Goal: Task Accomplishment & Management: Complete application form

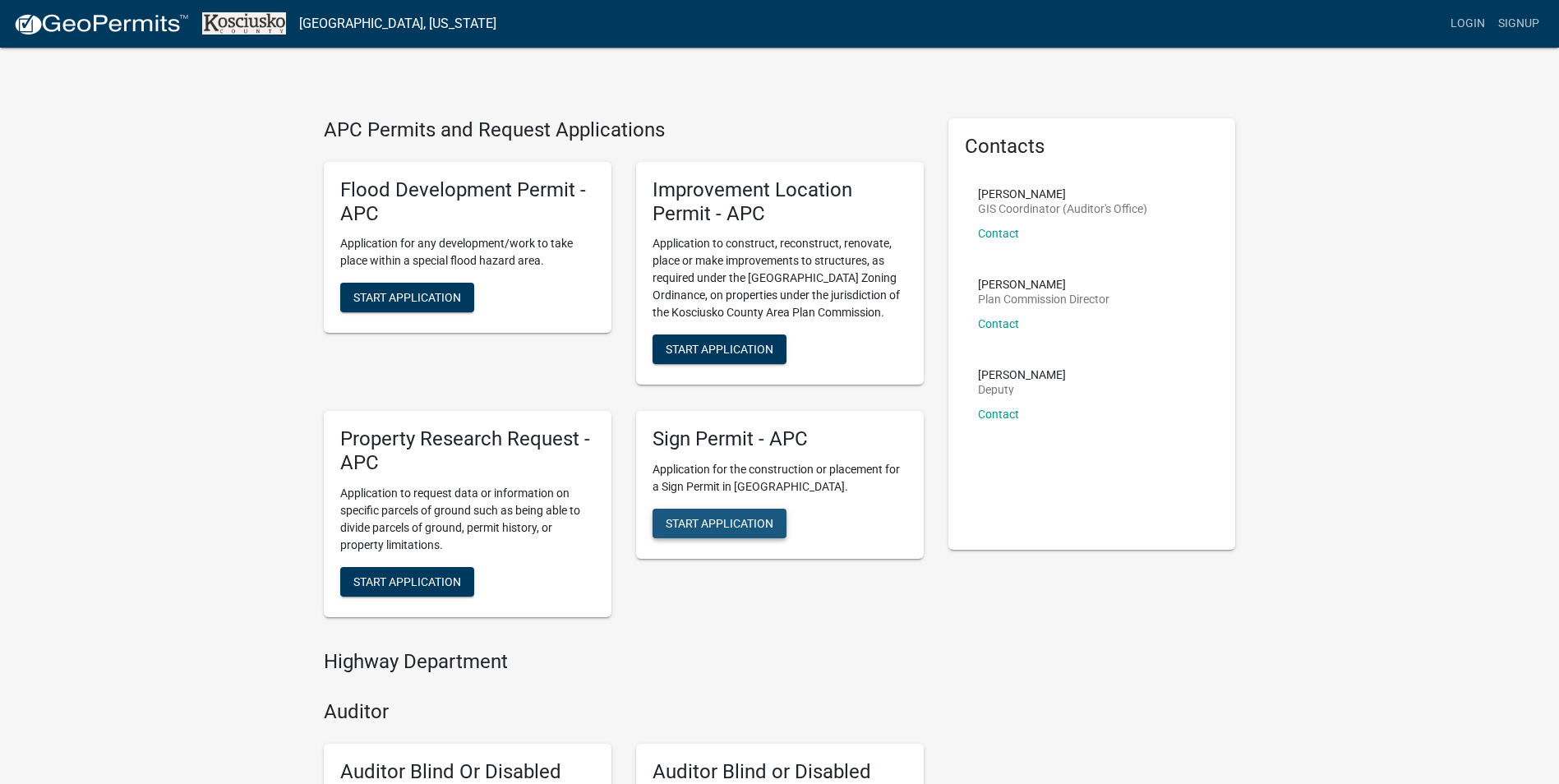
click at [735, 523] on span "Start Application" at bounding box center [719, 523] width 107 height 13
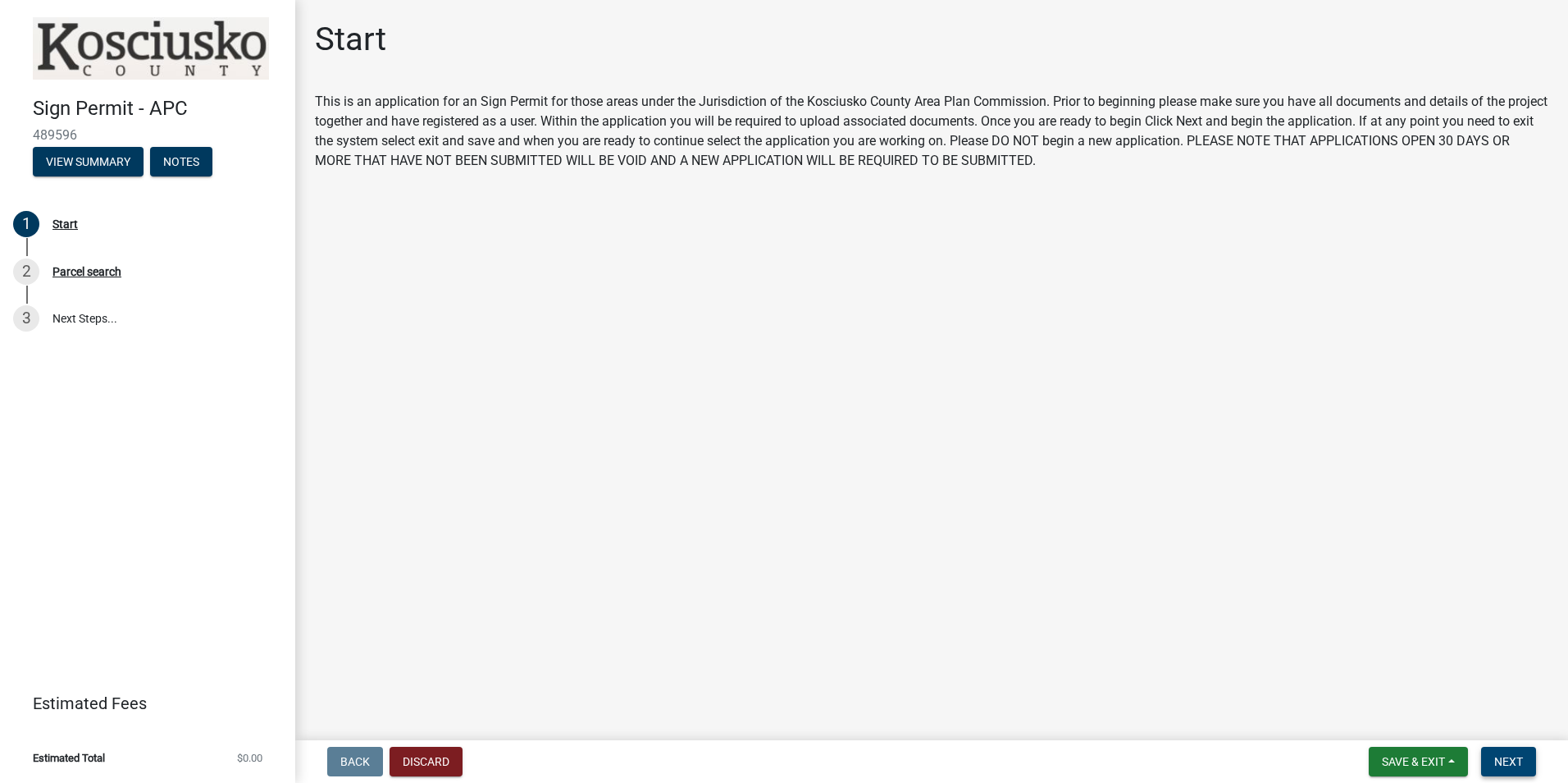
click at [1489, 761] on button "Next" at bounding box center [1509, 761] width 55 height 30
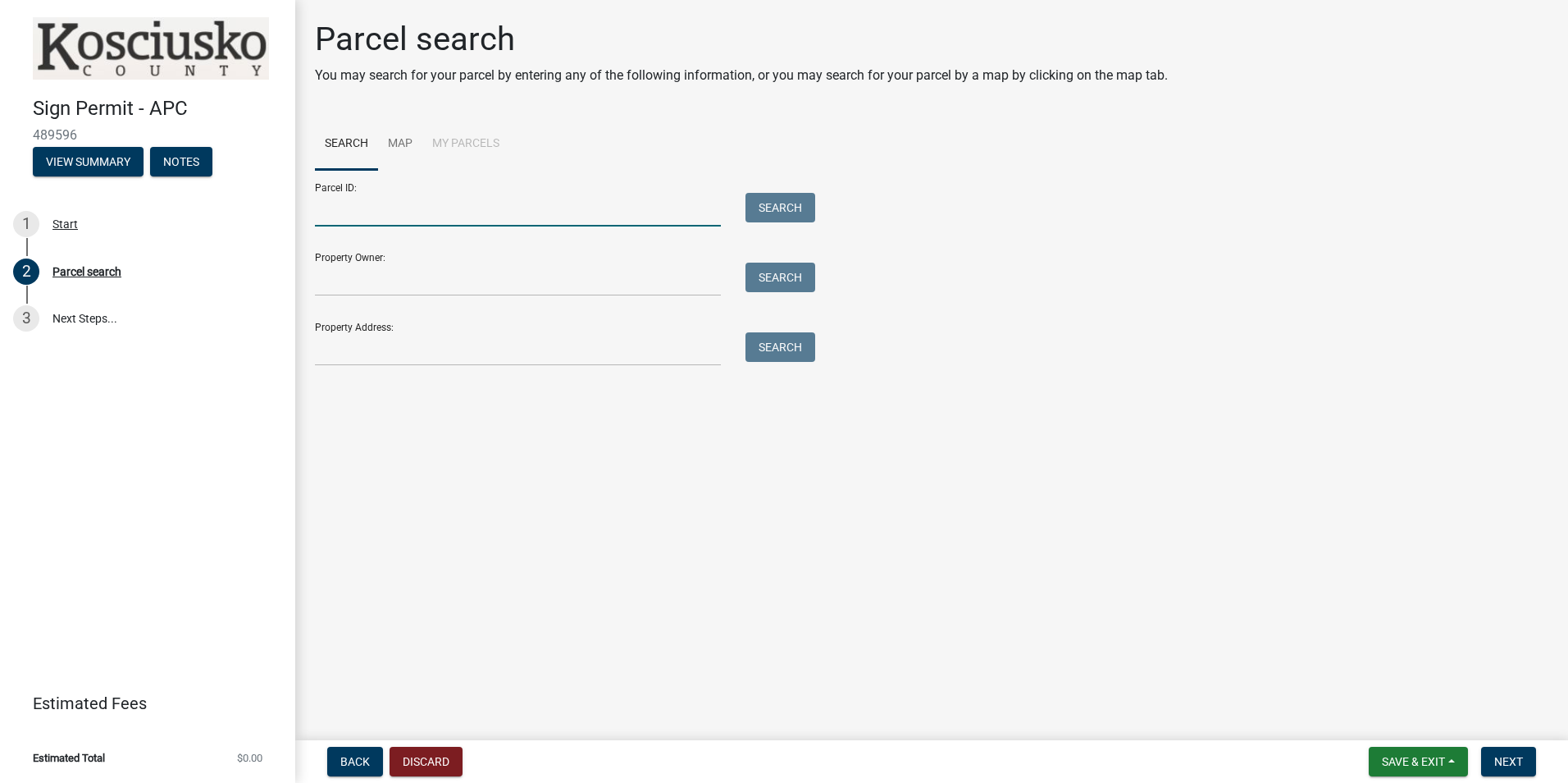
click at [460, 205] on input "Parcel ID:" at bounding box center [518, 209] width 406 height 33
type input "Slate Auto"
click at [793, 203] on button "Search" at bounding box center [780, 208] width 70 height 30
drag, startPoint x: 398, startPoint y: 211, endPoint x: 303, endPoint y: 214, distance: 95.0
click at [303, 214] on div "Slate Auto" at bounding box center [518, 209] width 430 height 33
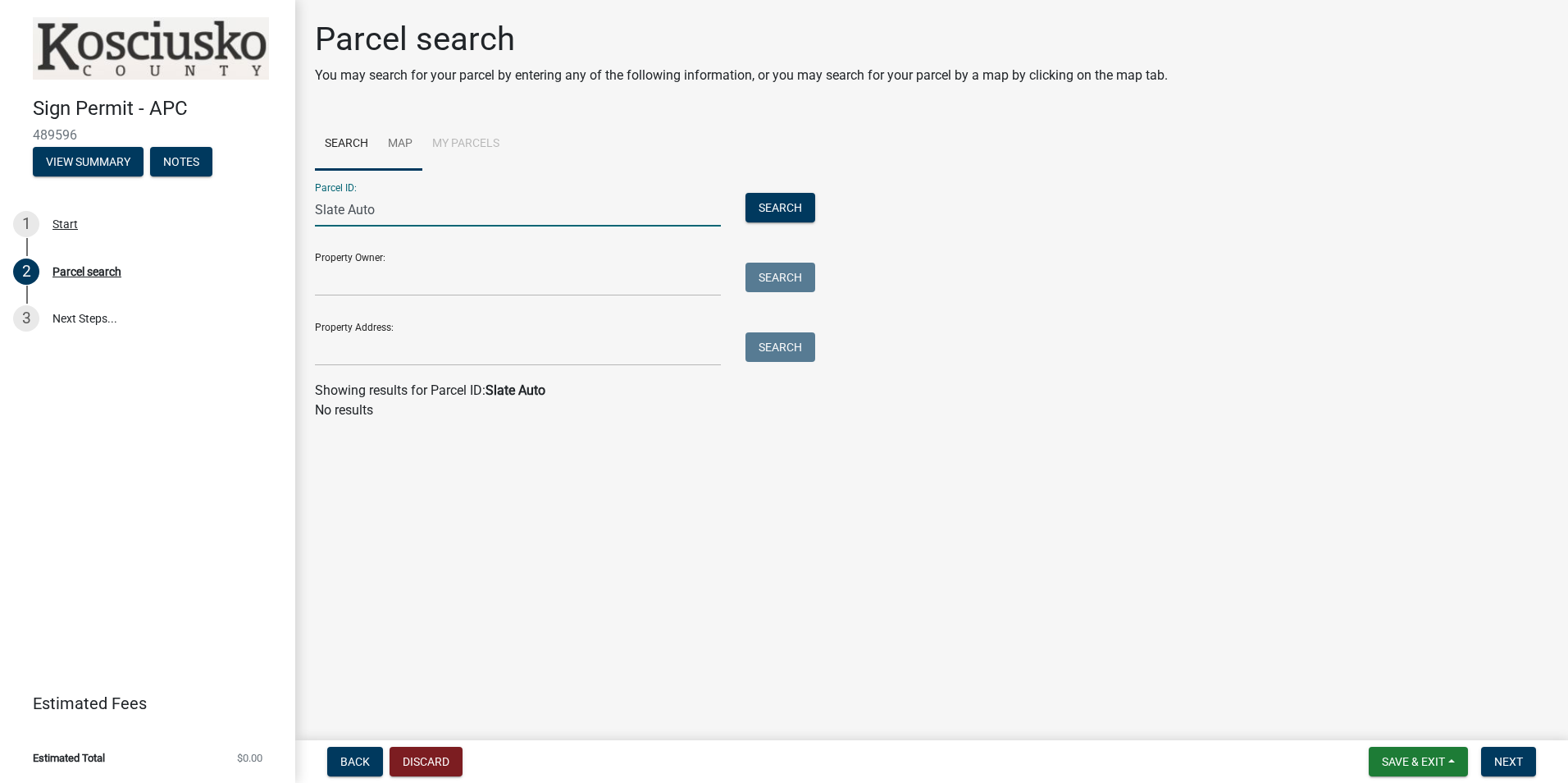
click at [400, 138] on link "Map" at bounding box center [400, 144] width 44 height 52
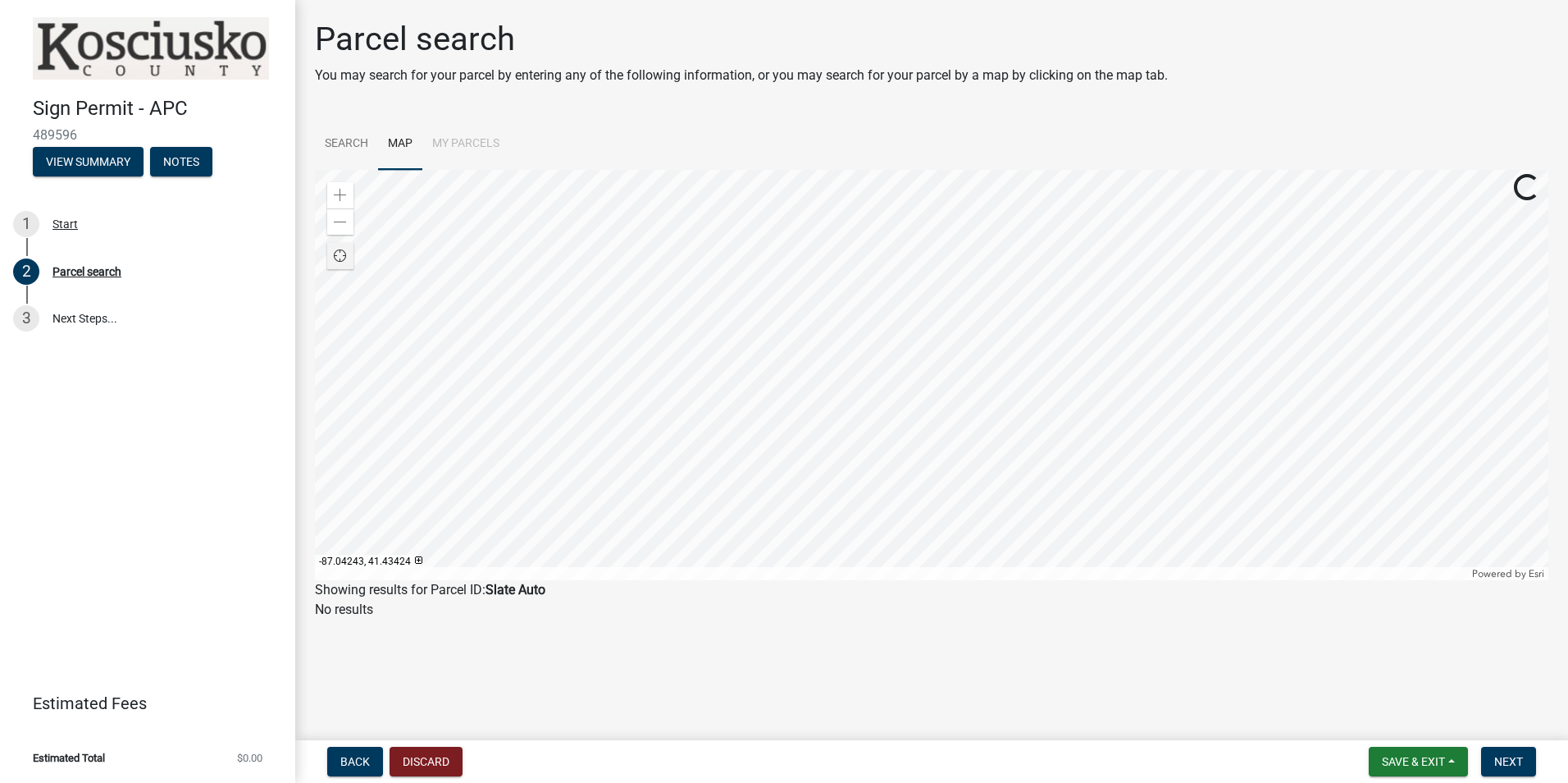
click at [339, 261] on span "Find my location" at bounding box center [341, 256] width 13 height 13
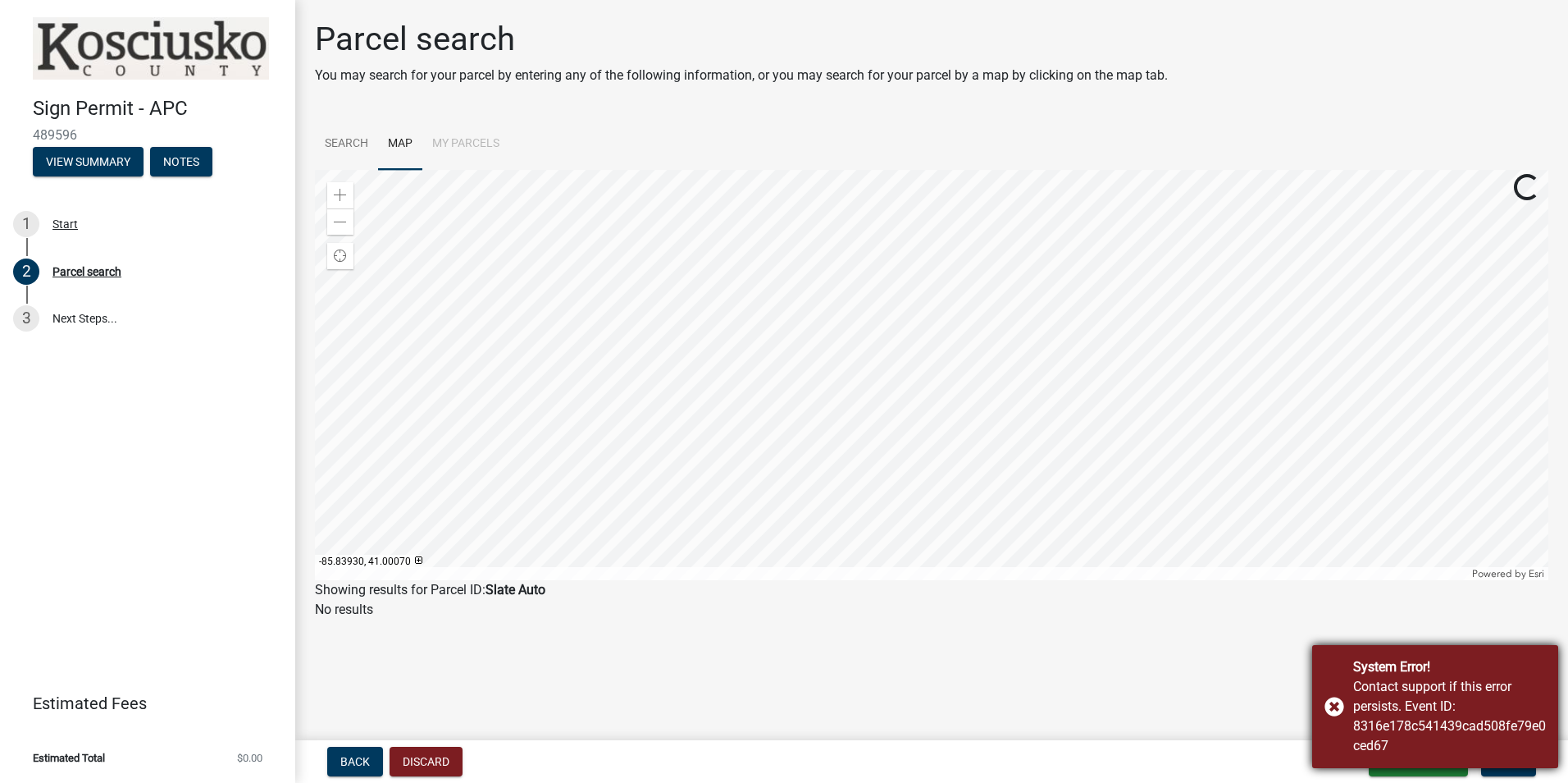
click at [1332, 710] on div "System Error! Contact support if this error persists. Event ID: 8316e178c541439…" at bounding box center [1435, 707] width 246 height 123
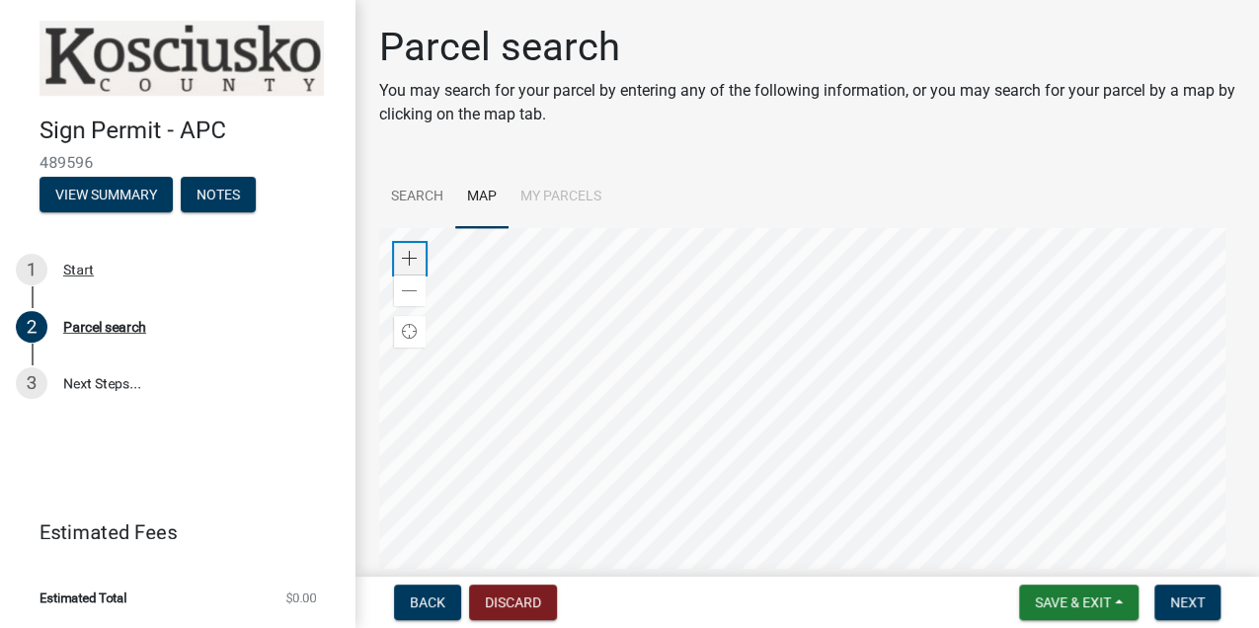
click at [408, 268] on div "Zoom in" at bounding box center [410, 259] width 32 height 32
click at [1018, 278] on div at bounding box center [807, 475] width 856 height 494
click at [411, 262] on span at bounding box center [410, 259] width 16 height 16
click at [920, 228] on div at bounding box center [807, 475] width 856 height 494
click at [900, 262] on div at bounding box center [807, 475] width 856 height 494
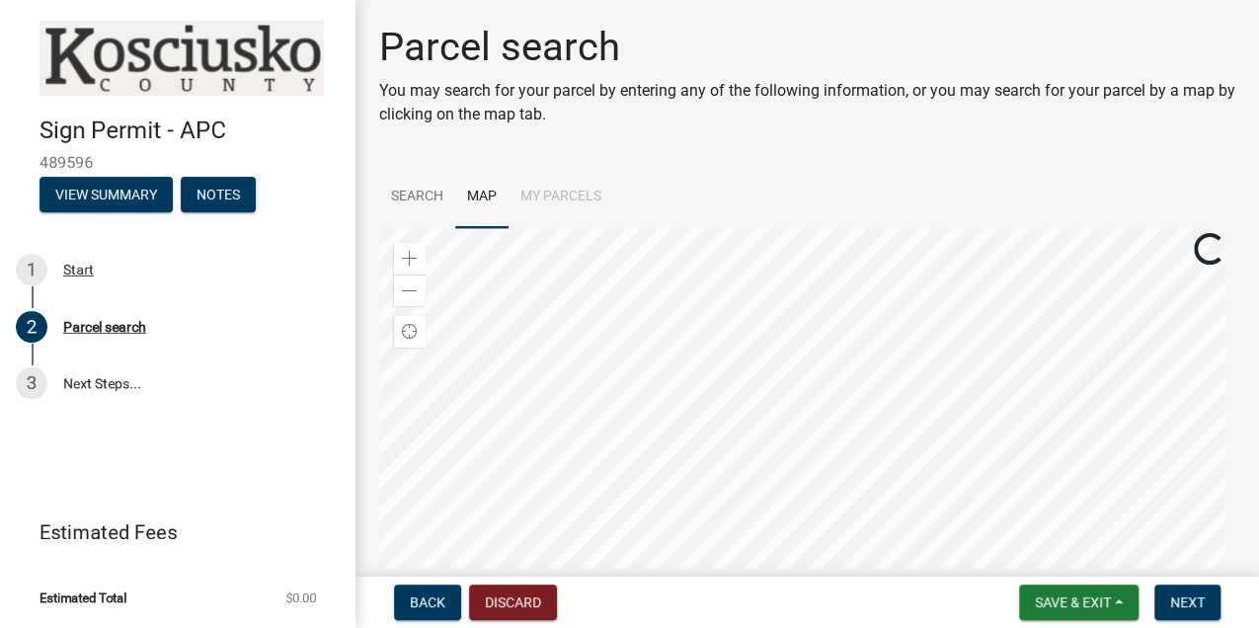
click at [731, 290] on div at bounding box center [807, 475] width 856 height 494
click at [425, 193] on link "Search" at bounding box center [417, 197] width 76 height 63
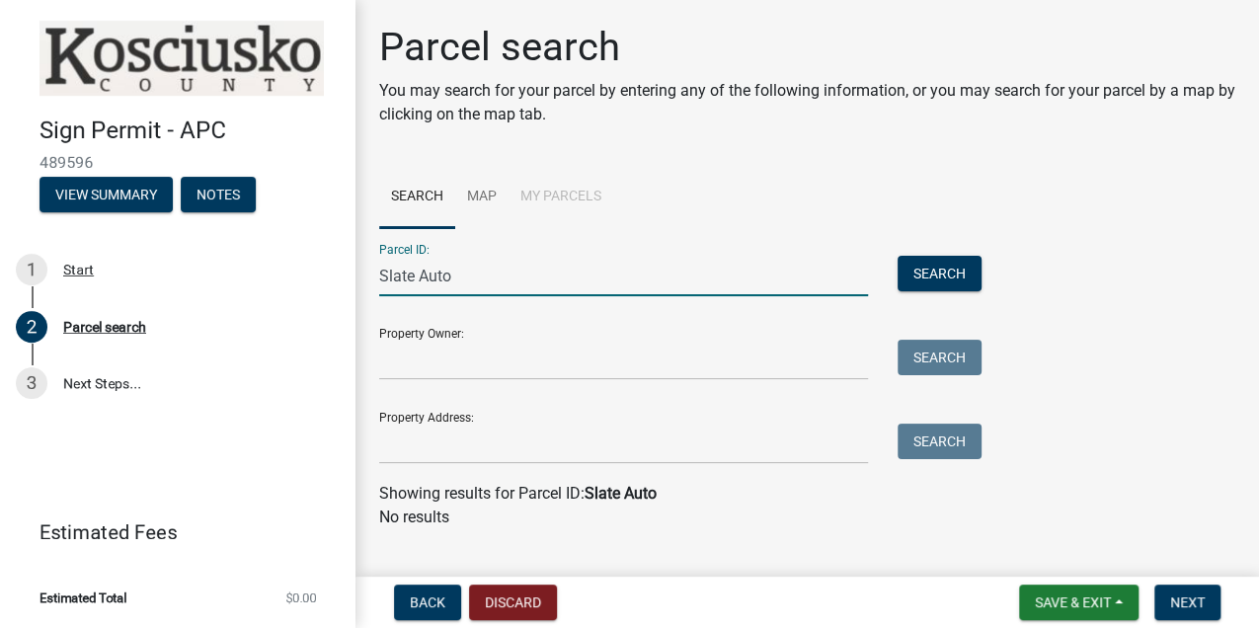
click at [449, 282] on input "Slate Auto" at bounding box center [623, 276] width 489 height 40
drag, startPoint x: 476, startPoint y: 276, endPoint x: 358, endPoint y: 275, distance: 117.5
click at [358, 275] on div "Parcel search You may search for your parcel by entering any of the following i…" at bounding box center [806, 285] width 903 height 523
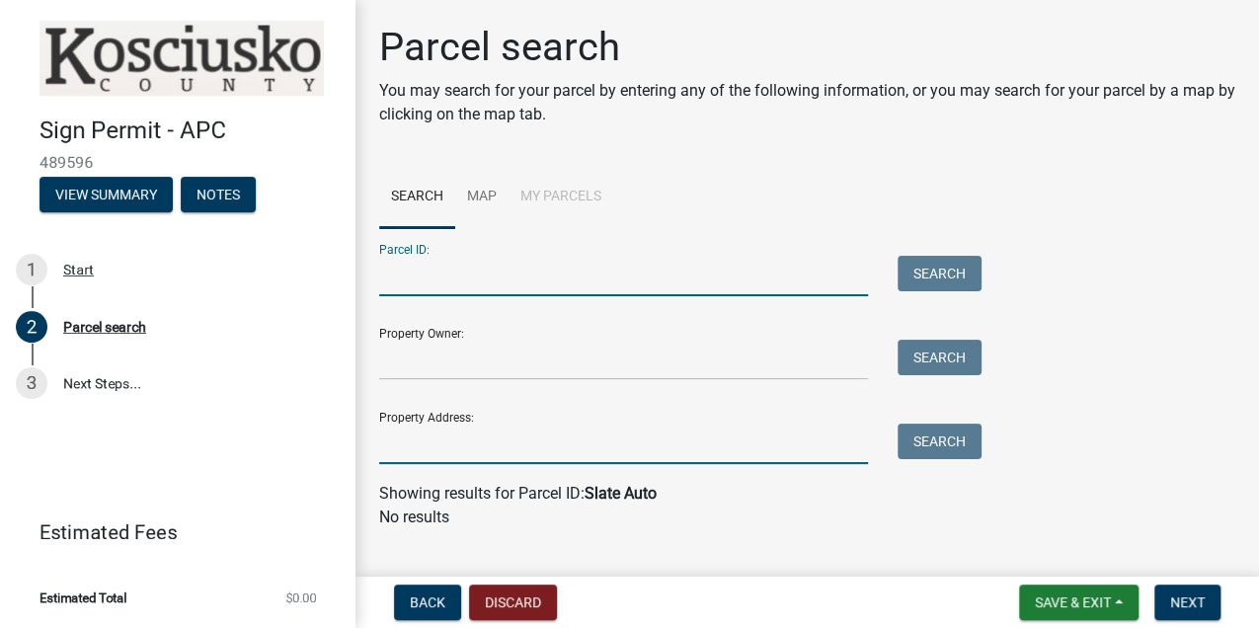
drag, startPoint x: 495, startPoint y: 451, endPoint x: 485, endPoint y: 441, distance: 14.0
click at [495, 451] on input "Property Address:" at bounding box center [623, 443] width 489 height 40
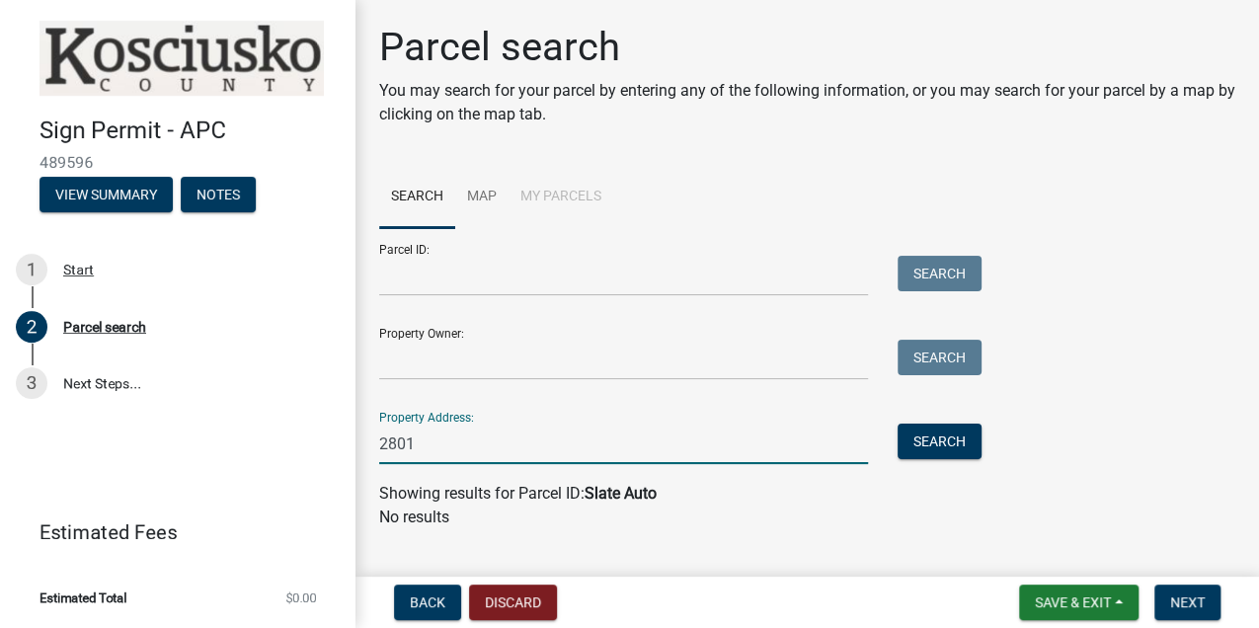
type input "2801 W Old Rd 30, Warsaw, IN, USA"
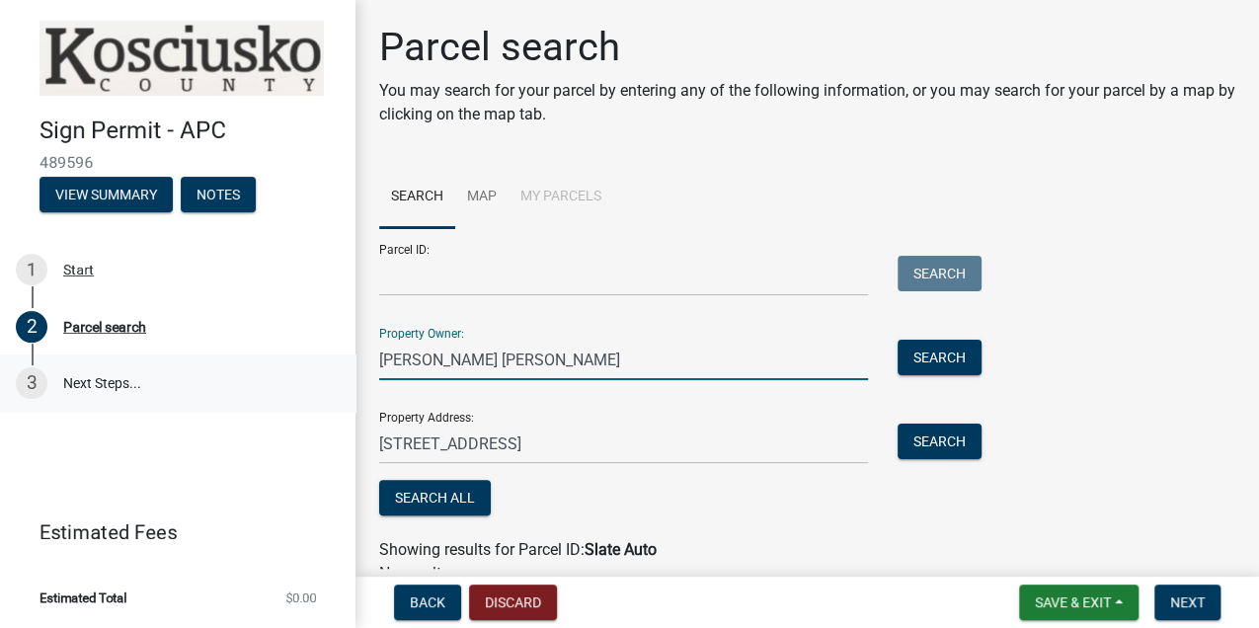
drag, startPoint x: 586, startPoint y: 359, endPoint x: 317, endPoint y: 357, distance: 269.5
click at [317, 357] on div "Sign Permit - APC 489596 View Summary Notes 1 Start 2 Parcel search 3 Next Step…" at bounding box center [629, 314] width 1259 height 628
type input "SLATE Automotive"
click at [967, 450] on button "Search" at bounding box center [939, 441] width 84 height 36
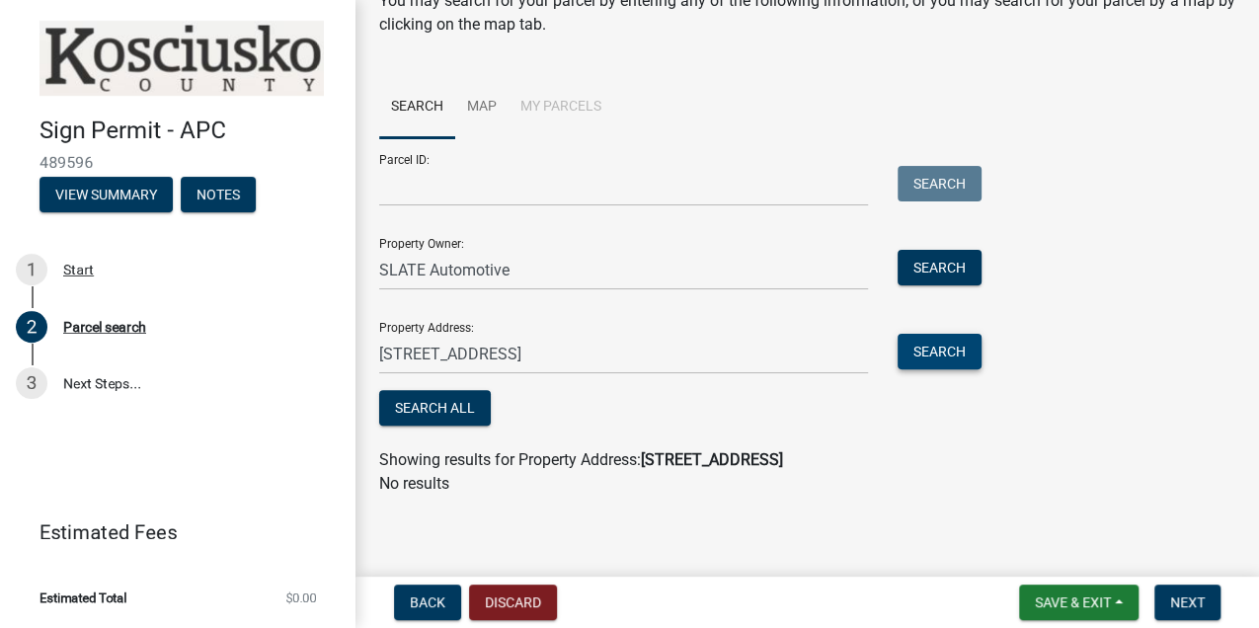
scroll to position [94, 0]
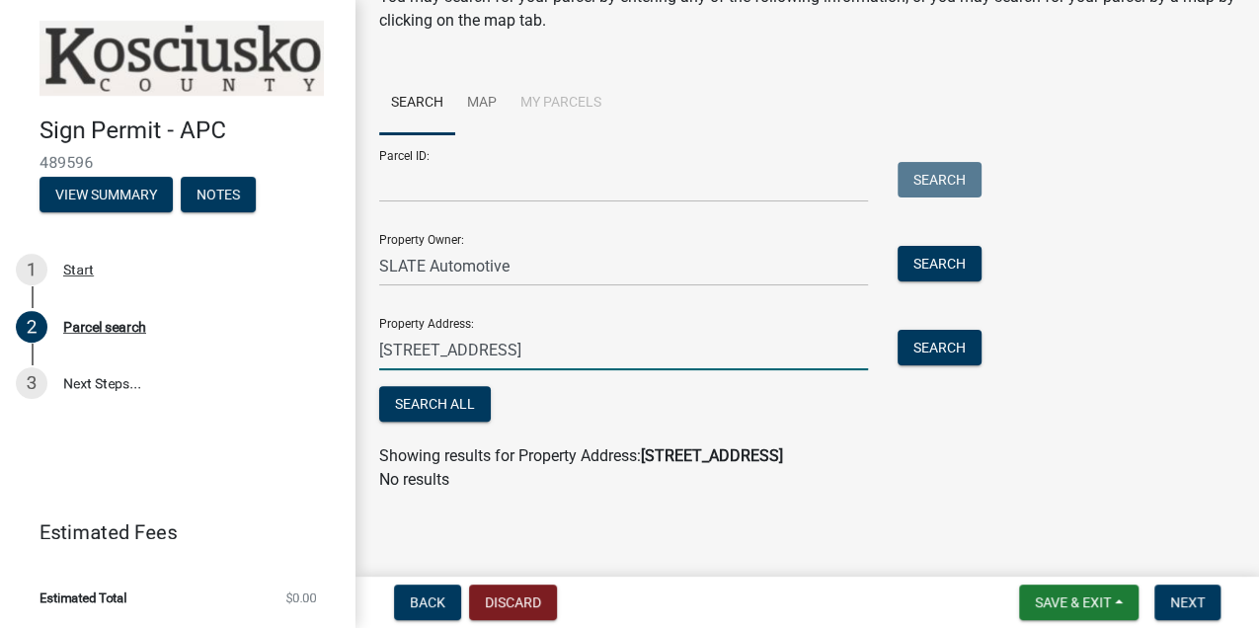
drag, startPoint x: 559, startPoint y: 344, endPoint x: 539, endPoint y: 353, distance: 22.1
click at [559, 344] on input "2801 W Old Rd 30, Warsaw, IN, USA" at bounding box center [623, 350] width 489 height 40
click at [944, 348] on button "Search" at bounding box center [939, 348] width 84 height 36
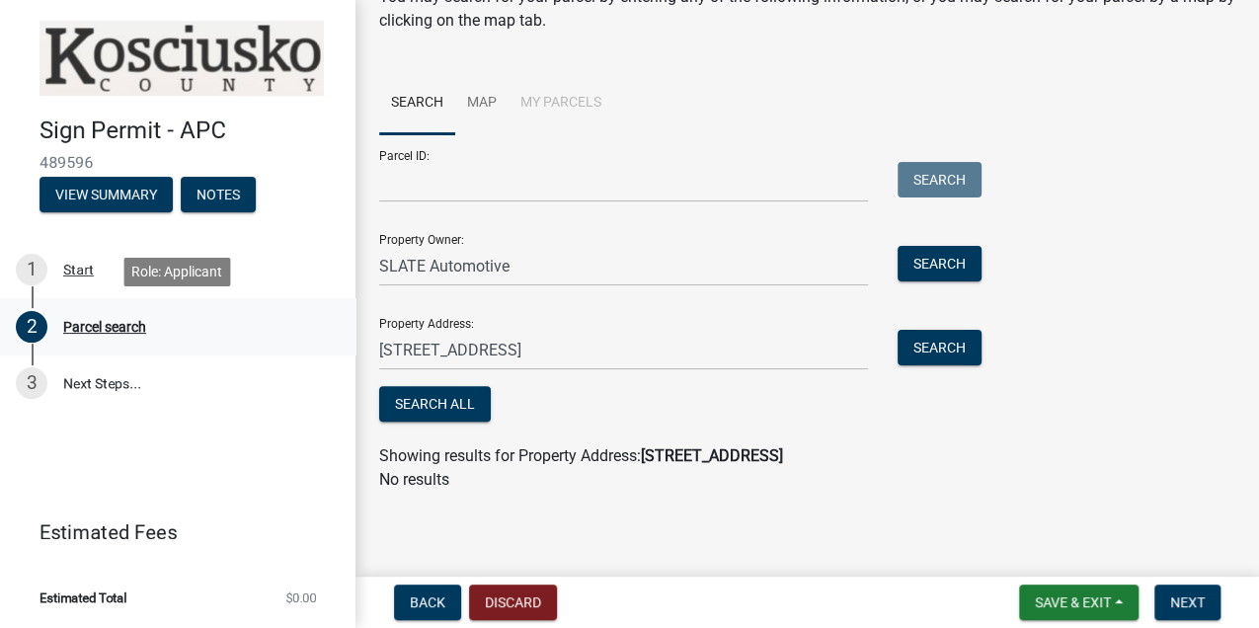
click at [92, 330] on div "Parcel search" at bounding box center [104, 327] width 83 height 14
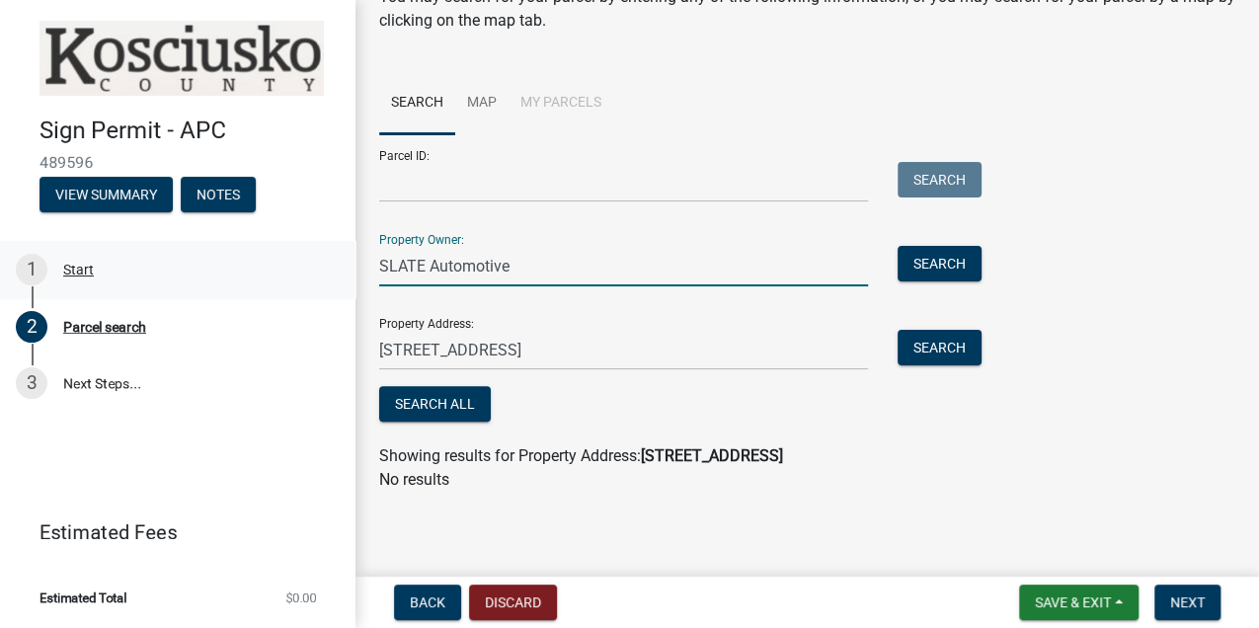
drag, startPoint x: 665, startPoint y: 270, endPoint x: 247, endPoint y: 271, distance: 418.6
click at [247, 271] on div "Sign Permit - APC 489596 View Summary Notes 1 Start 2 Parcel search 3 Next Step…" at bounding box center [629, 314] width 1259 height 628
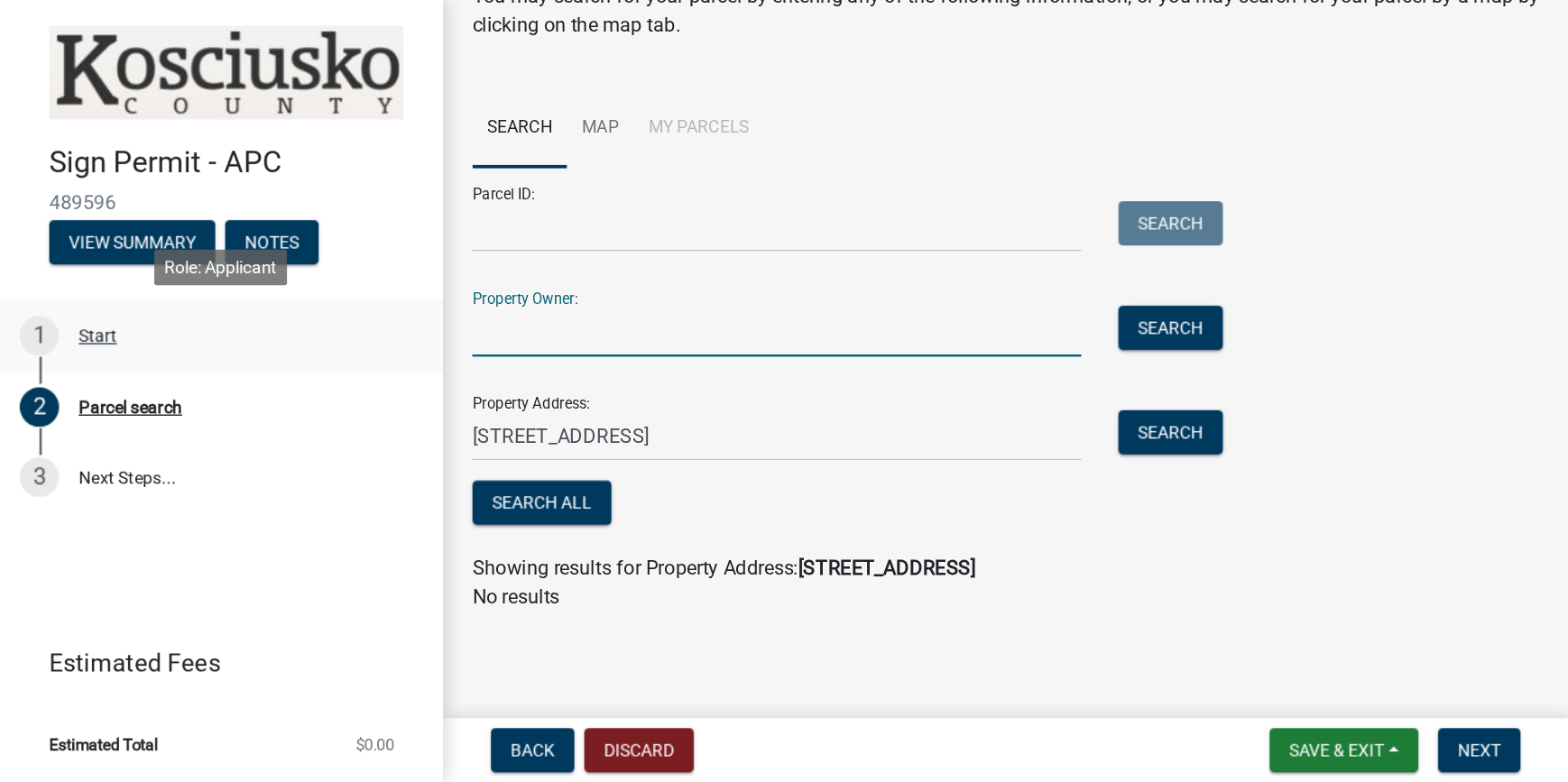
scroll to position [35, 0]
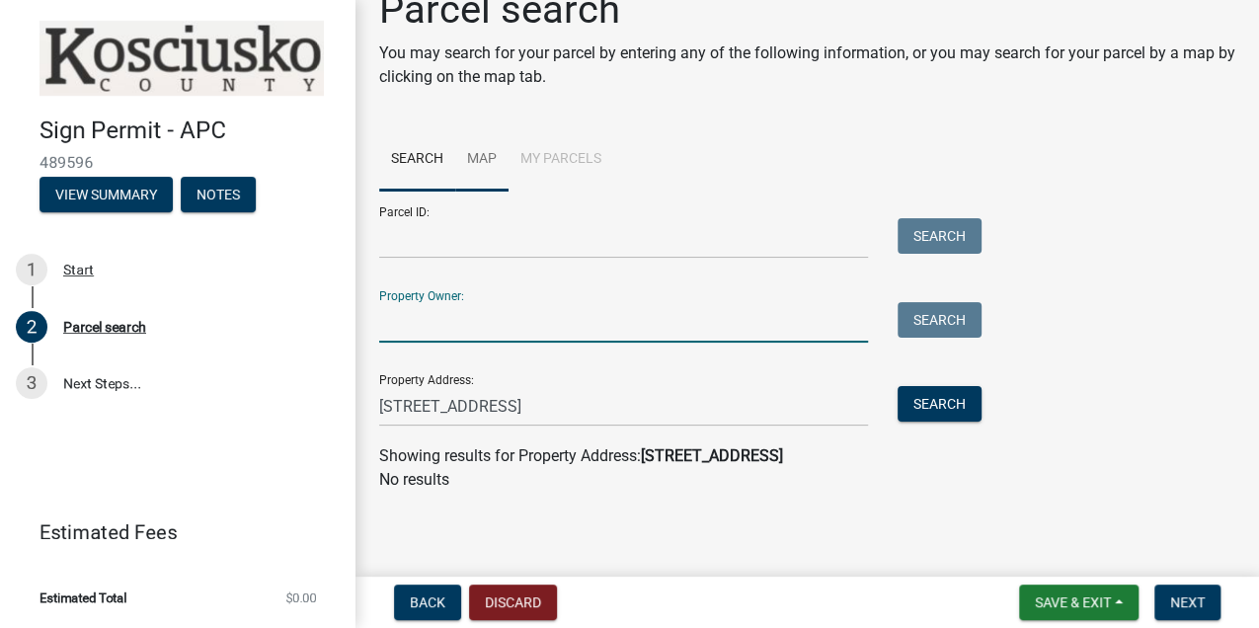
click at [485, 160] on link "Map" at bounding box center [481, 159] width 53 height 63
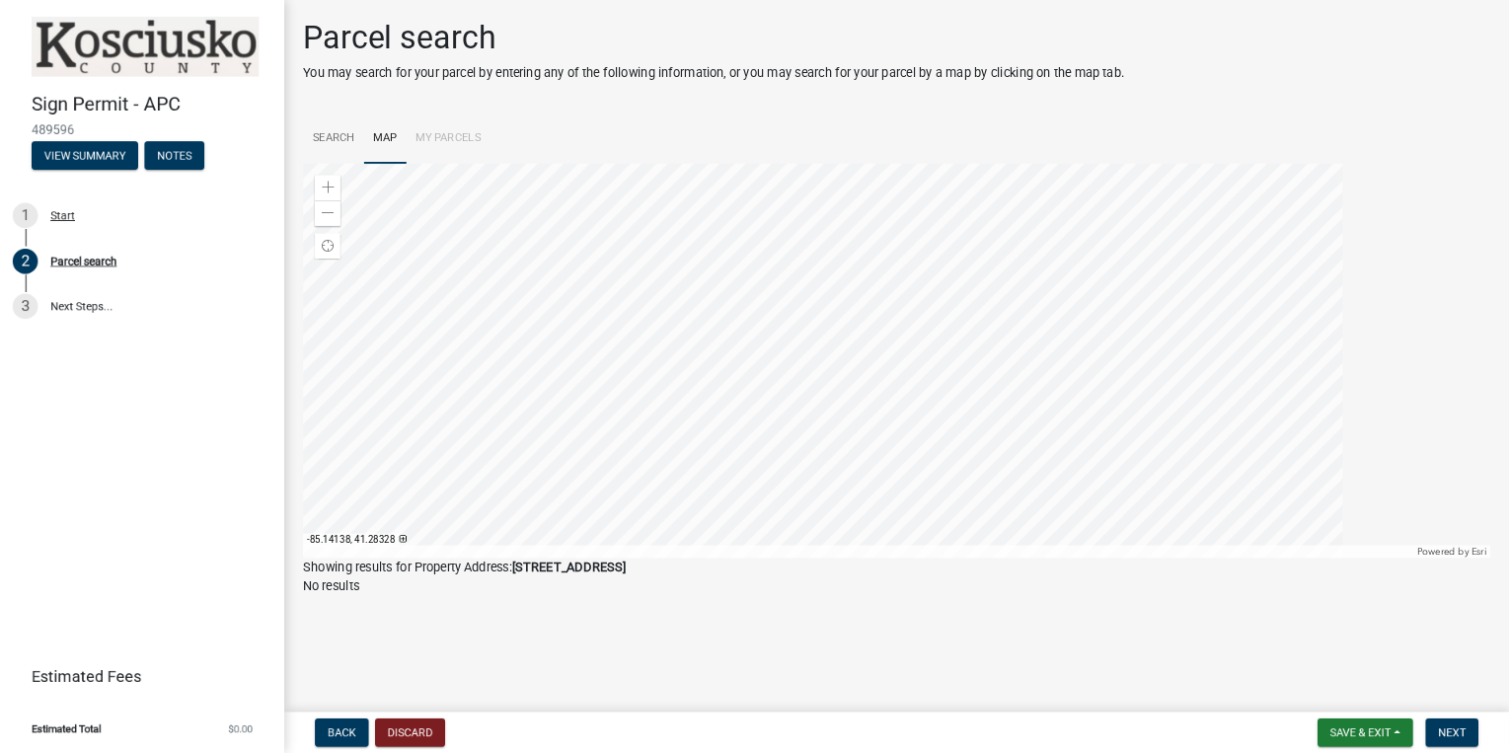
scroll to position [0, 0]
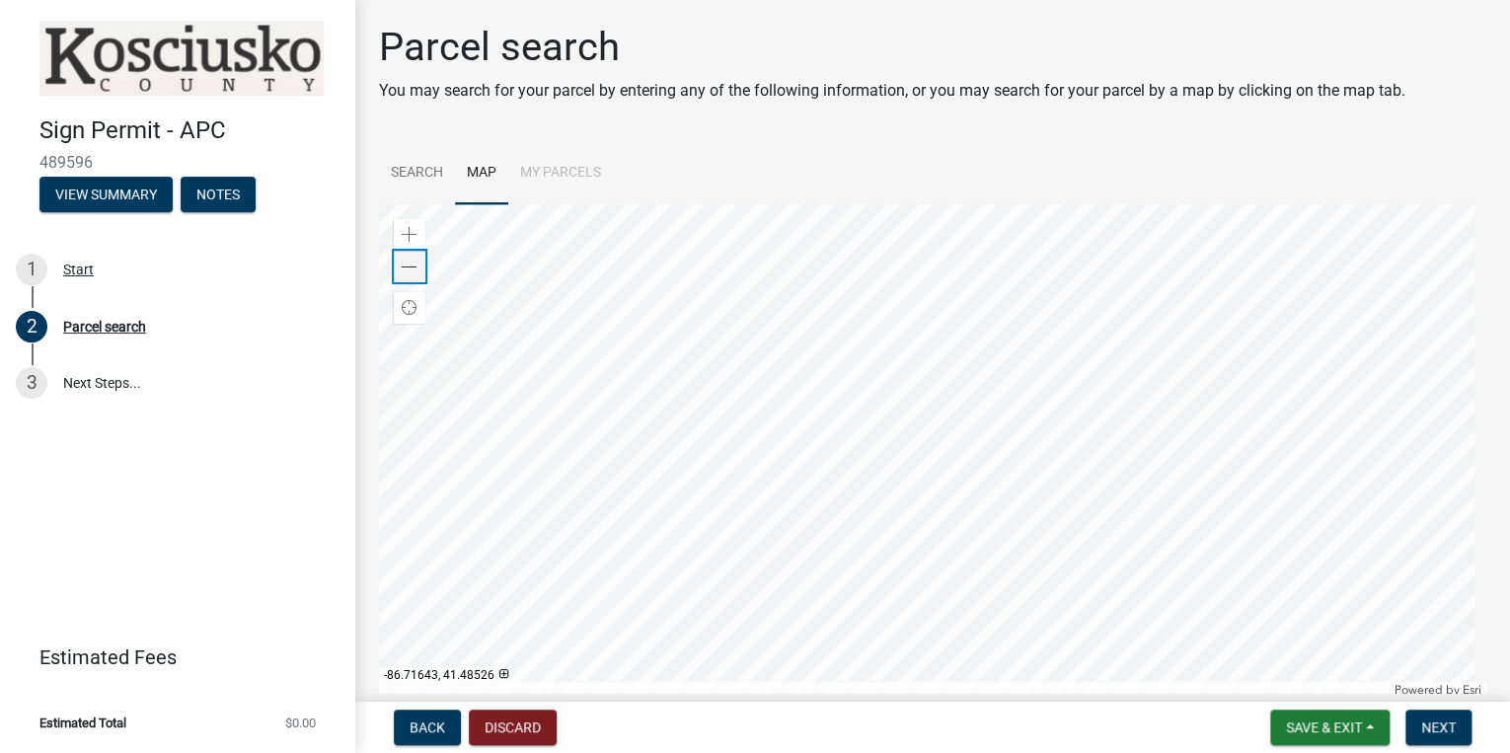
click at [404, 272] on span at bounding box center [410, 268] width 16 height 16
click at [409, 237] on span at bounding box center [410, 235] width 16 height 16
click at [1456, 730] on button "Next" at bounding box center [1439, 728] width 66 height 36
click at [1431, 732] on span "Next" at bounding box center [1439, 728] width 35 height 16
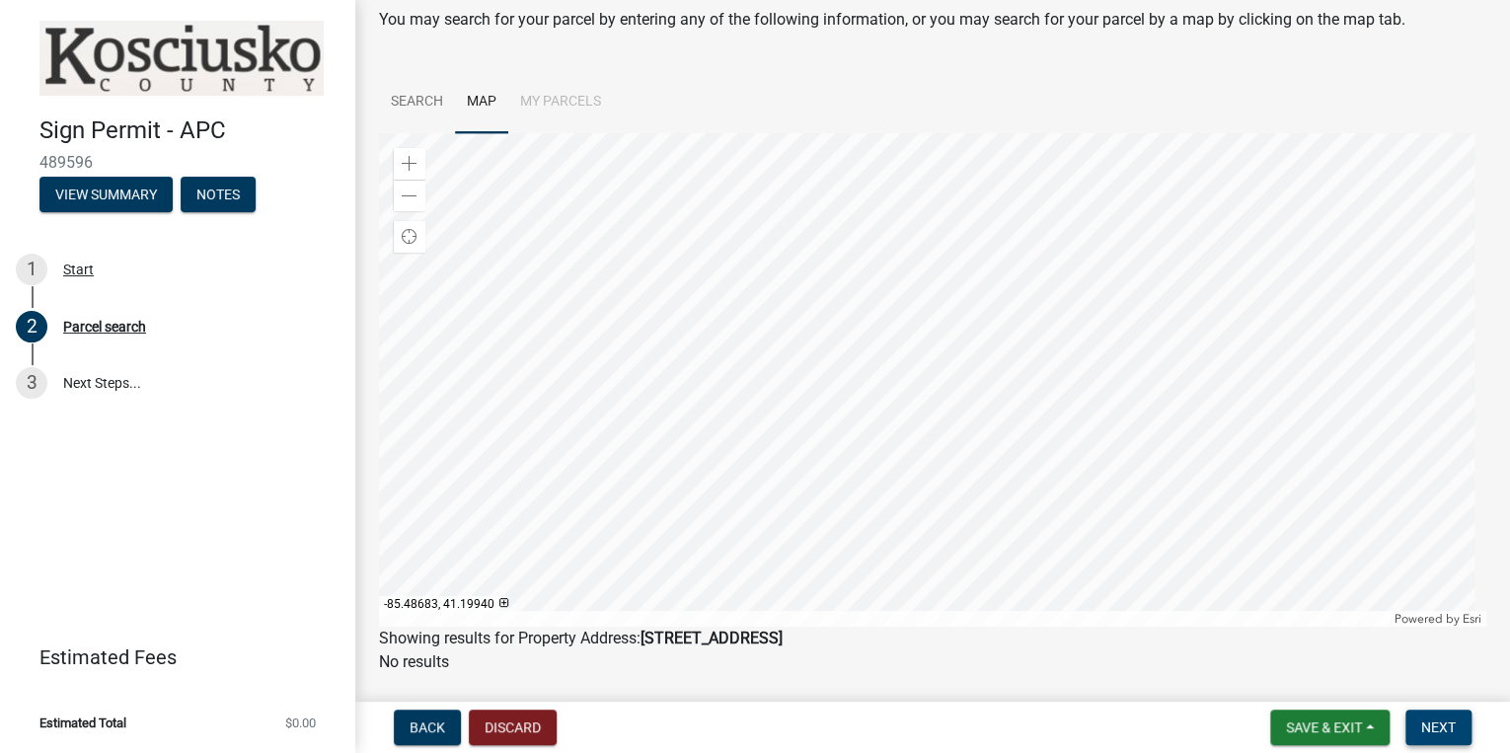
scroll to position [128, 0]
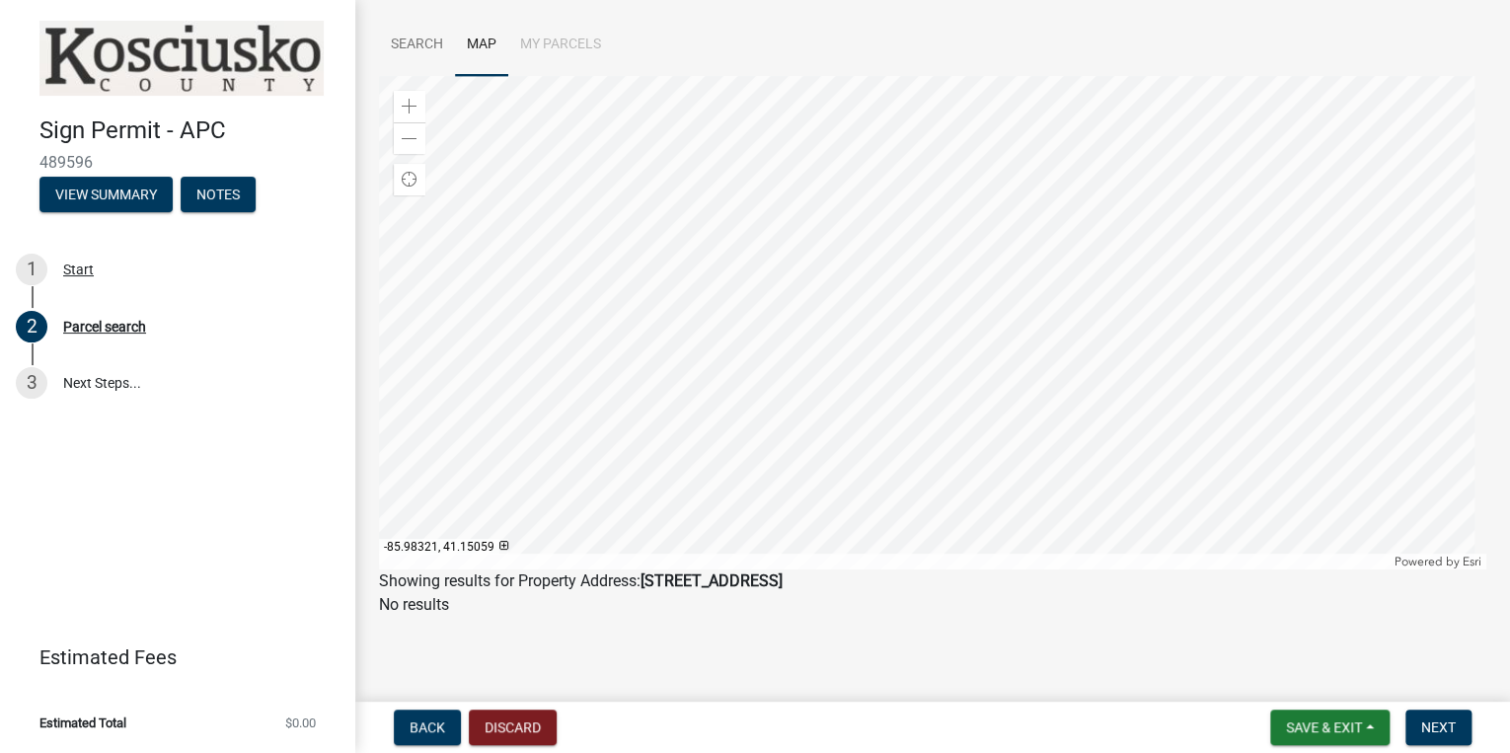
click at [842, 459] on div at bounding box center [933, 323] width 1108 height 494
click at [904, 349] on div at bounding box center [933, 323] width 1108 height 494
click at [908, 241] on div at bounding box center [933, 323] width 1108 height 494
click at [894, 201] on div at bounding box center [933, 323] width 1108 height 494
click at [888, 287] on div at bounding box center [933, 323] width 1108 height 494
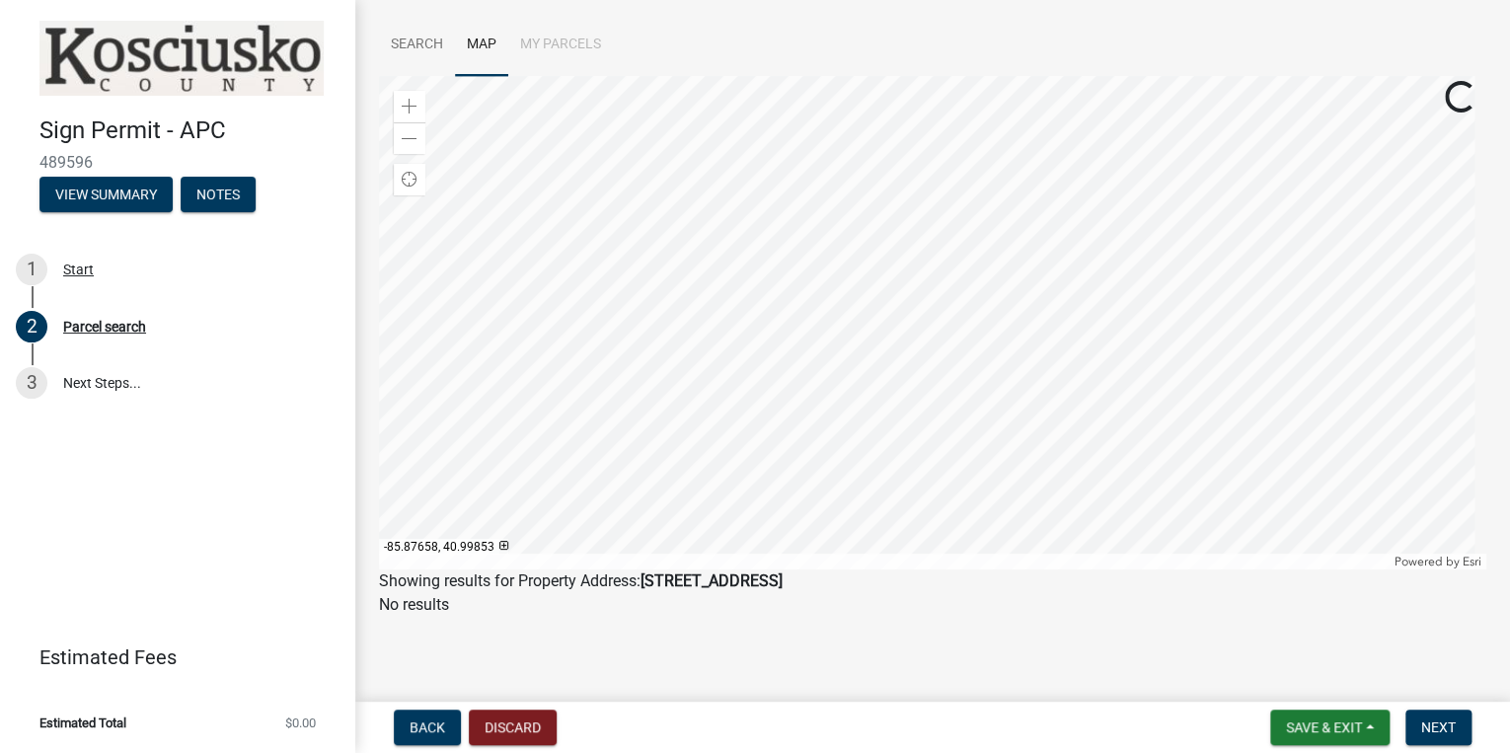
click at [888, 287] on div at bounding box center [933, 323] width 1108 height 494
click at [888, 280] on div at bounding box center [933, 323] width 1108 height 494
click at [203, 198] on button "Notes" at bounding box center [218, 195] width 75 height 36
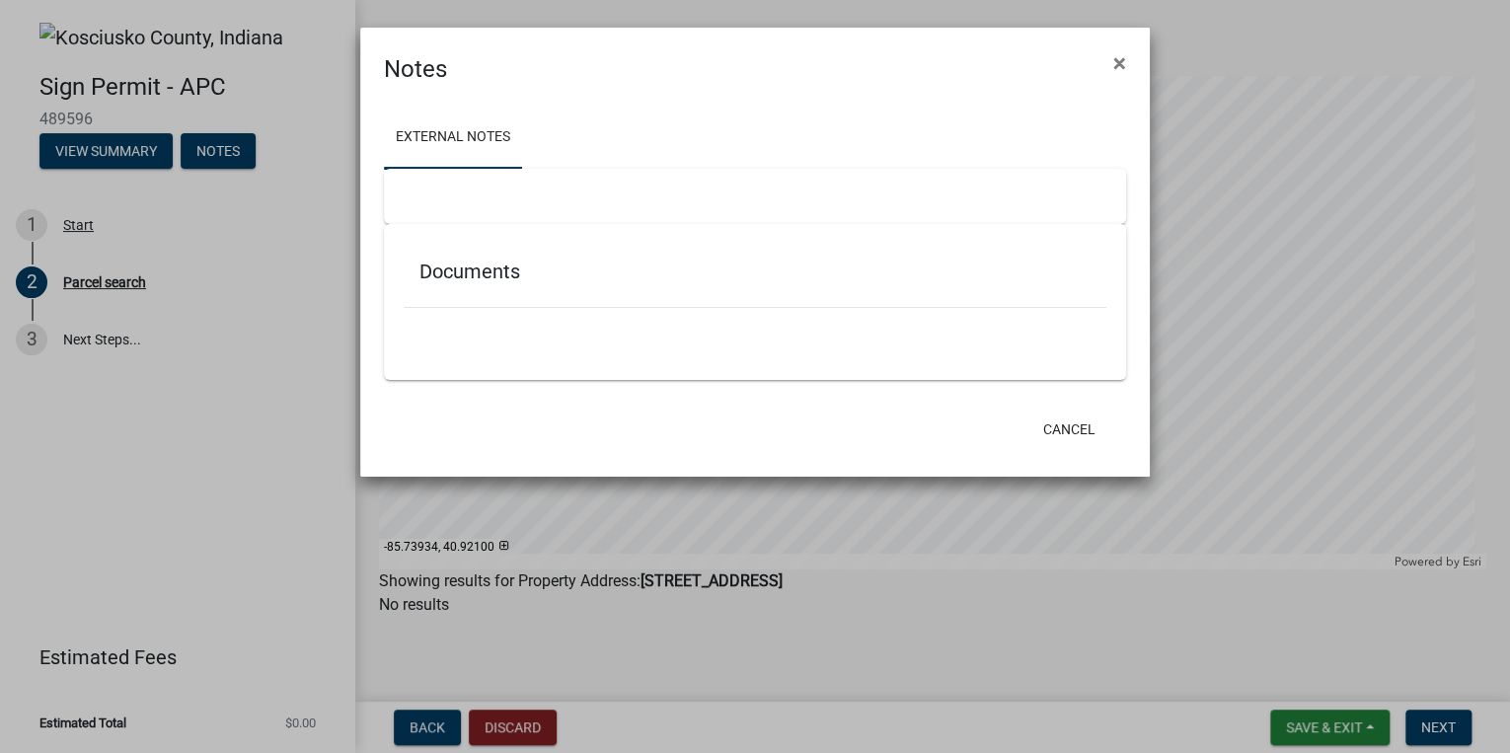
click at [122, 203] on ngb-modal-window "Notes × External Notes Documents Cancel" at bounding box center [755, 376] width 1510 height 753
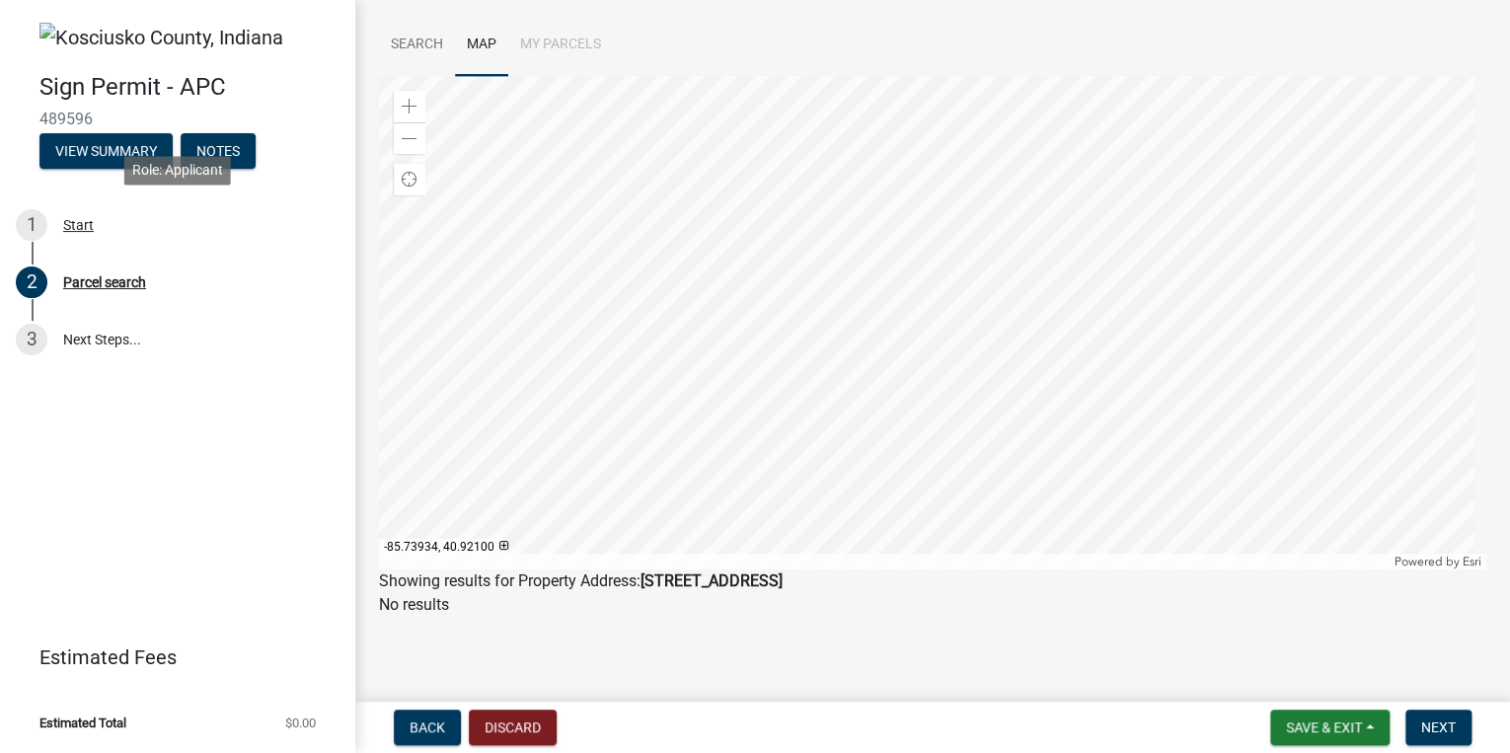
click at [122, 203] on link "1 Start" at bounding box center [177, 225] width 355 height 57
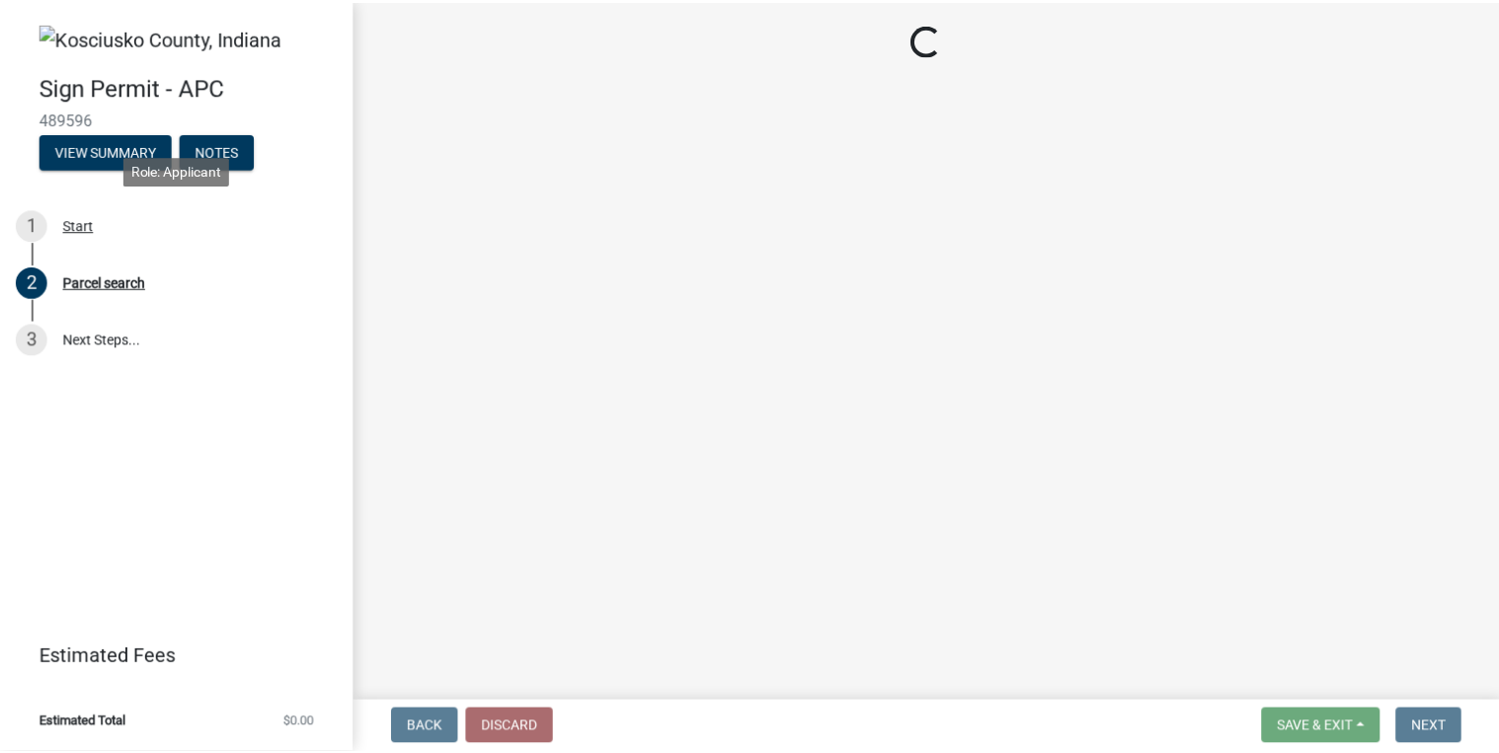
scroll to position [0, 0]
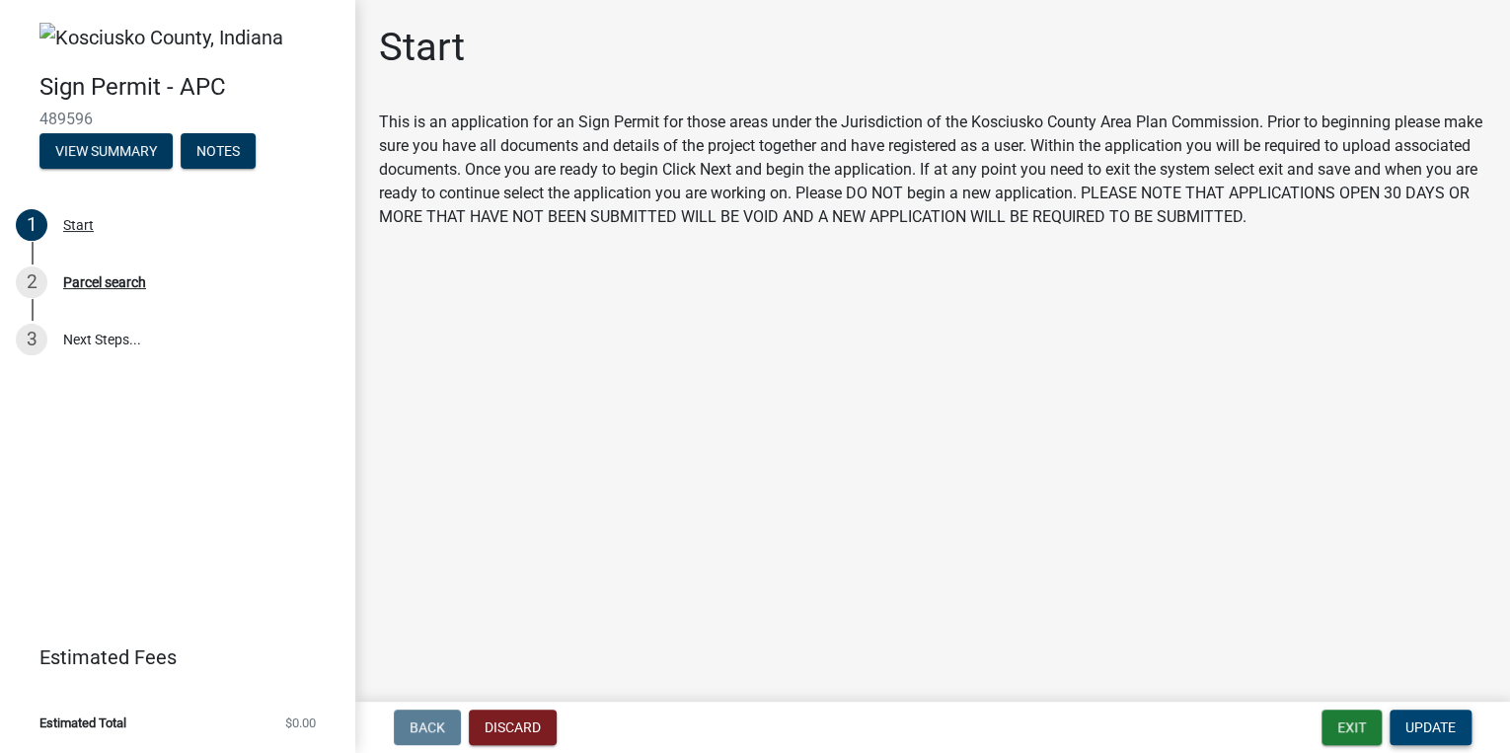
click at [1405, 736] on button "Update" at bounding box center [1431, 728] width 82 height 36
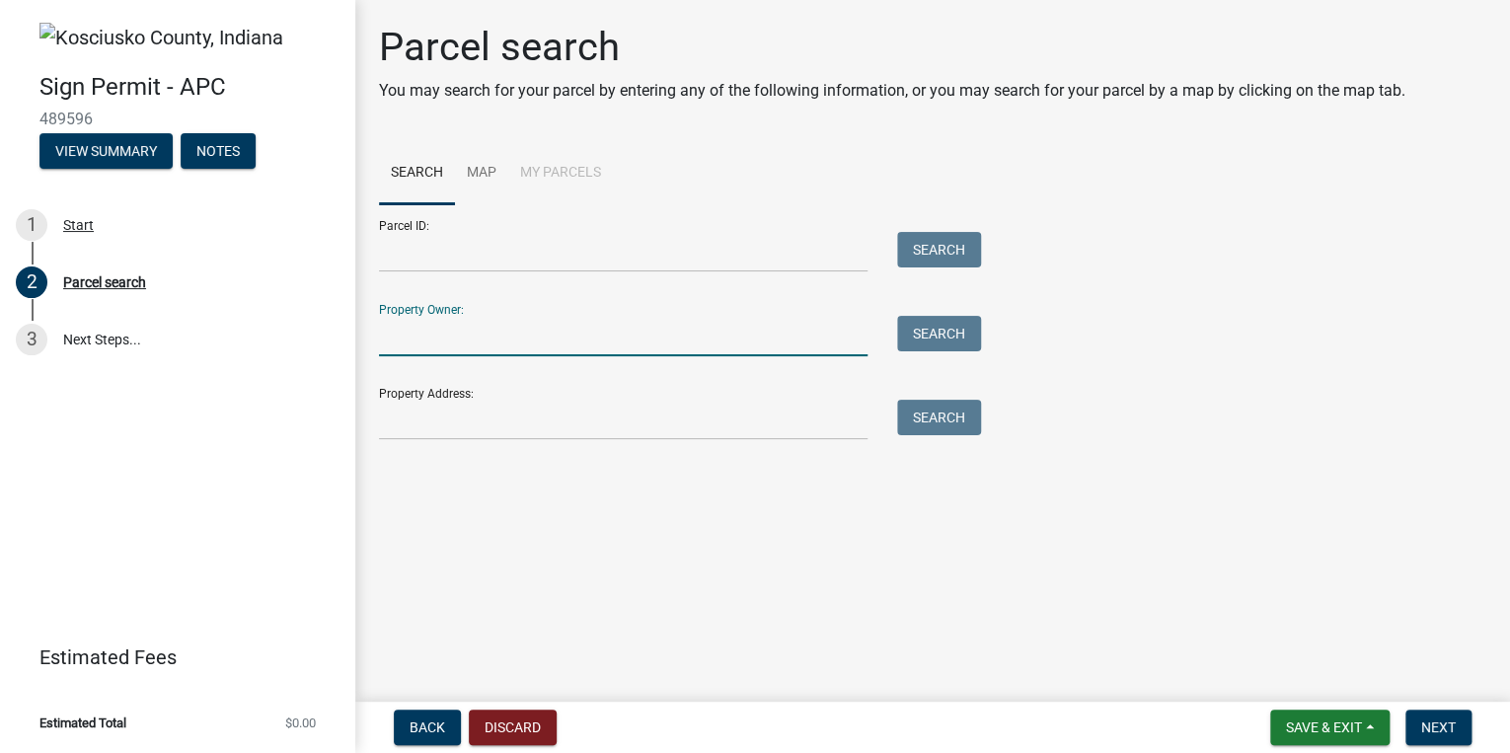
click at [443, 348] on input "Property Owner:" at bounding box center [623, 336] width 489 height 40
type input "Phoenix"
click at [917, 336] on button "Search" at bounding box center [939, 334] width 84 height 36
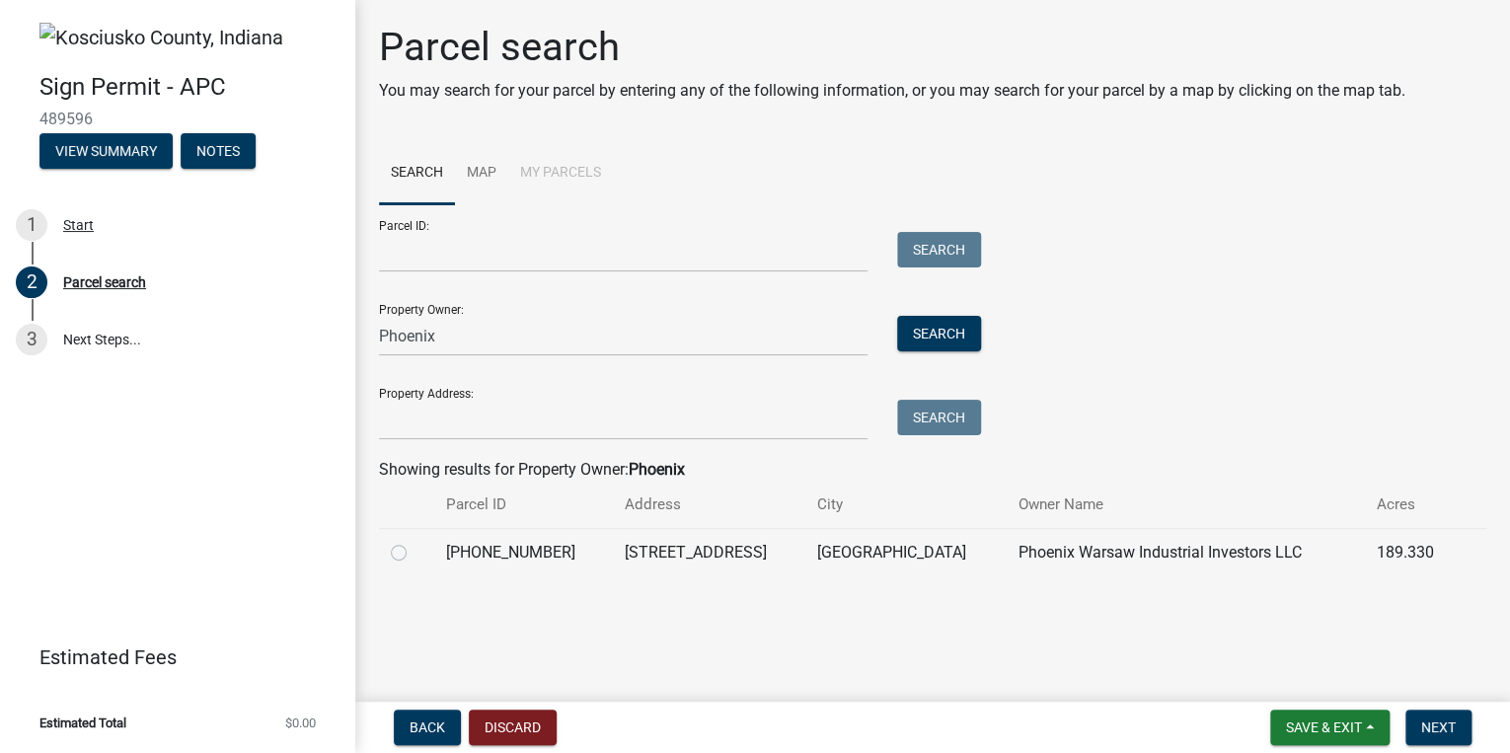
click at [415, 541] on label at bounding box center [415, 541] width 0 height 0
click at [415, 553] on input "radio" at bounding box center [421, 547] width 13 height 13
radio input "true"
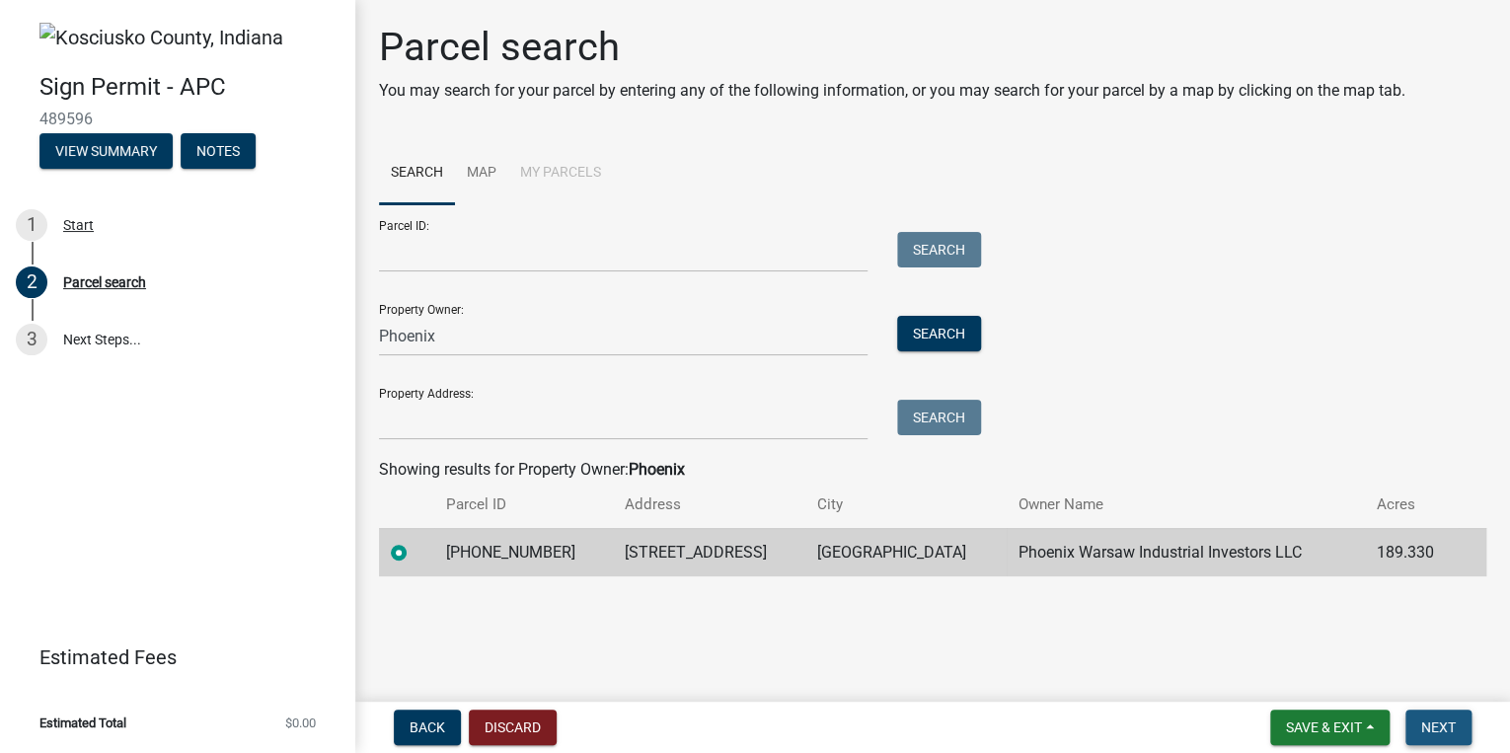
click at [1437, 723] on span "Next" at bounding box center [1439, 728] width 35 height 16
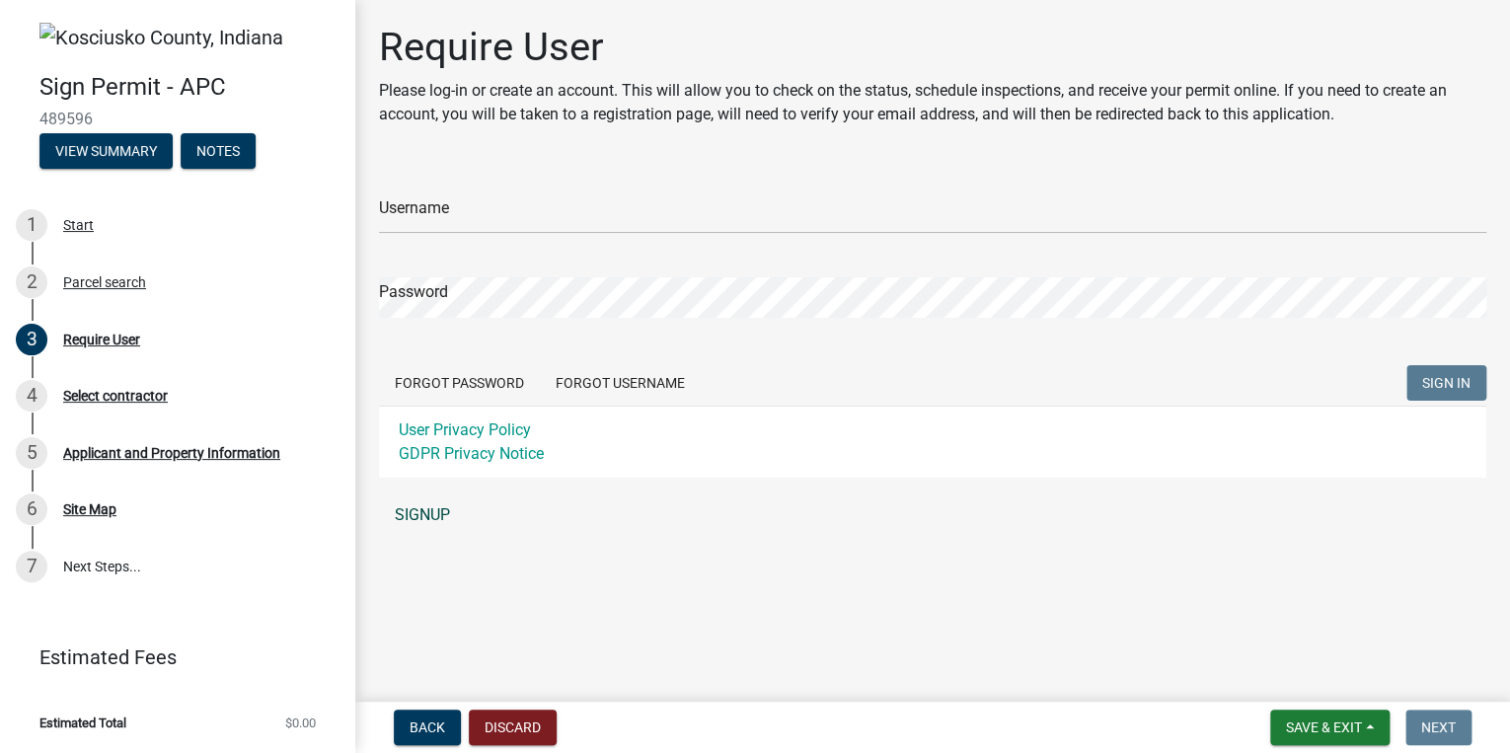
click at [419, 512] on link "SIGNUP" at bounding box center [933, 515] width 1108 height 39
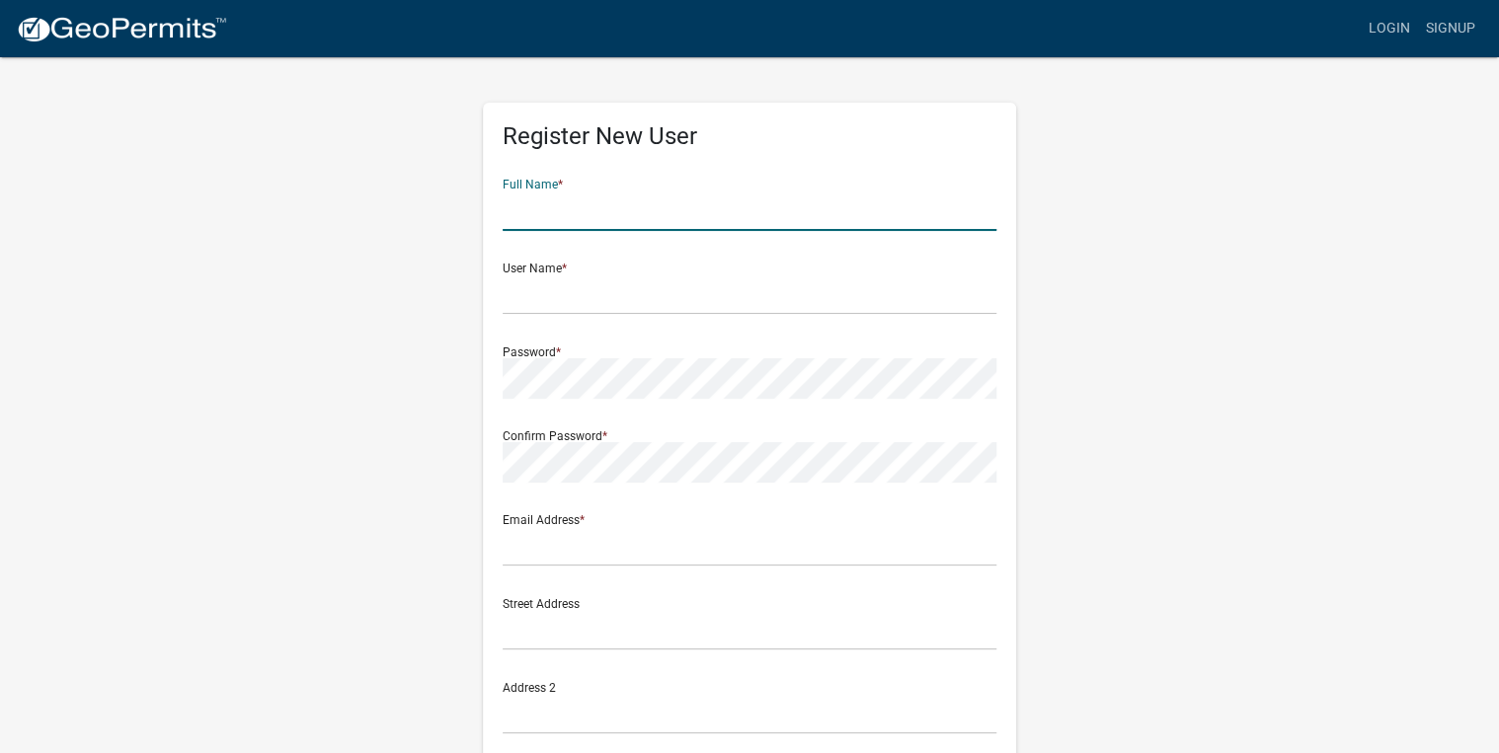
click at [565, 214] on input "text" at bounding box center [749, 211] width 494 height 40
type input "Jerry"
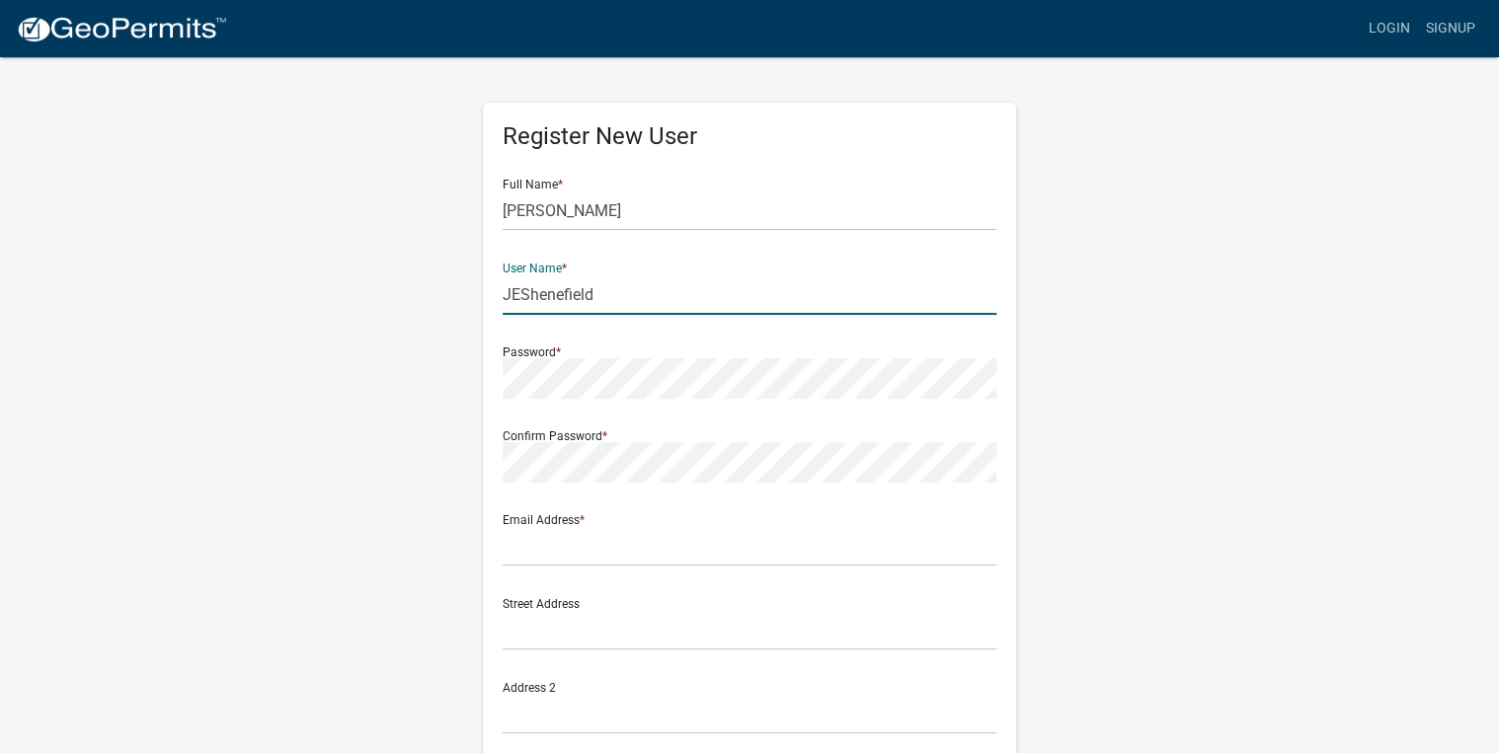
type input "JEShenefield"
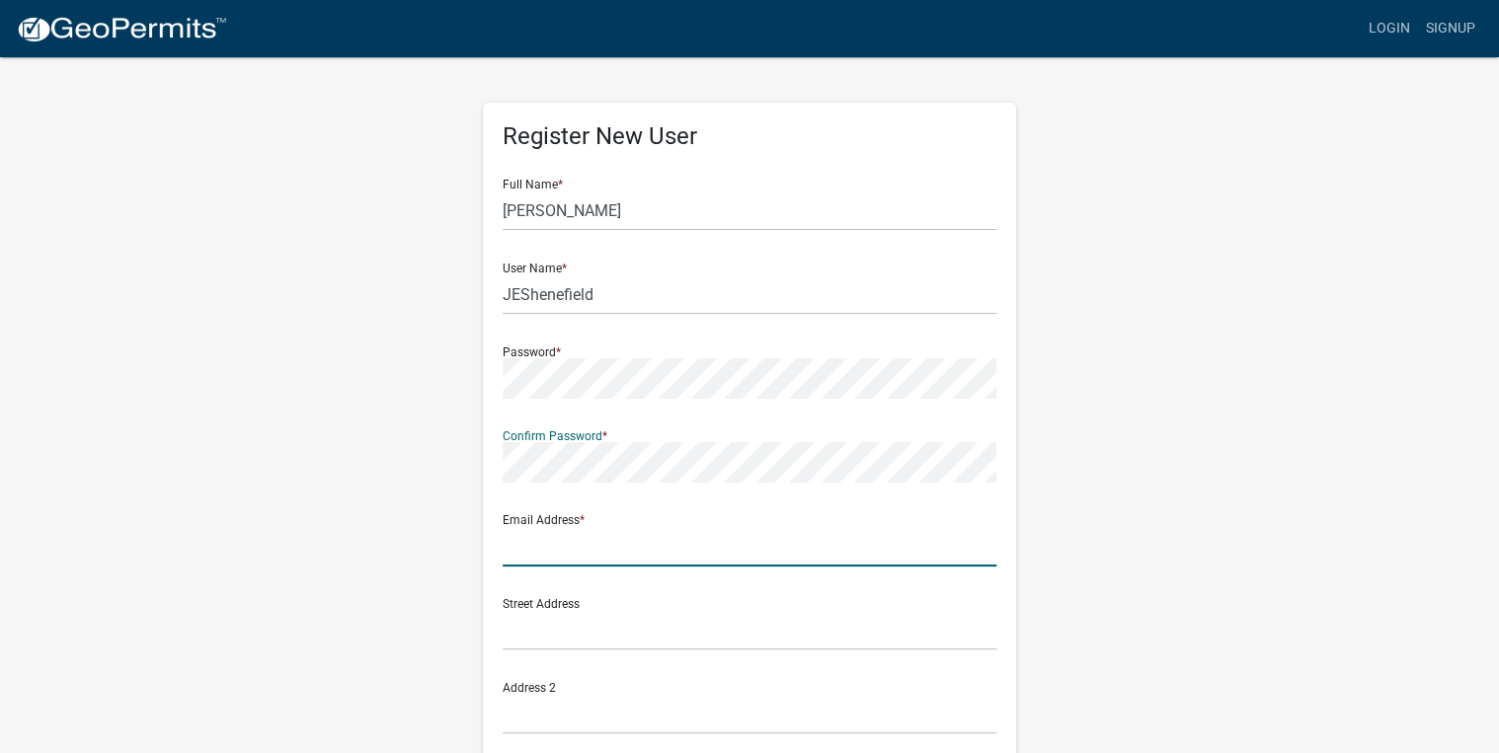
click at [588, 539] on input "text" at bounding box center [749, 546] width 494 height 40
type input "ed.shenefield@slate.auto"
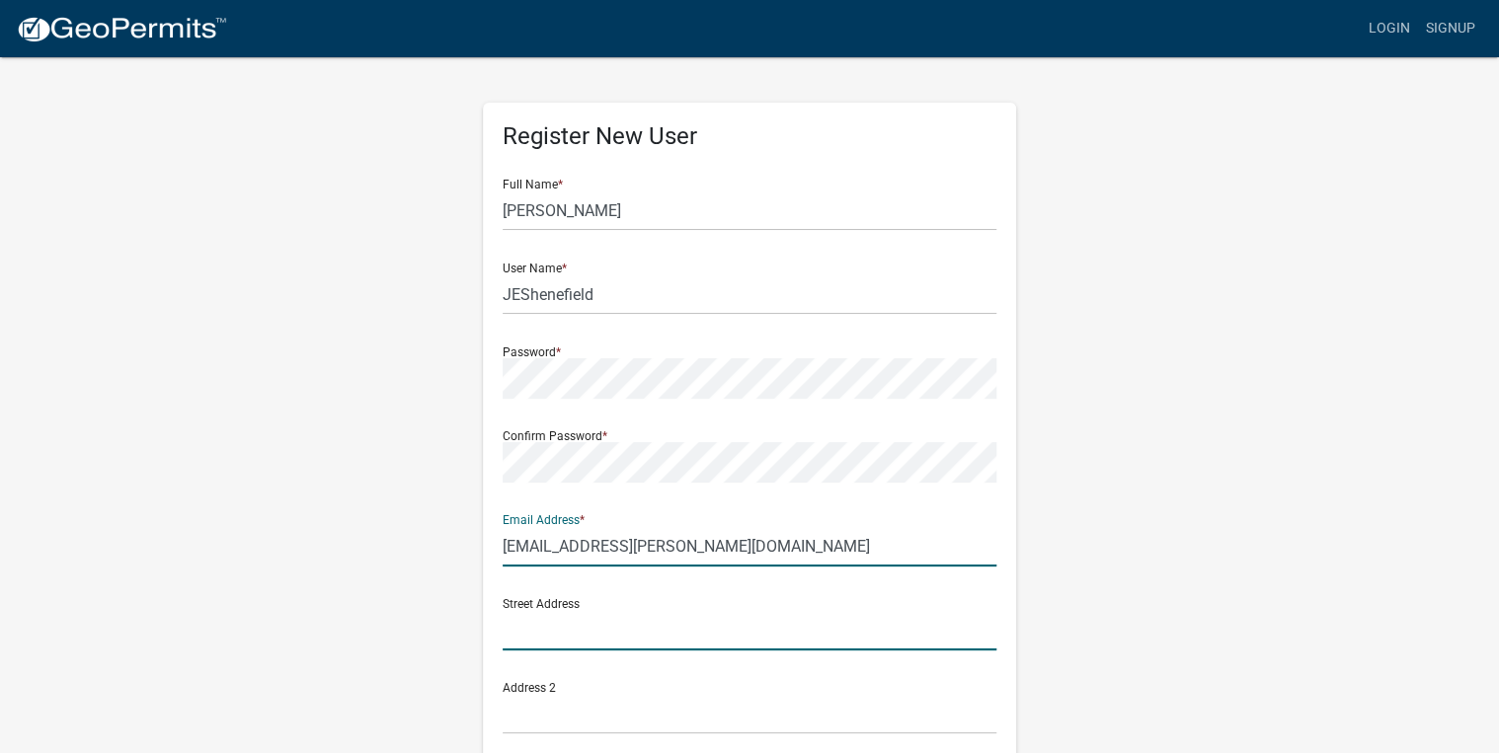
type input "2762 West Harrold Road, Marion, IN 46952"
type input "Warsaw,"
type input "IN"
type input "46580"
type input "7578924611"
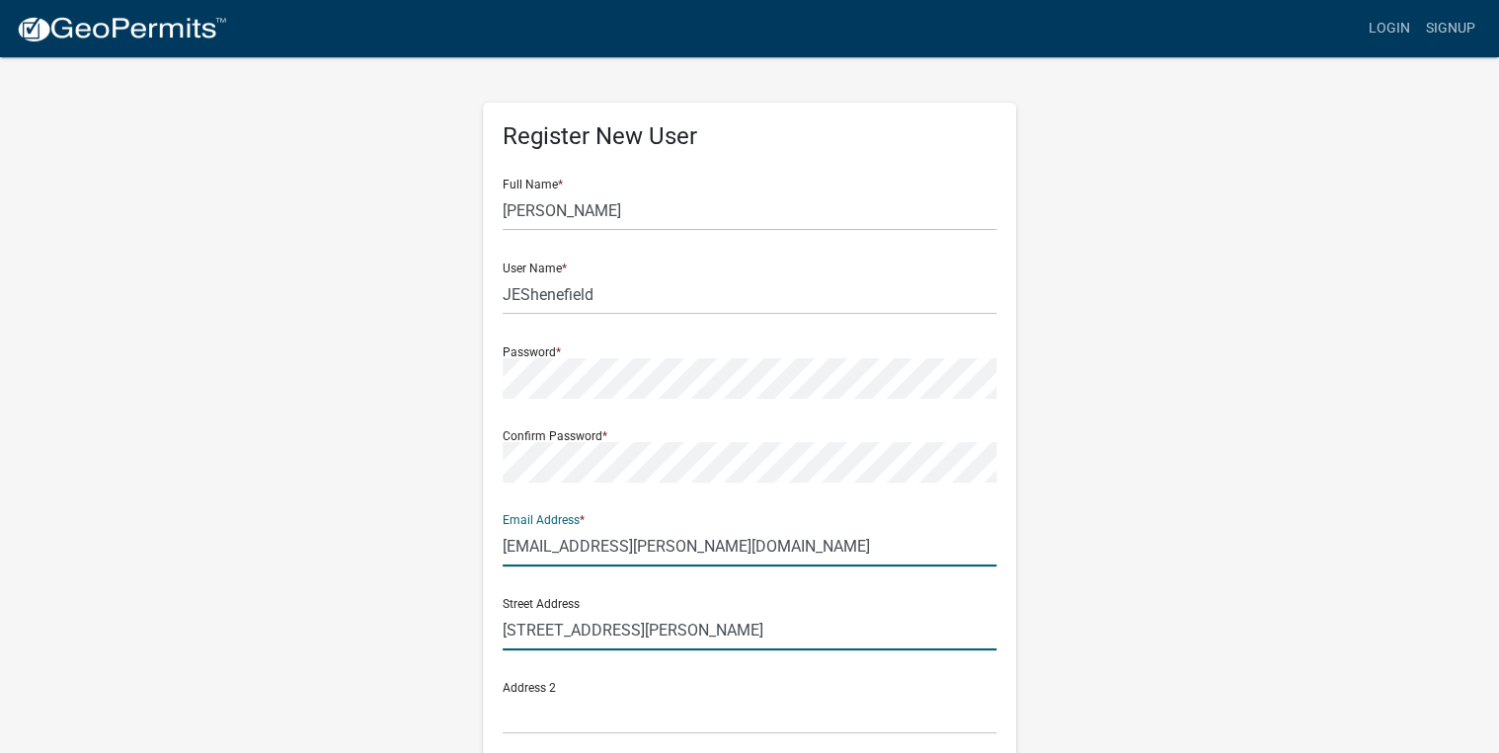
click at [563, 640] on input "2762 West Harrold Road, Marion, IN 46952" at bounding box center [749, 630] width 494 height 40
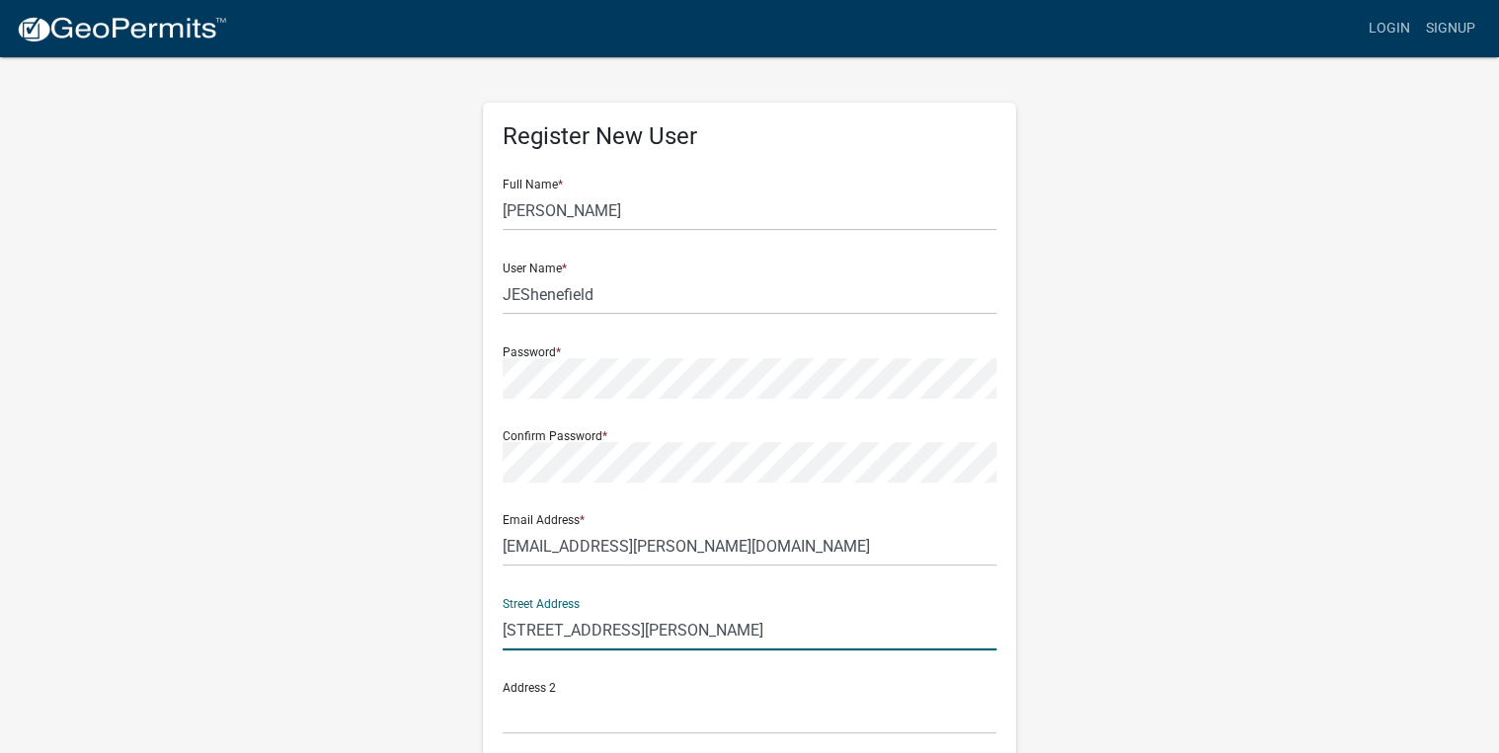
drag, startPoint x: 817, startPoint y: 630, endPoint x: 413, endPoint y: 620, distance: 404.9
click at [413, 620] on div "Register New User Full Name * Jerry User Name * JEShenefield Password * Confirm…" at bounding box center [749, 583] width 1125 height 1056
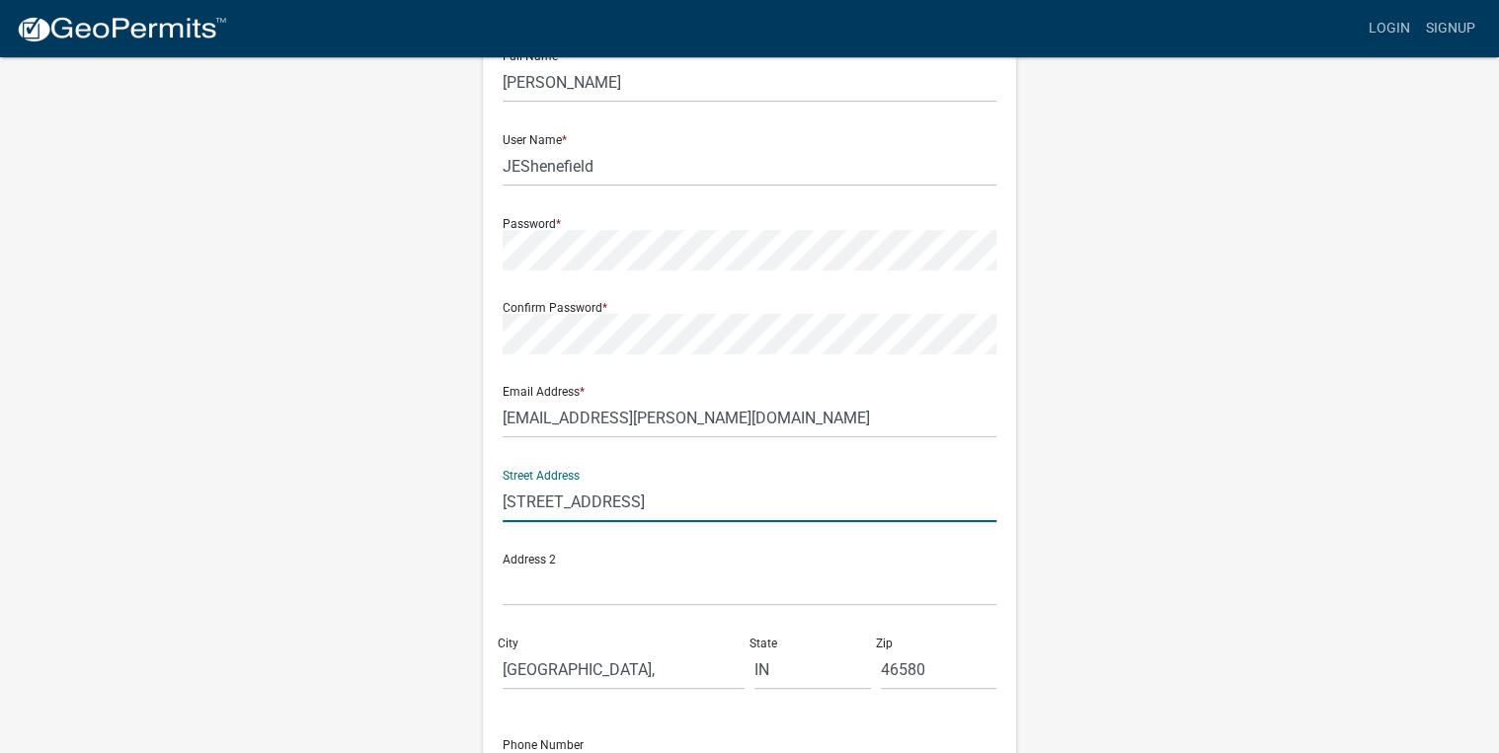
scroll to position [158, 0]
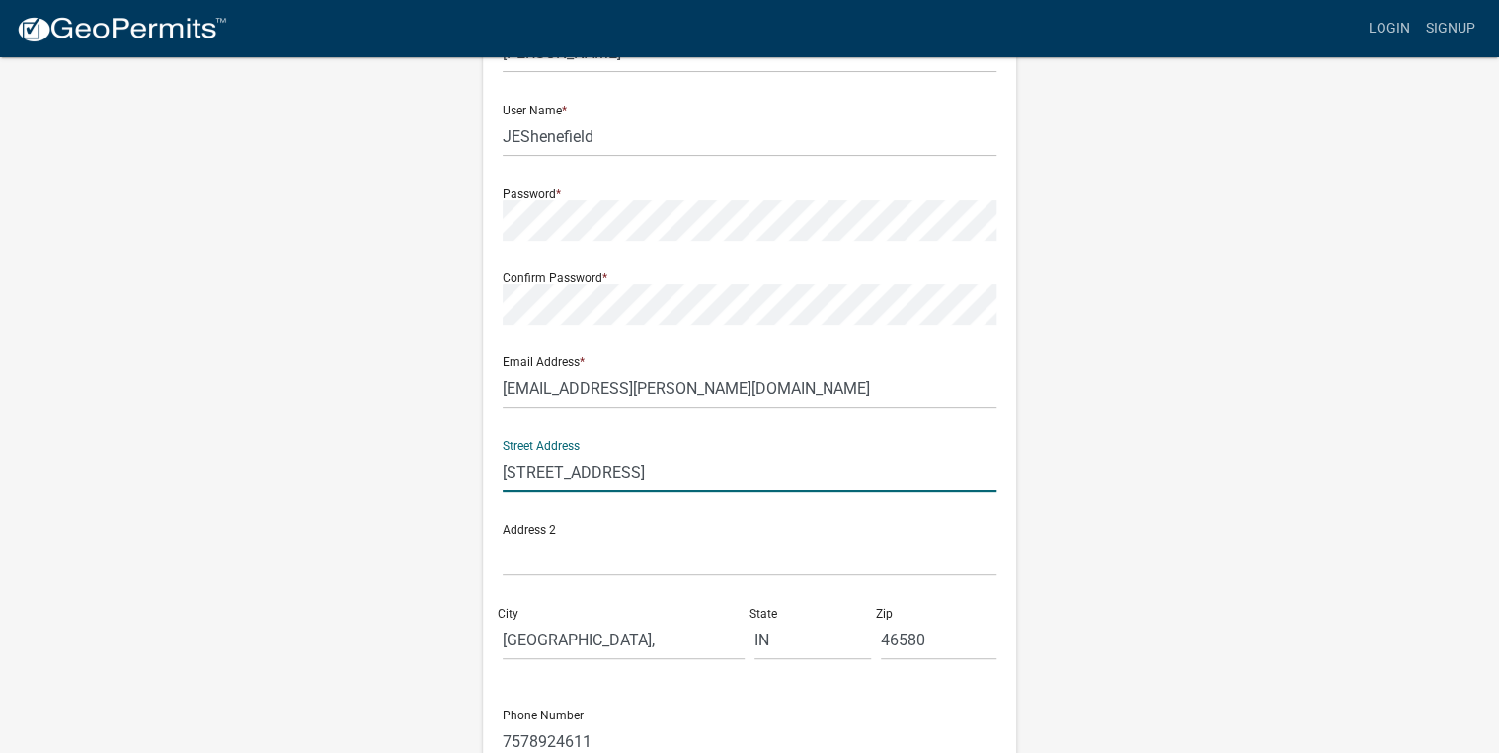
drag, startPoint x: 627, startPoint y: 478, endPoint x: 859, endPoint y: 470, distance: 232.1
click at [859, 470] on input "2801 W Old Rd 30, Warsaw, IN, USA" at bounding box center [749, 472] width 494 height 40
type input "2801 W Old Rd 30"
drag, startPoint x: 293, startPoint y: 466, endPoint x: 302, endPoint y: 474, distance: 11.9
click at [301, 473] on div "Register New User Full Name * Jerry User Name * JEShenefield Password * Confirm…" at bounding box center [749, 425] width 1125 height 1056
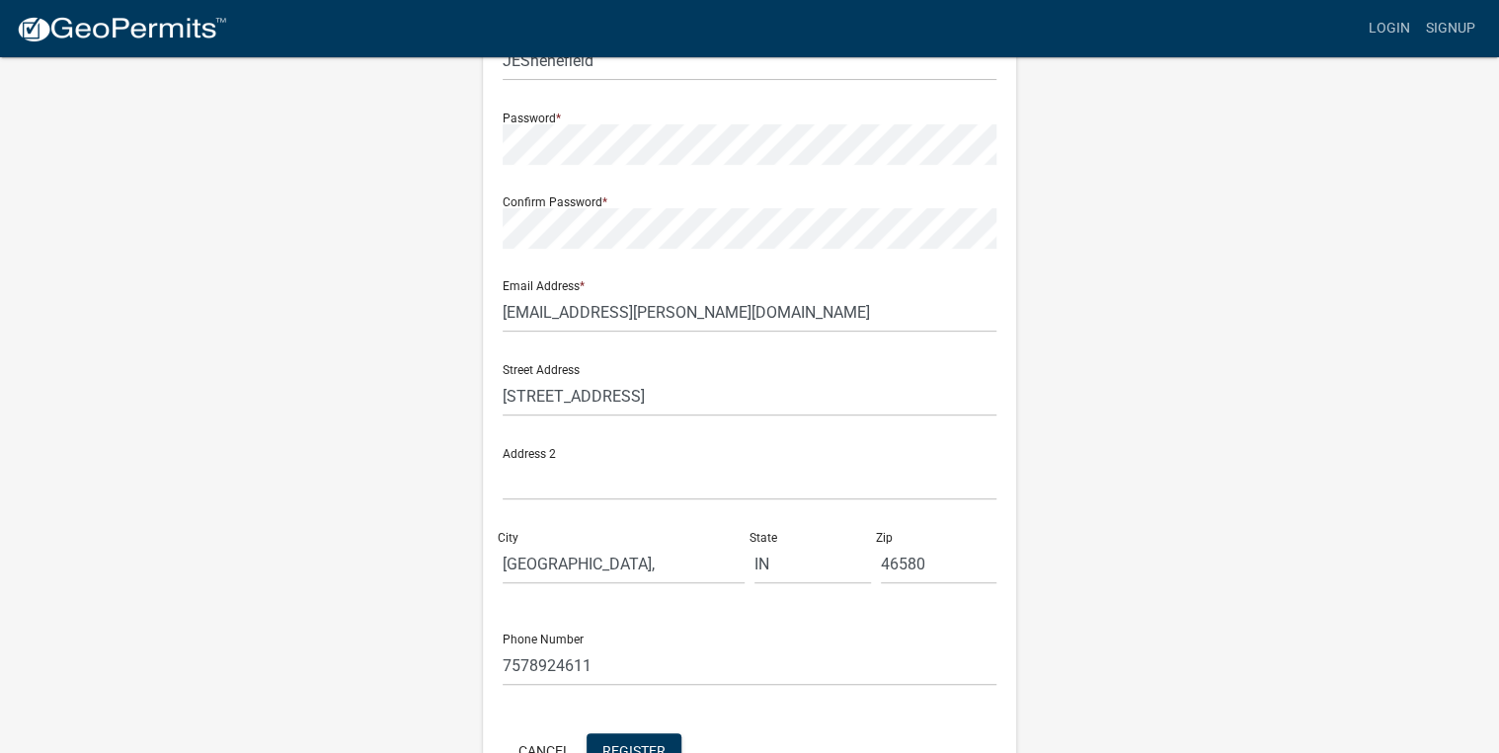
scroll to position [357, 0]
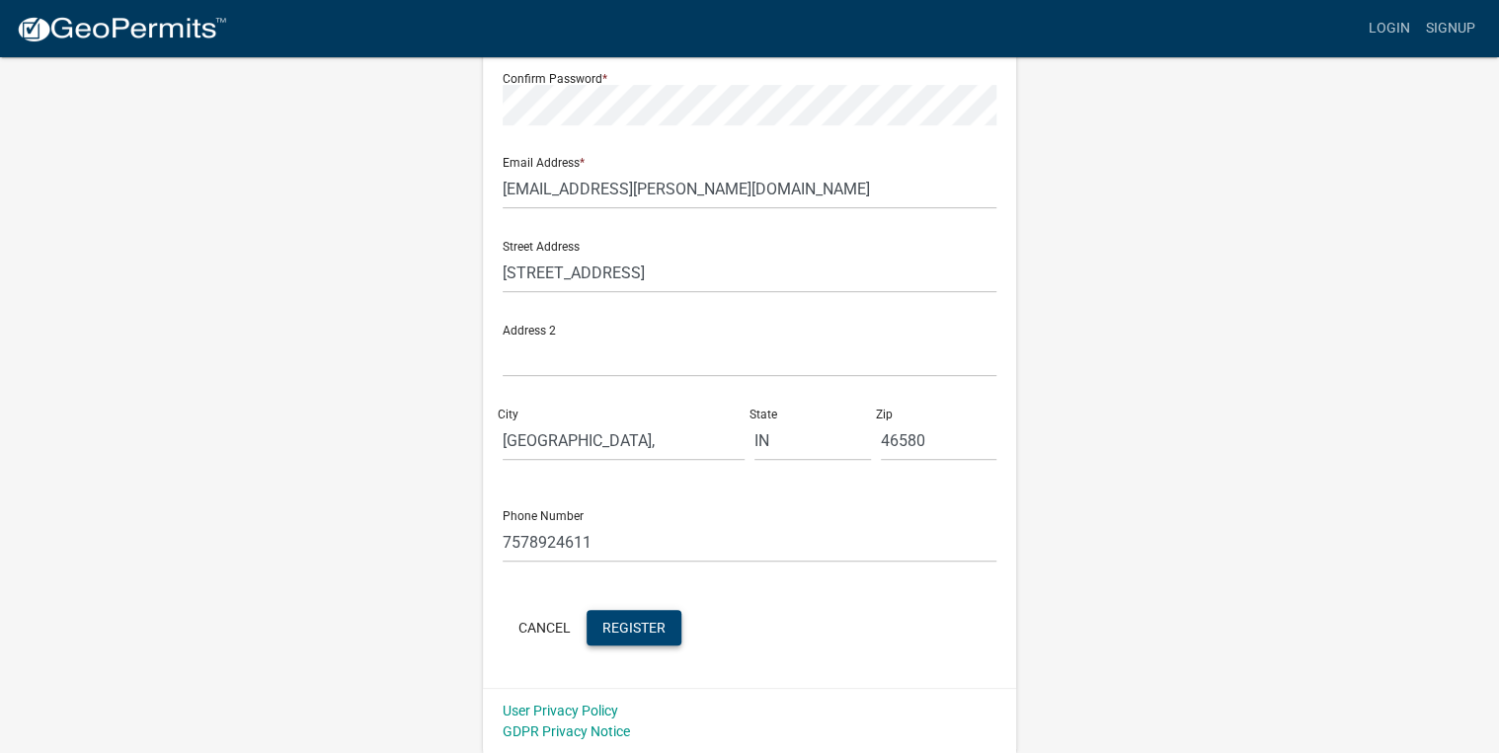
click at [631, 635] on span "Register" at bounding box center [633, 627] width 63 height 16
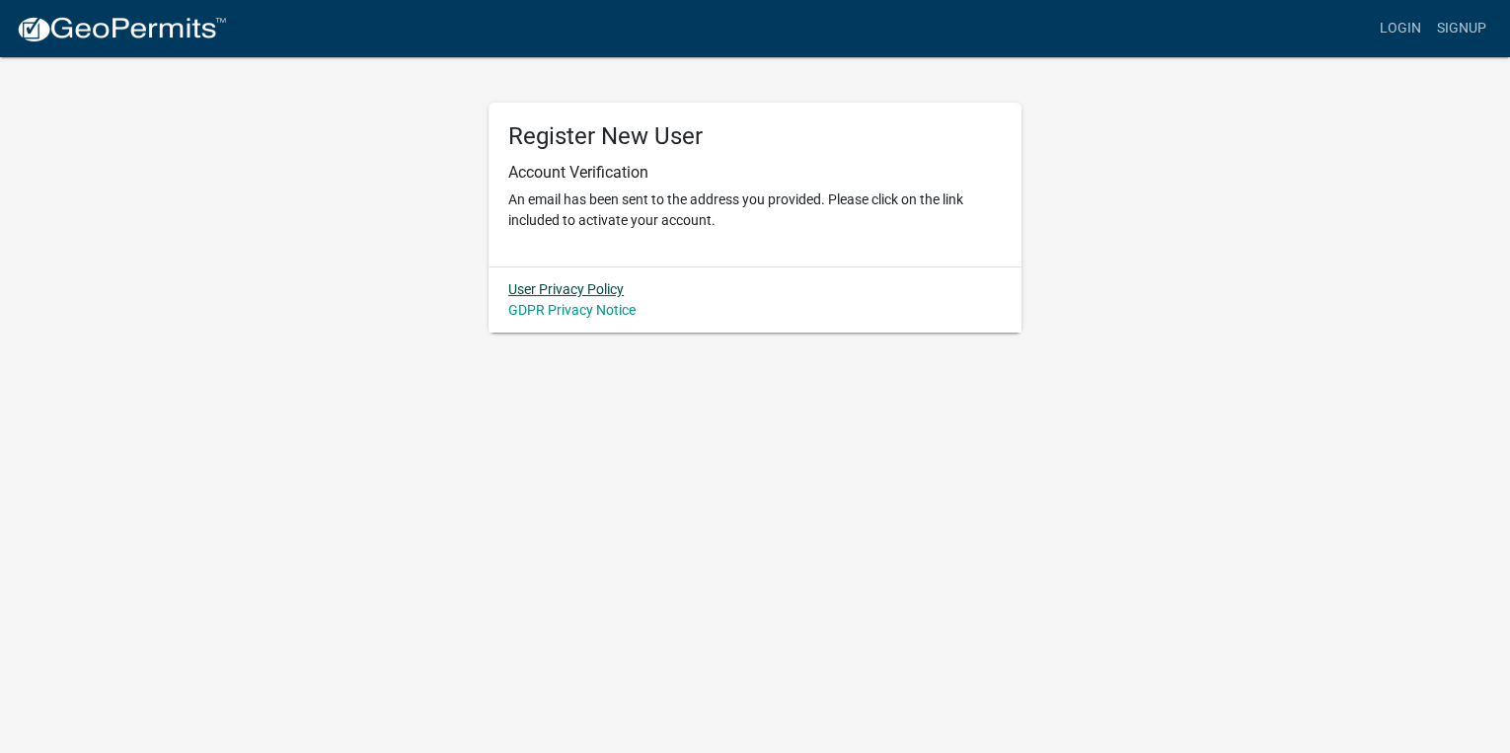
click at [580, 288] on link "User Privacy Policy" at bounding box center [565, 289] width 115 height 16
click at [566, 317] on link "GDPR Privacy Notice" at bounding box center [571, 310] width 127 height 16
click at [1409, 25] on link "Login" at bounding box center [1400, 29] width 57 height 38
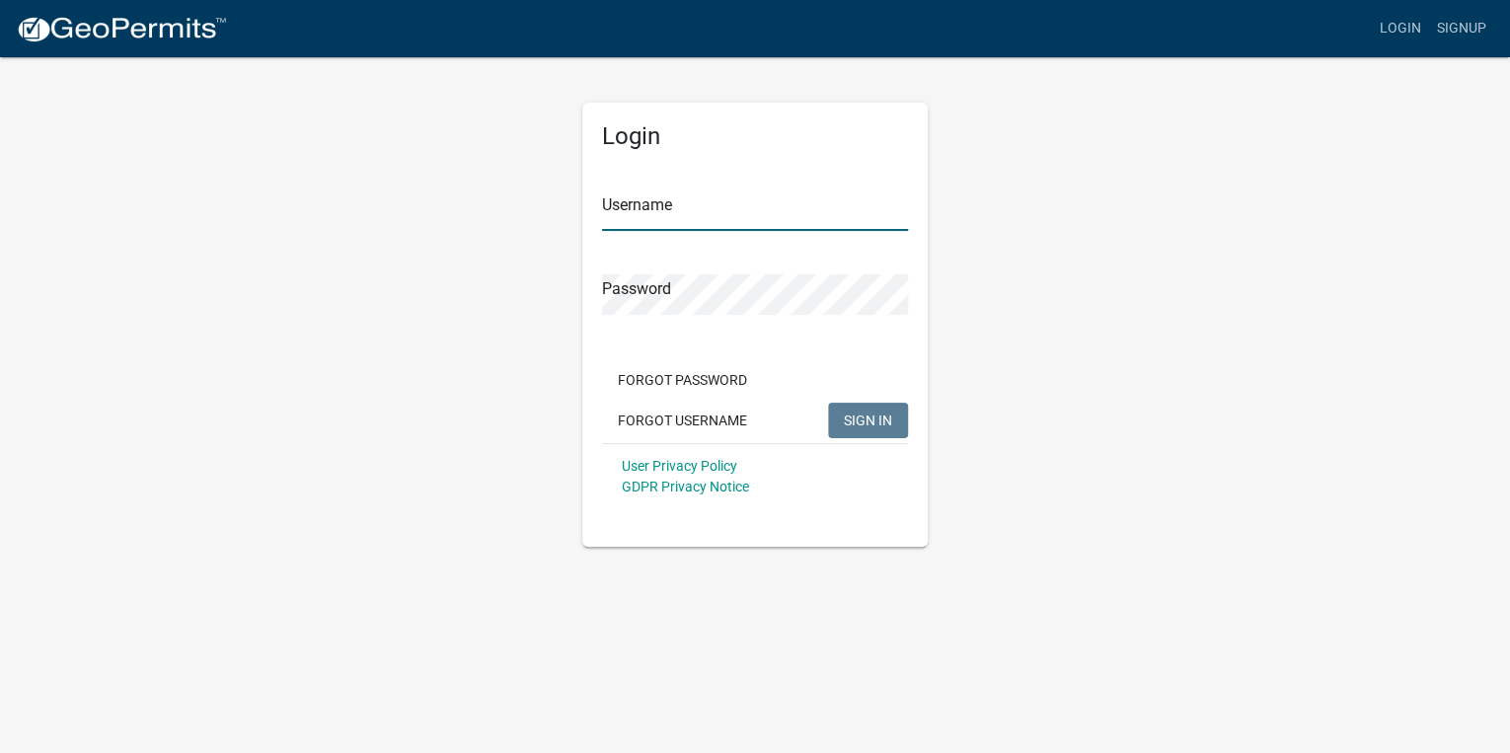
type input "JEShenefield"
click at [690, 199] on input "JEShenefield" at bounding box center [755, 211] width 306 height 40
click at [853, 423] on span "SIGN IN" at bounding box center [868, 420] width 48 height 16
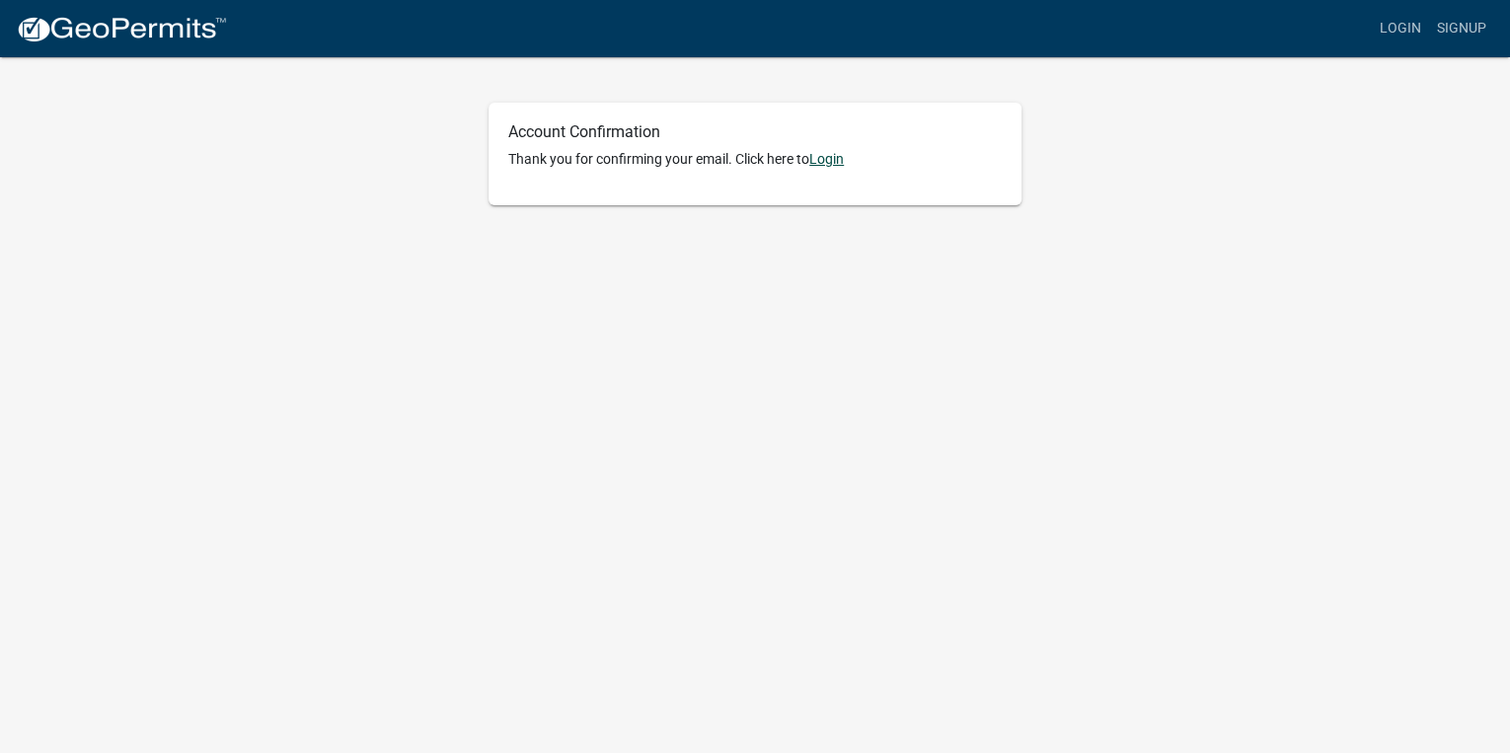
click at [836, 162] on link "Login" at bounding box center [826, 159] width 35 height 16
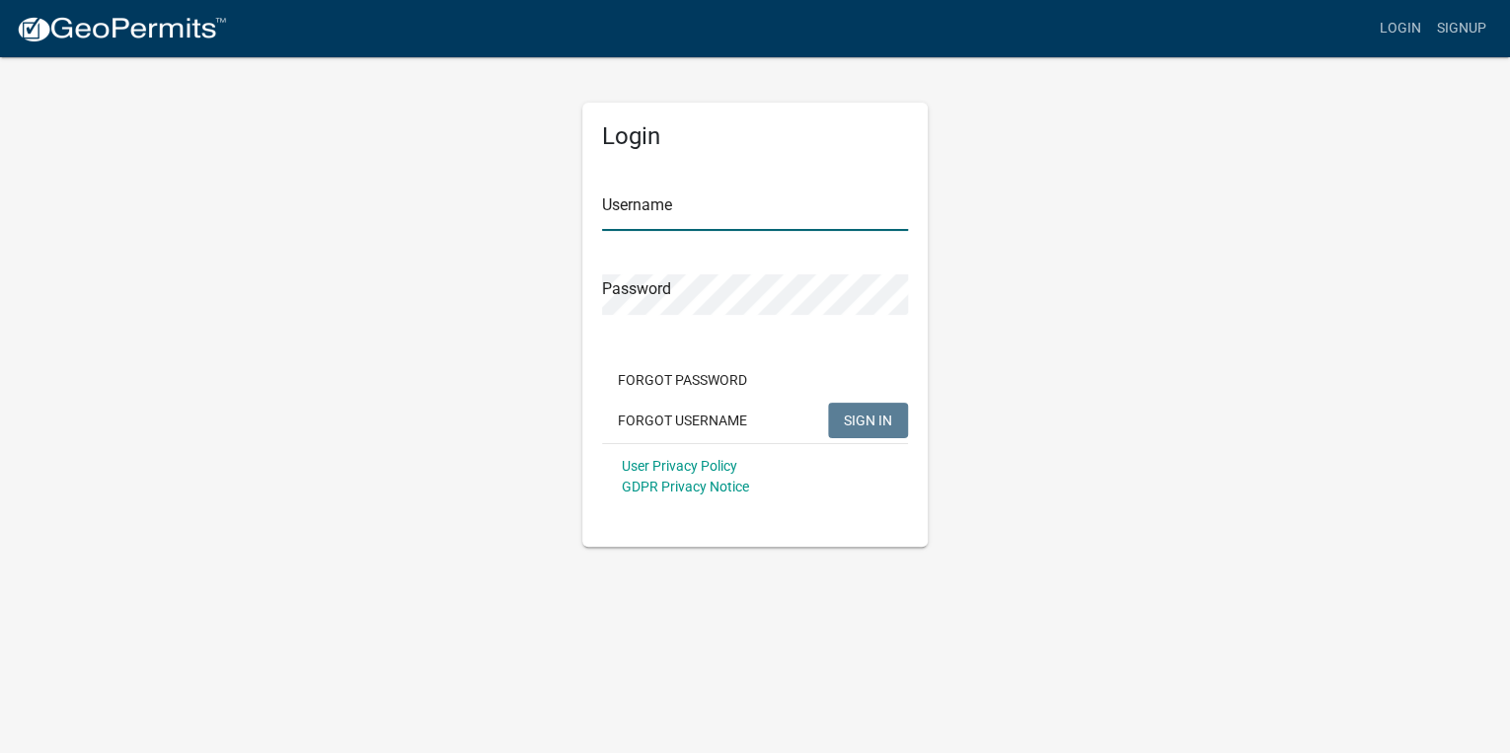
type input "JEShenefield"
click at [643, 209] on input "JEShenefield" at bounding box center [755, 211] width 306 height 40
click at [870, 433] on button "SIGN IN" at bounding box center [868, 421] width 80 height 36
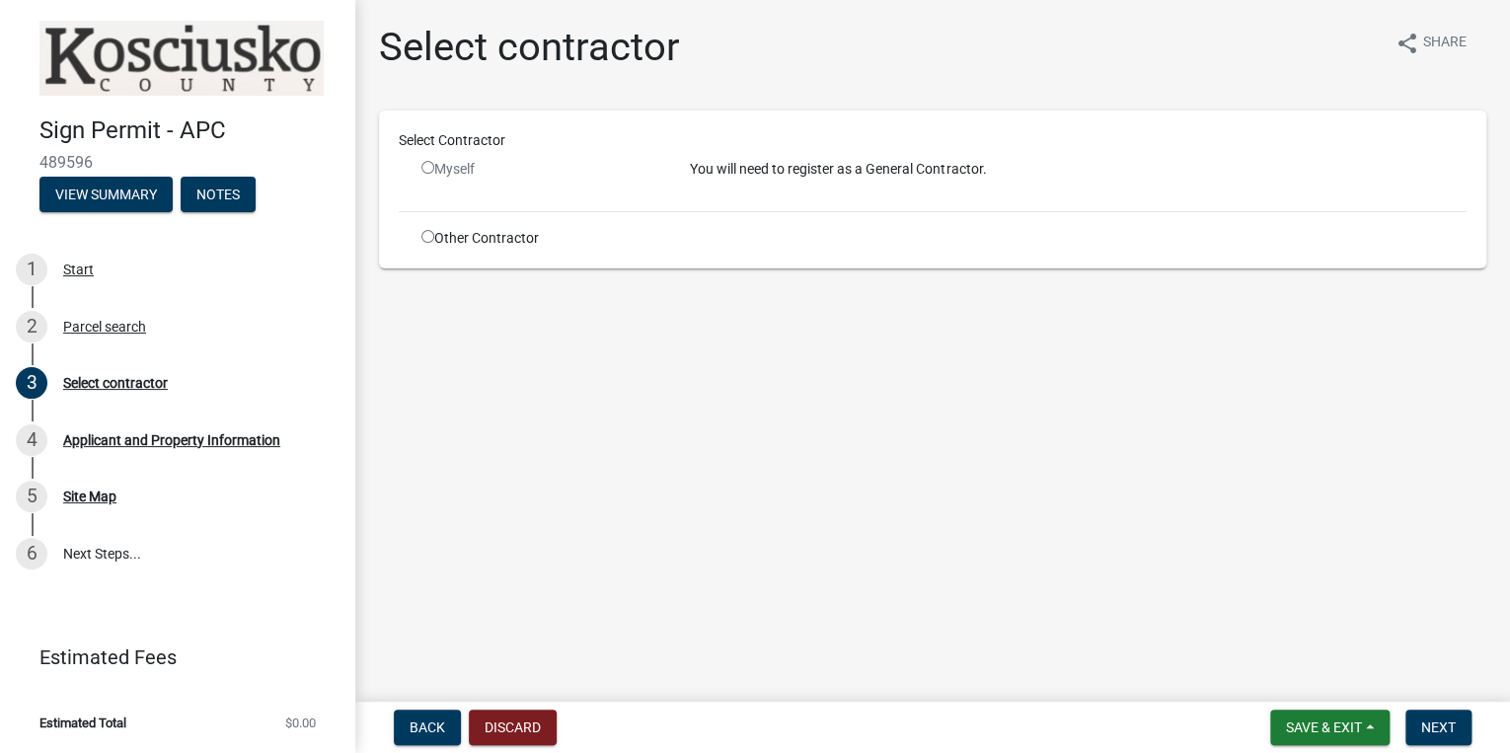
click at [430, 240] on input "radio" at bounding box center [428, 236] width 13 height 13
radio input "true"
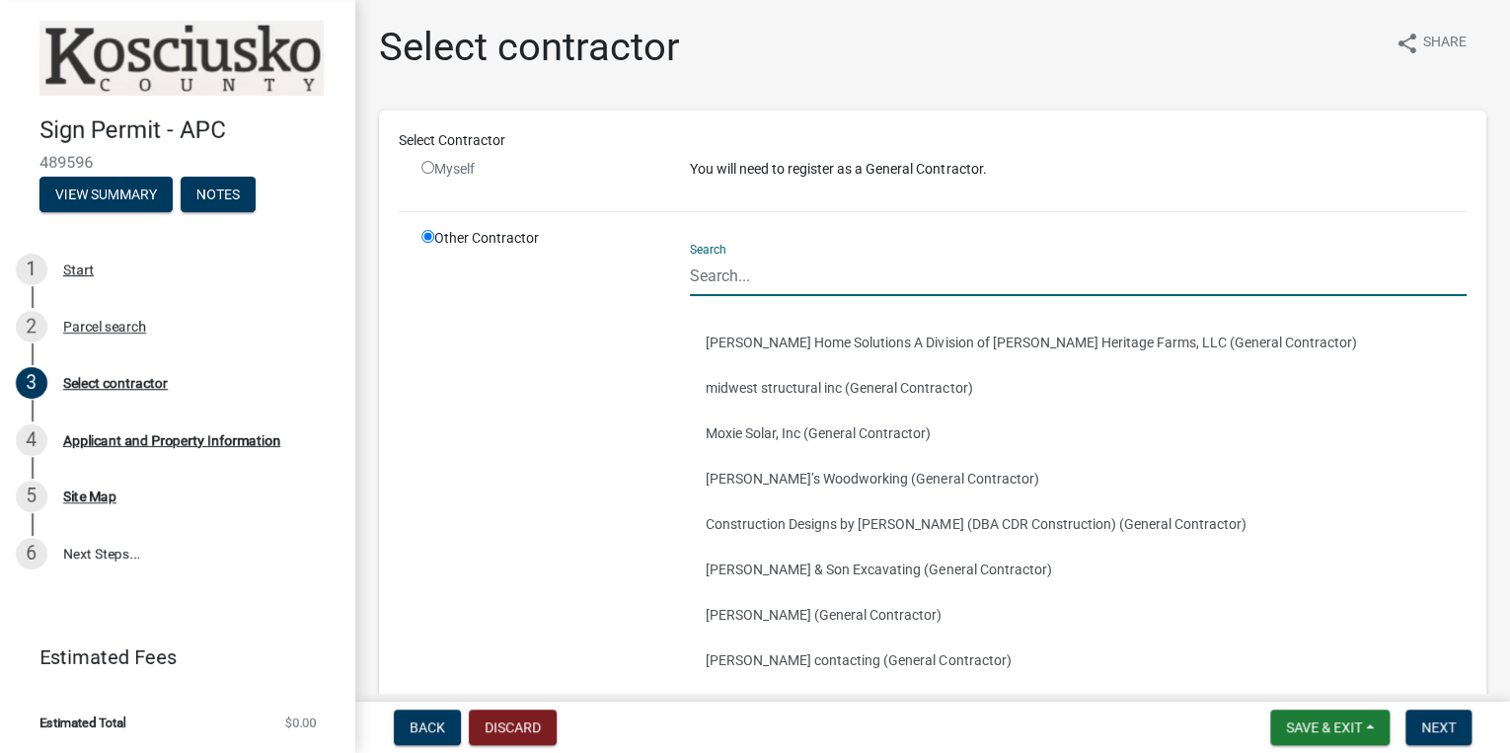
click at [754, 276] on input "Search" at bounding box center [1078, 276] width 777 height 40
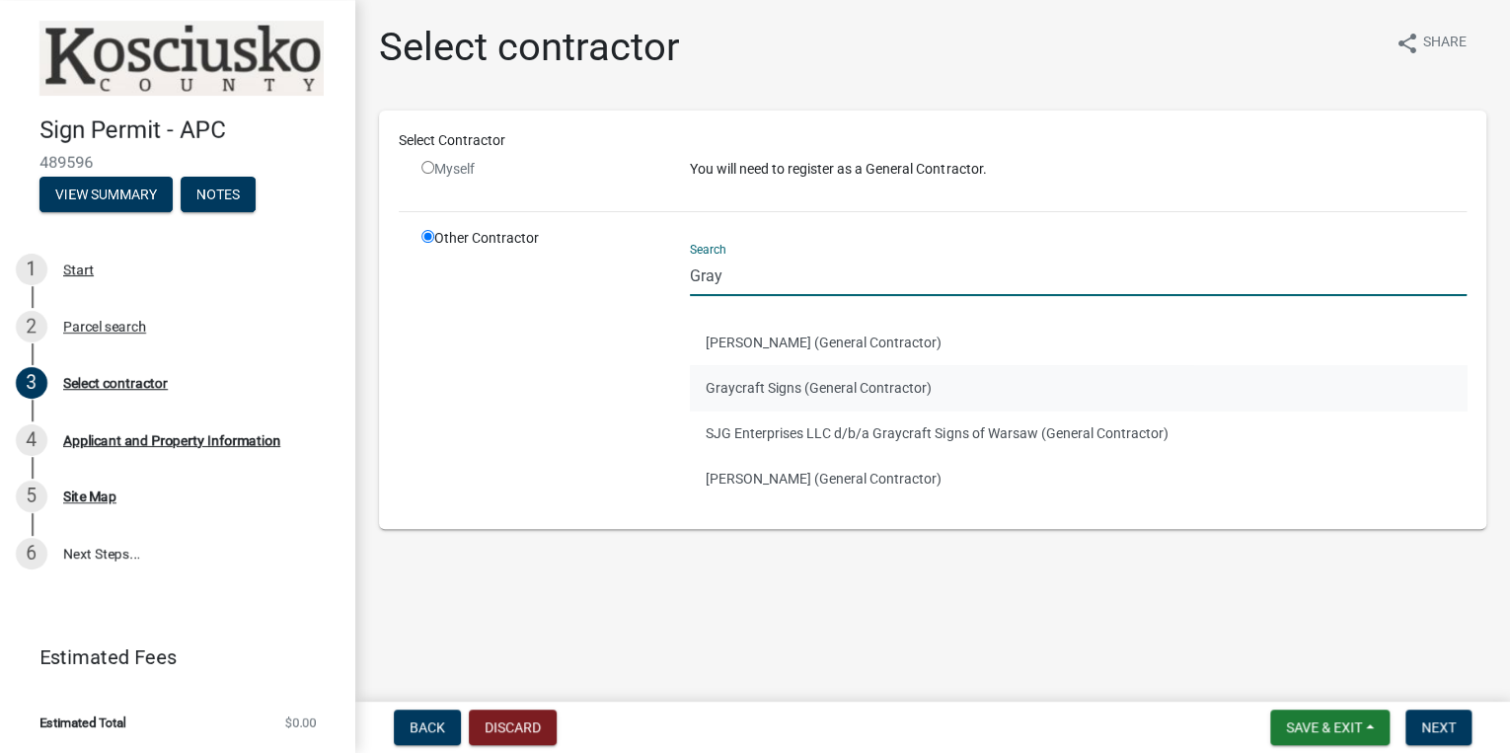
type input "Gray"
click at [814, 381] on button "Graycraft Signs (General Contractor)" at bounding box center [1078, 387] width 777 height 45
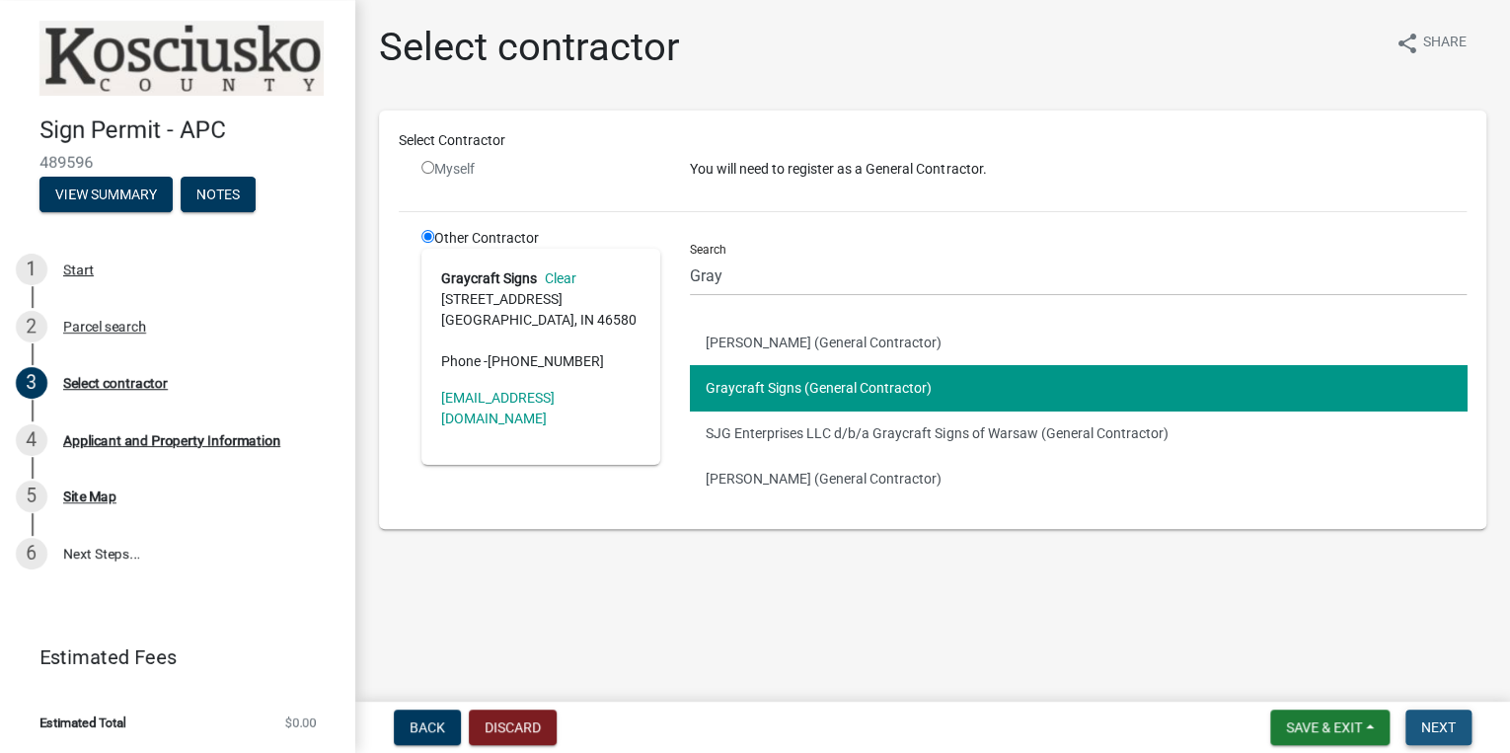
click at [1446, 732] on span "Next" at bounding box center [1439, 728] width 35 height 16
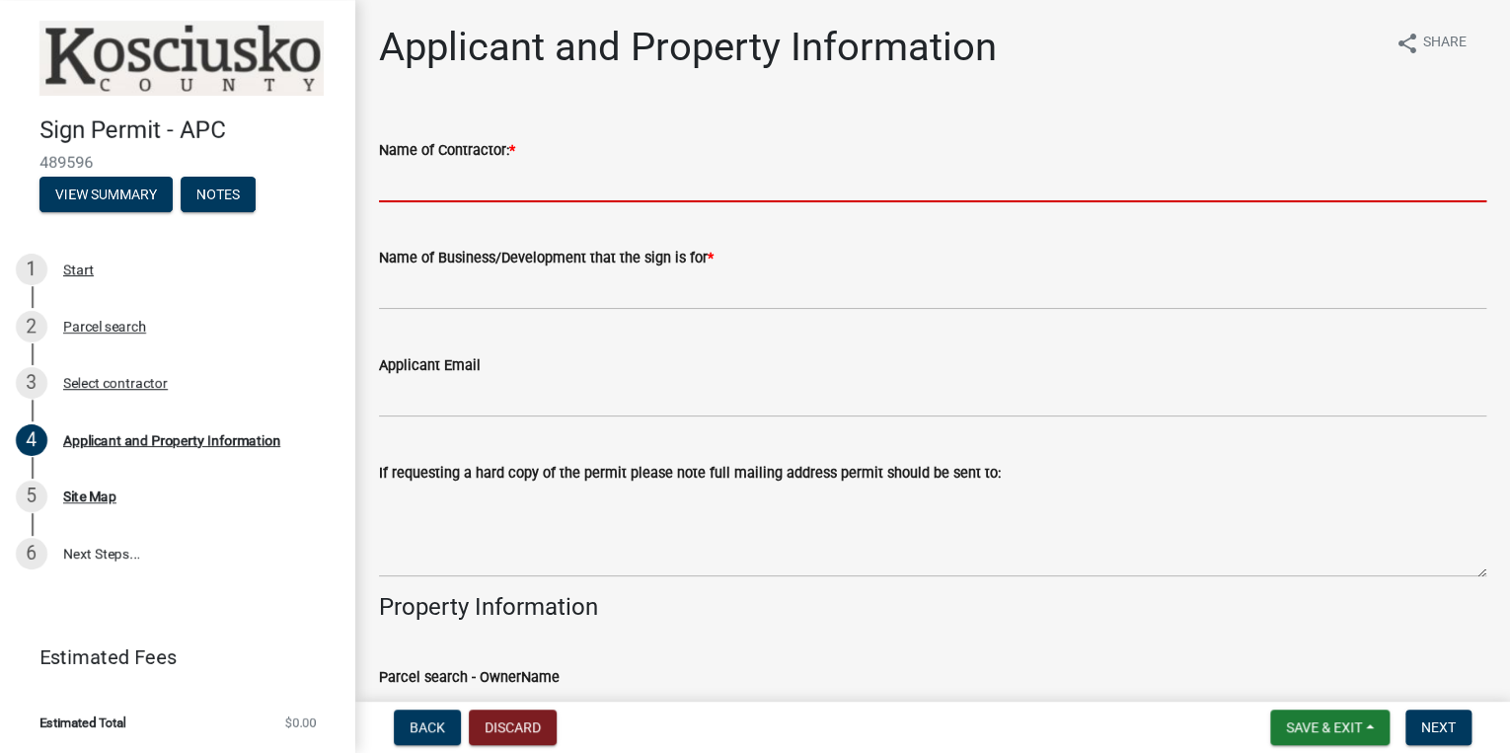
click at [470, 191] on input "Name of Contractor: *" at bounding box center [933, 182] width 1108 height 40
click at [423, 732] on span "Back" at bounding box center [428, 728] width 36 height 16
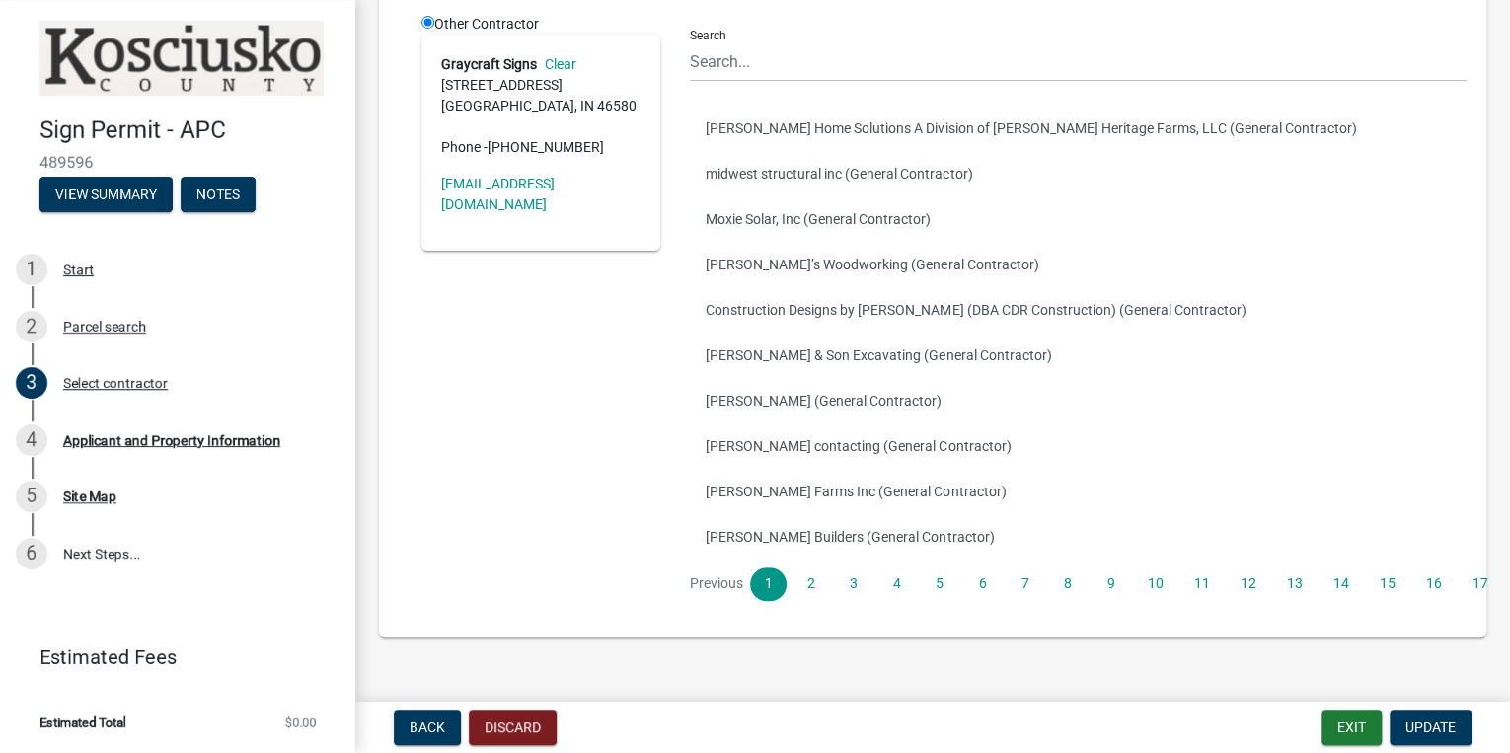
scroll to position [237, 0]
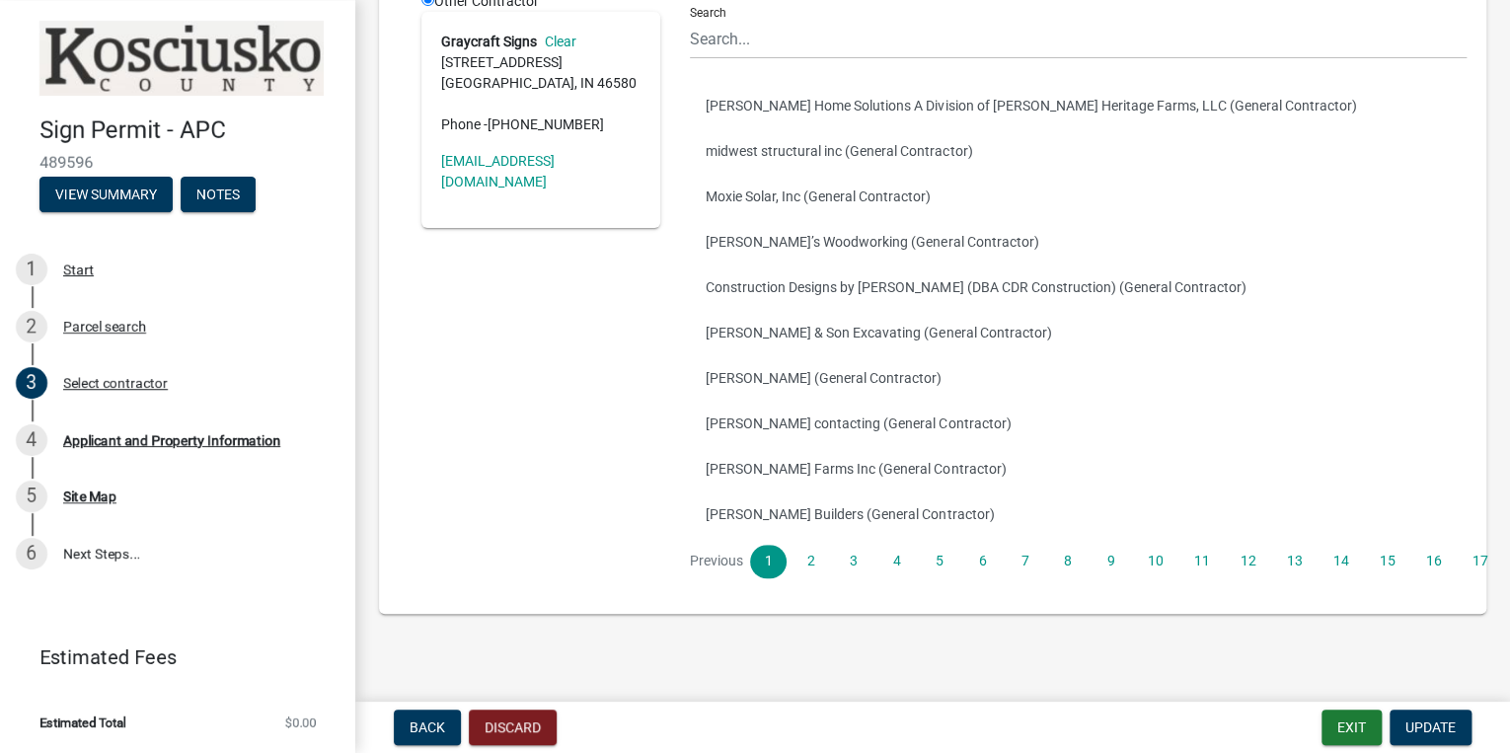
click at [513, 116] on span "(260) 760-1161" at bounding box center [546, 124] width 116 height 16
click at [569, 109] on address "Graycraft Signs Clear 3304 Lake City Highway Warsaw, IN 46580 Phone - (260) 760…" at bounding box center [540, 84] width 199 height 104
click at [1444, 731] on span "Update" at bounding box center [1431, 728] width 50 height 16
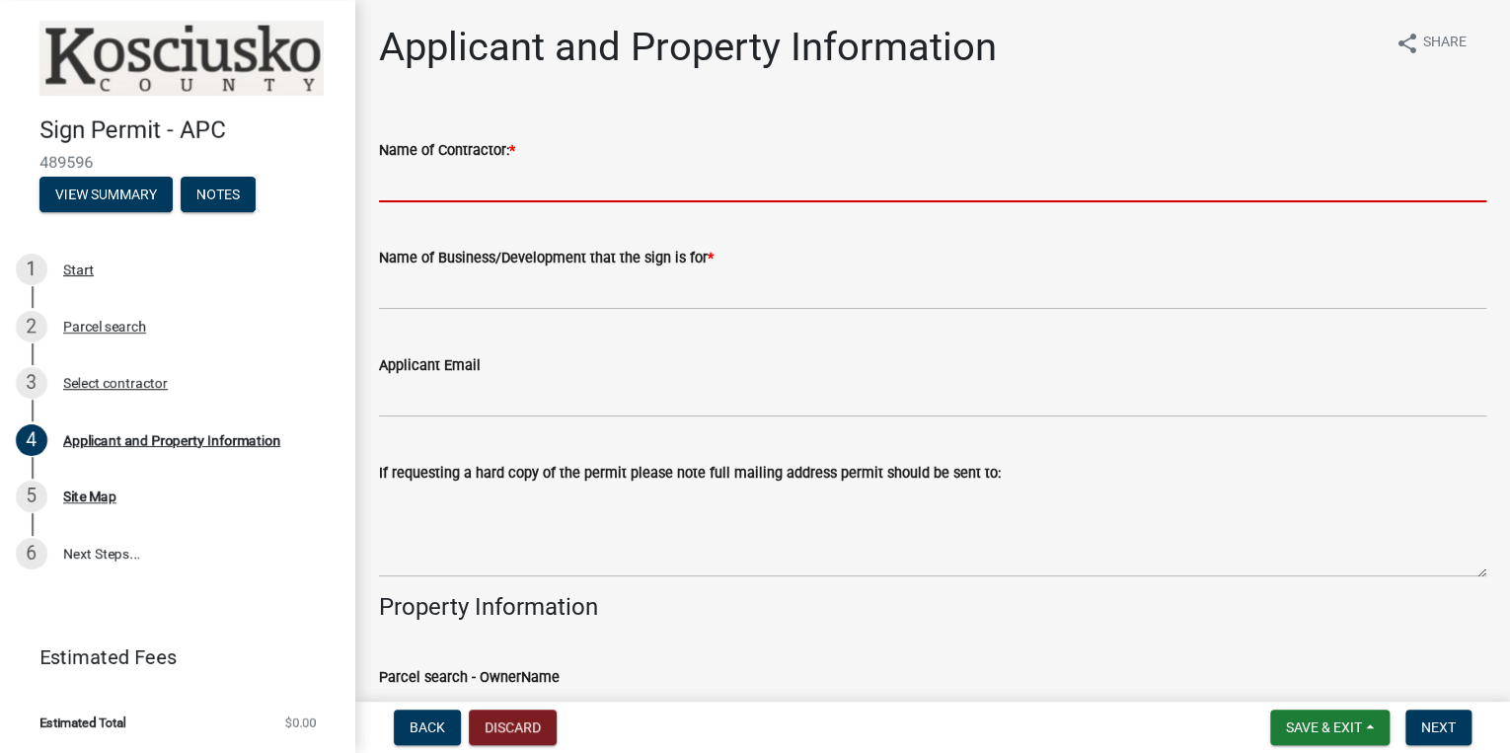
click at [494, 185] on input "Name of Contractor: *" at bounding box center [933, 182] width 1108 height 40
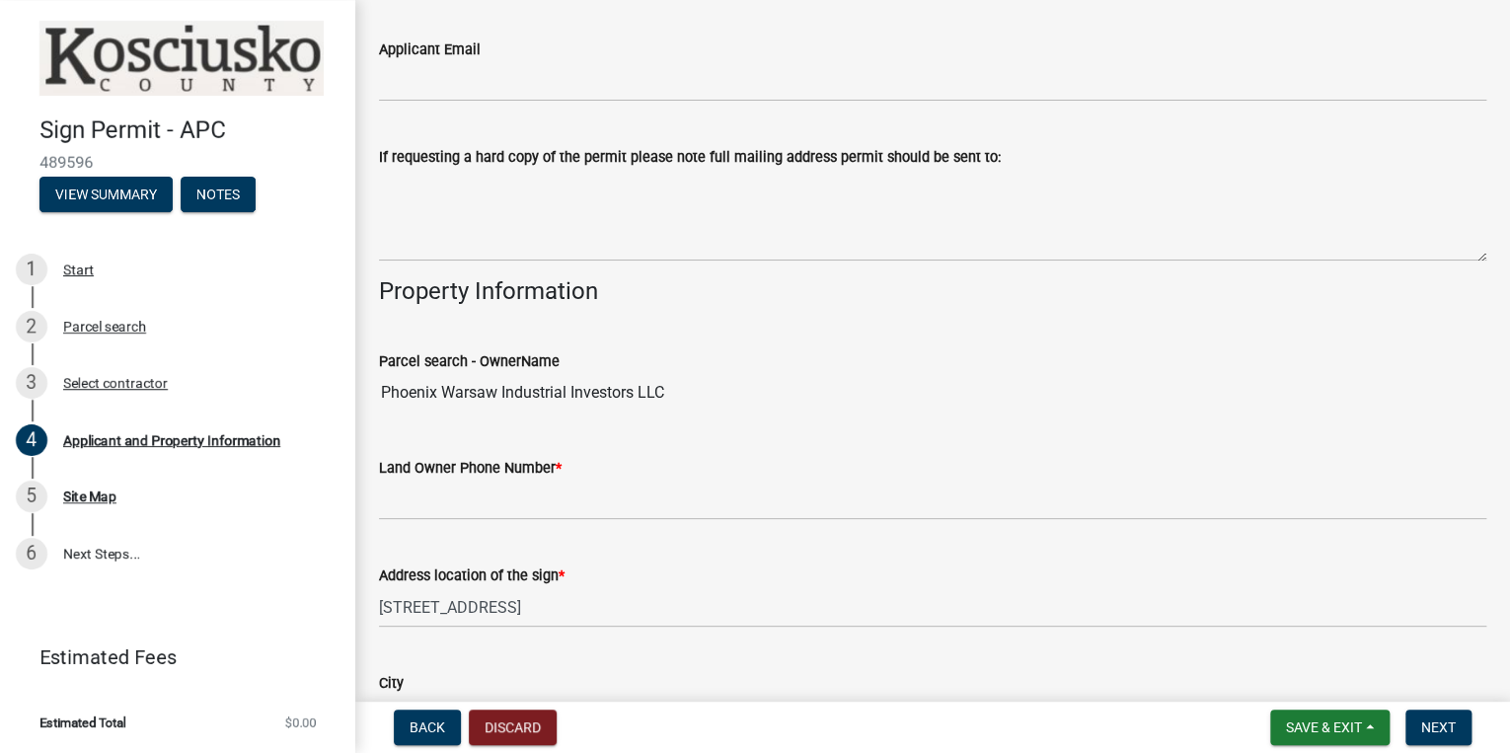
scroll to position [395, 0]
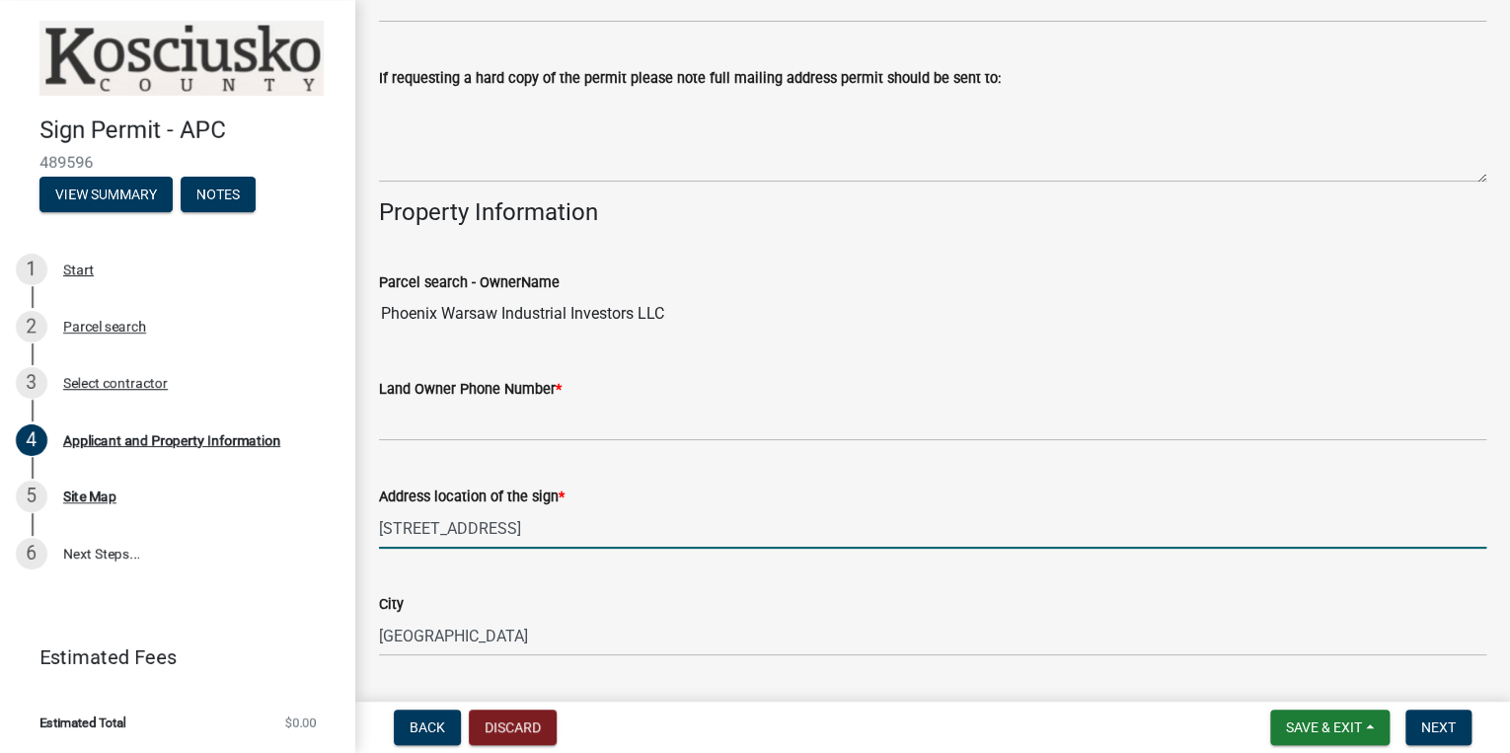
click at [405, 527] on input "3025 W OLD RD 30" at bounding box center [933, 528] width 1108 height 40
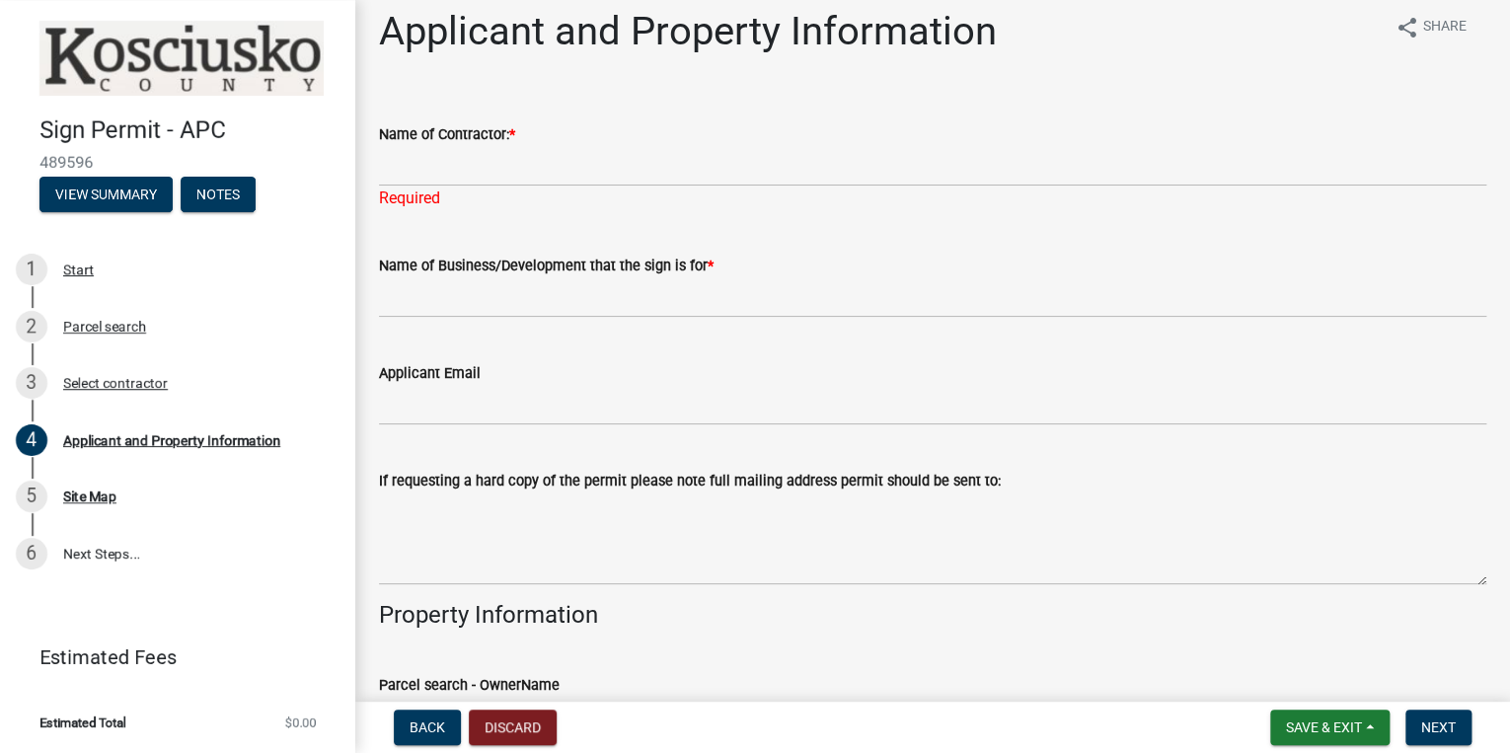
scroll to position [0, 0]
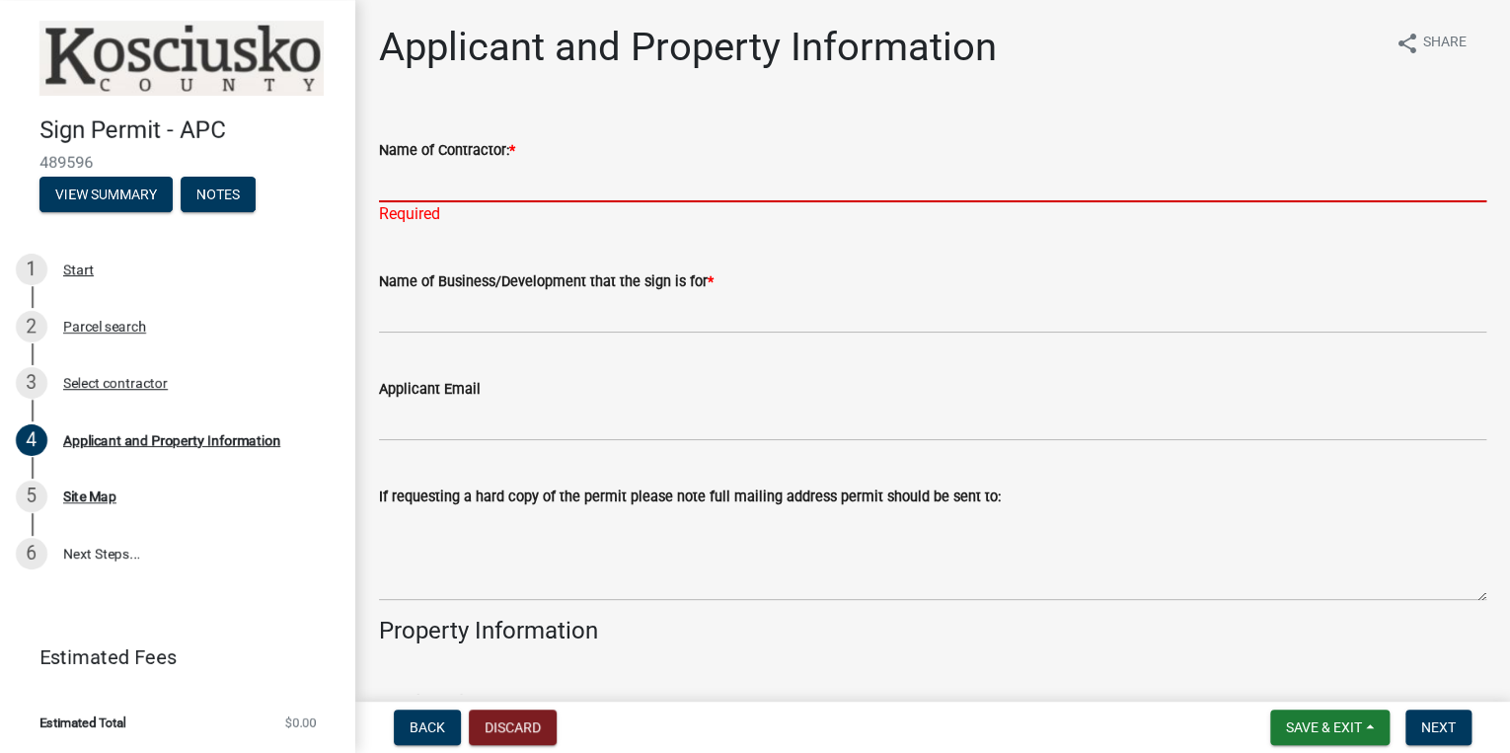
click at [494, 192] on input "Name of Contractor: *" at bounding box center [933, 182] width 1108 height 40
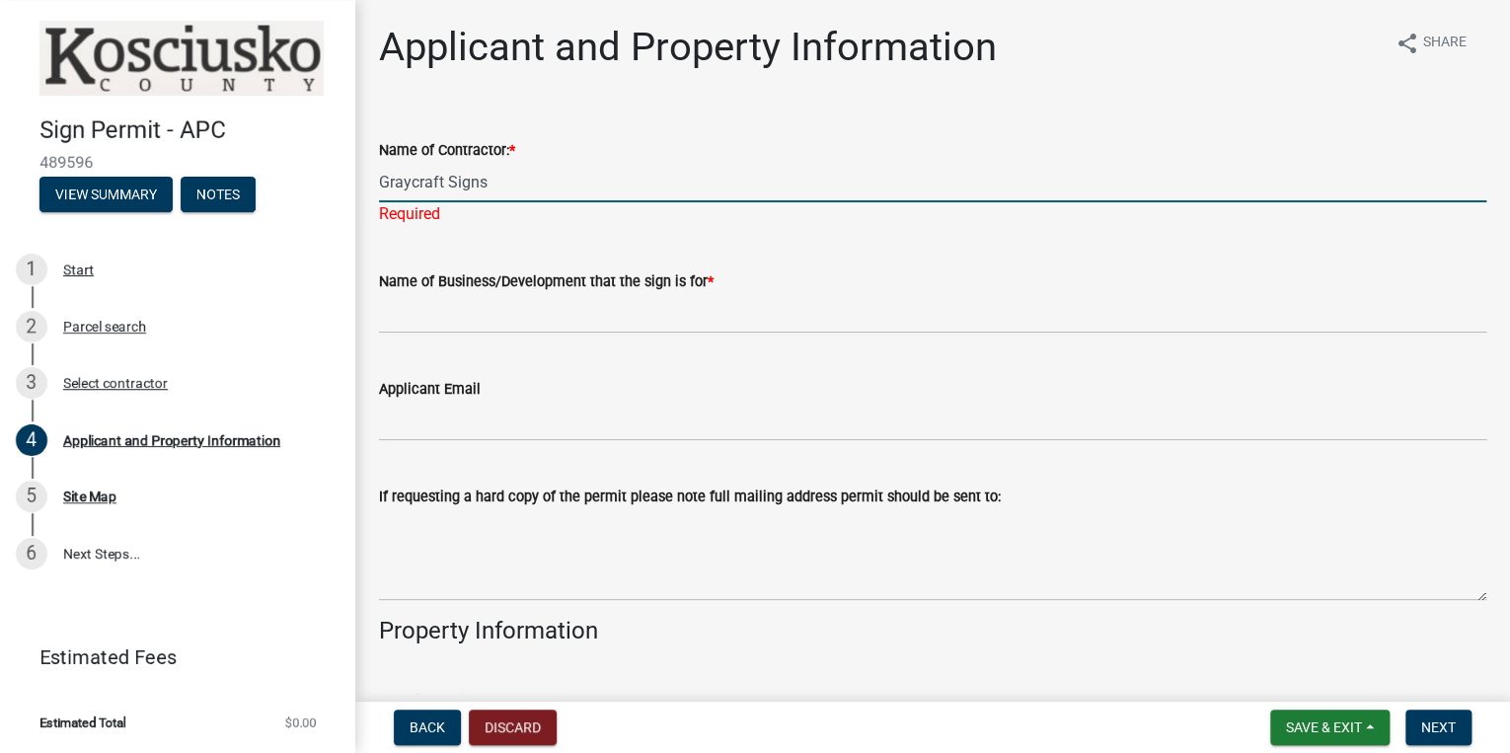
type input "Graycraft Signs"
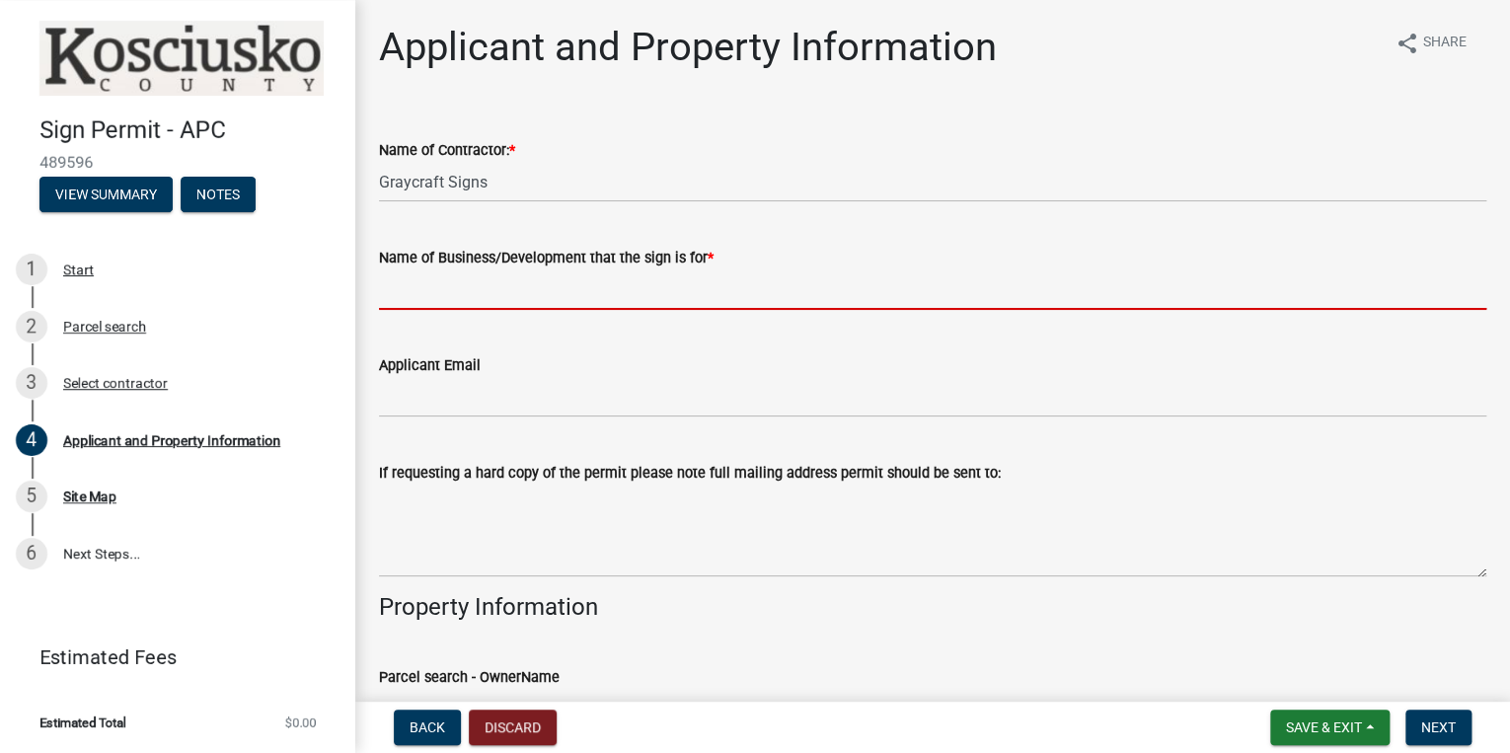
click at [498, 296] on input "Name of Business/Development that the sign is for *" at bounding box center [933, 289] width 1108 height 40
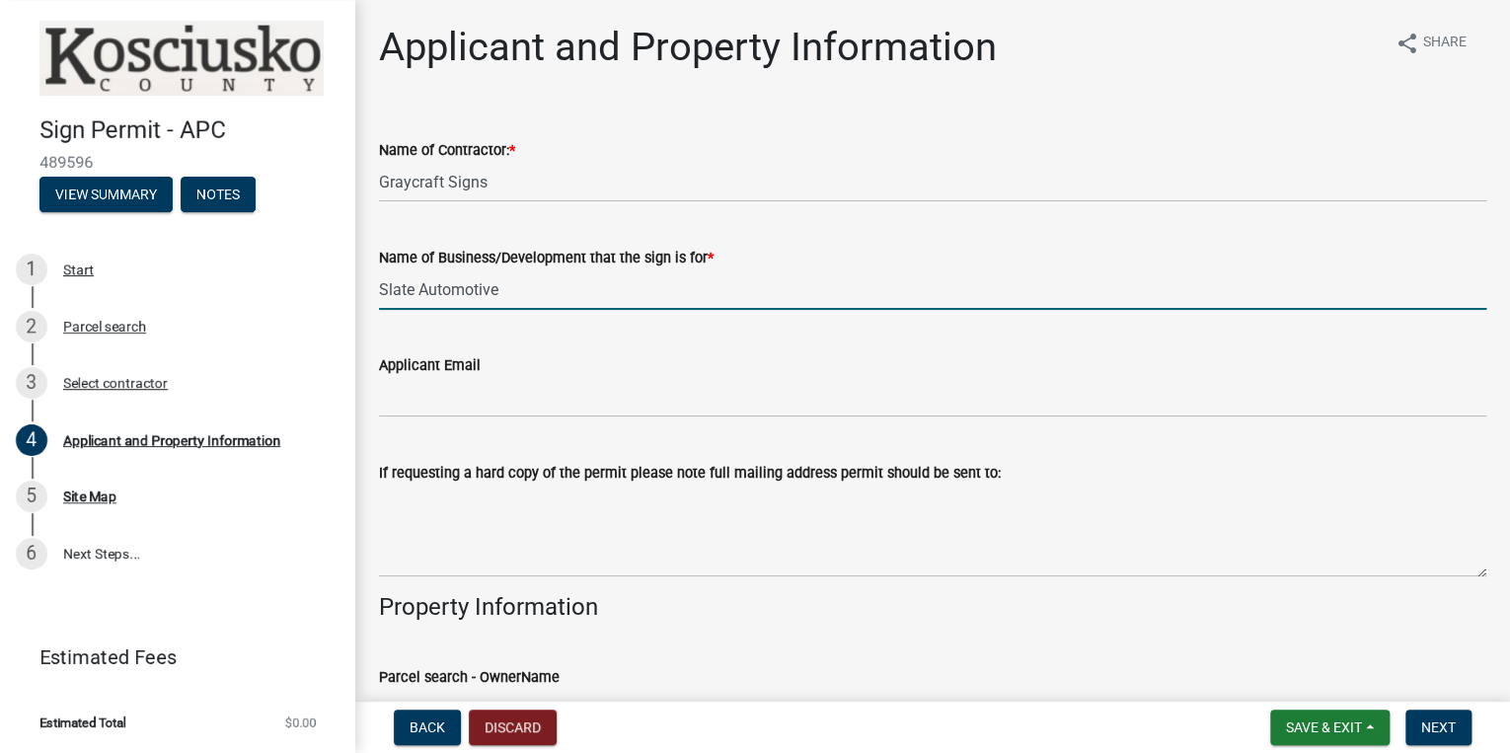
type input "Slate Automotive"
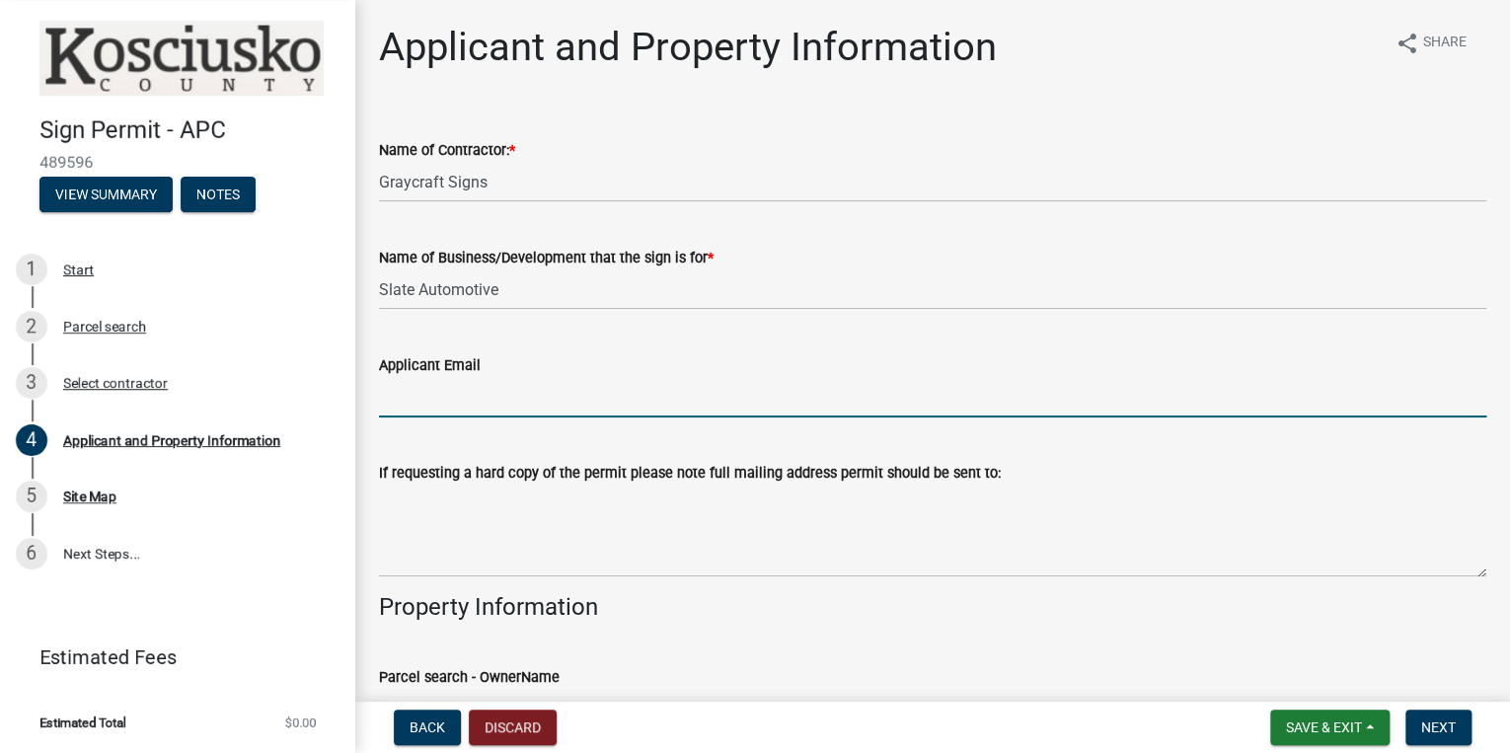
click at [547, 404] on input "Applicant Email" at bounding box center [933, 397] width 1108 height 40
type input "ed.shenefield@slate.auto"
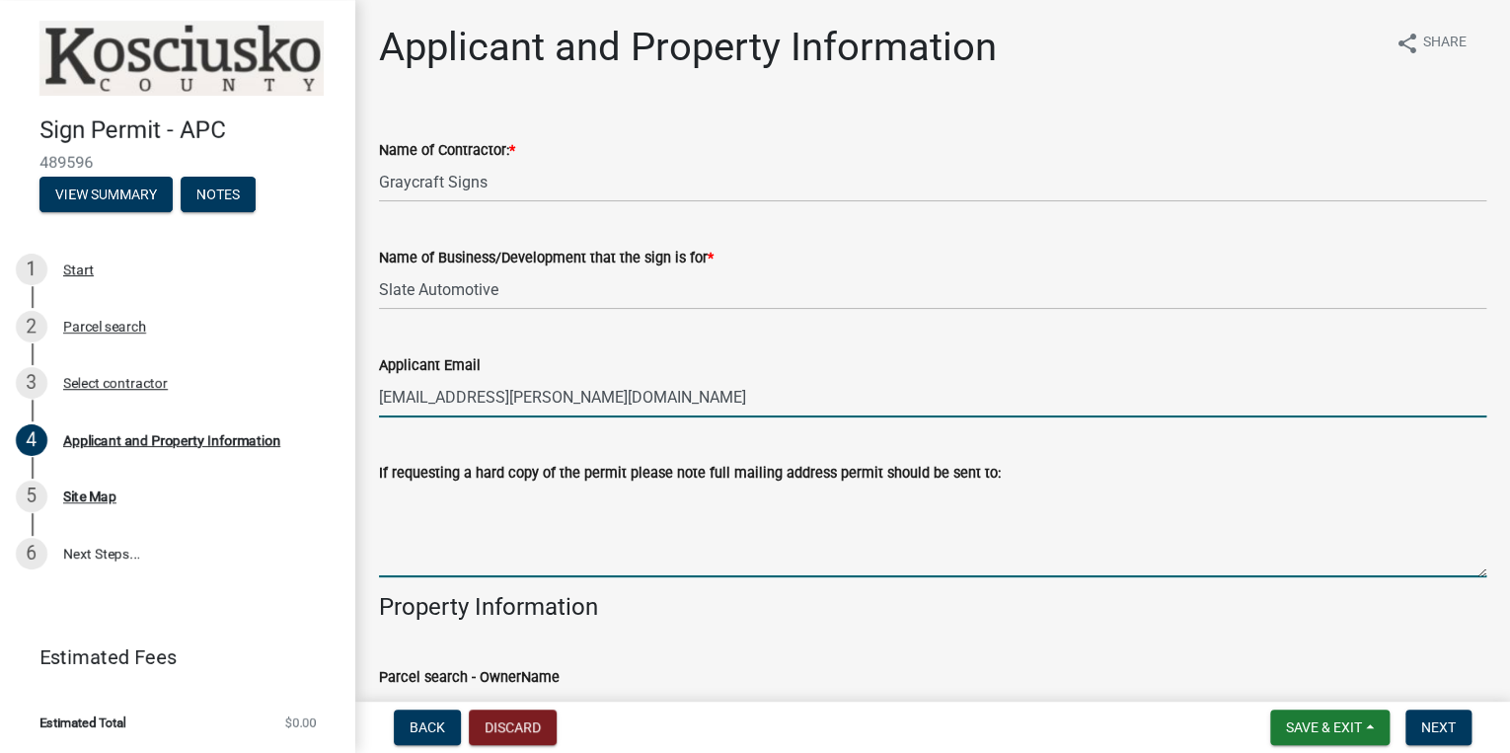
type textarea "2762 West Harrold Road, Marion, IN 46952"
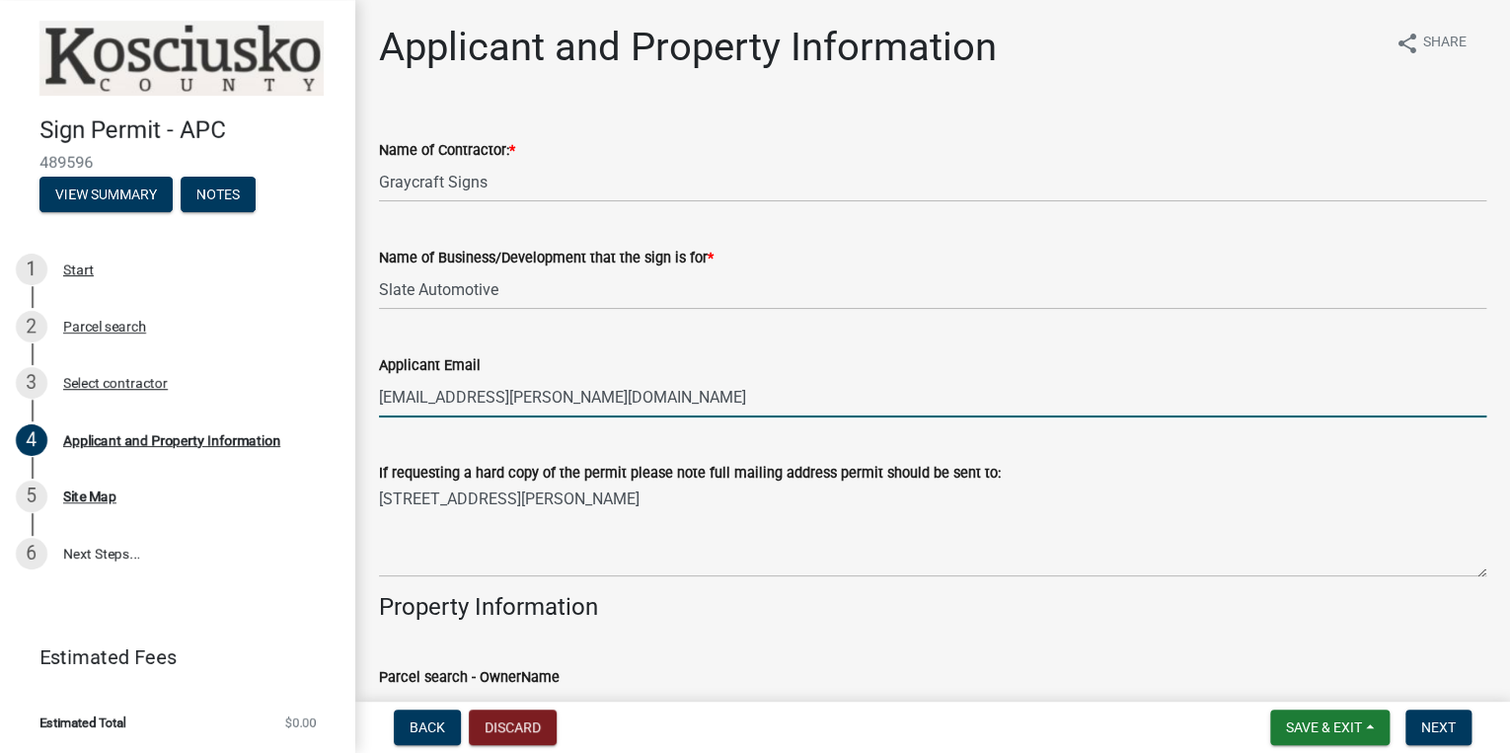
type input "7578924611"
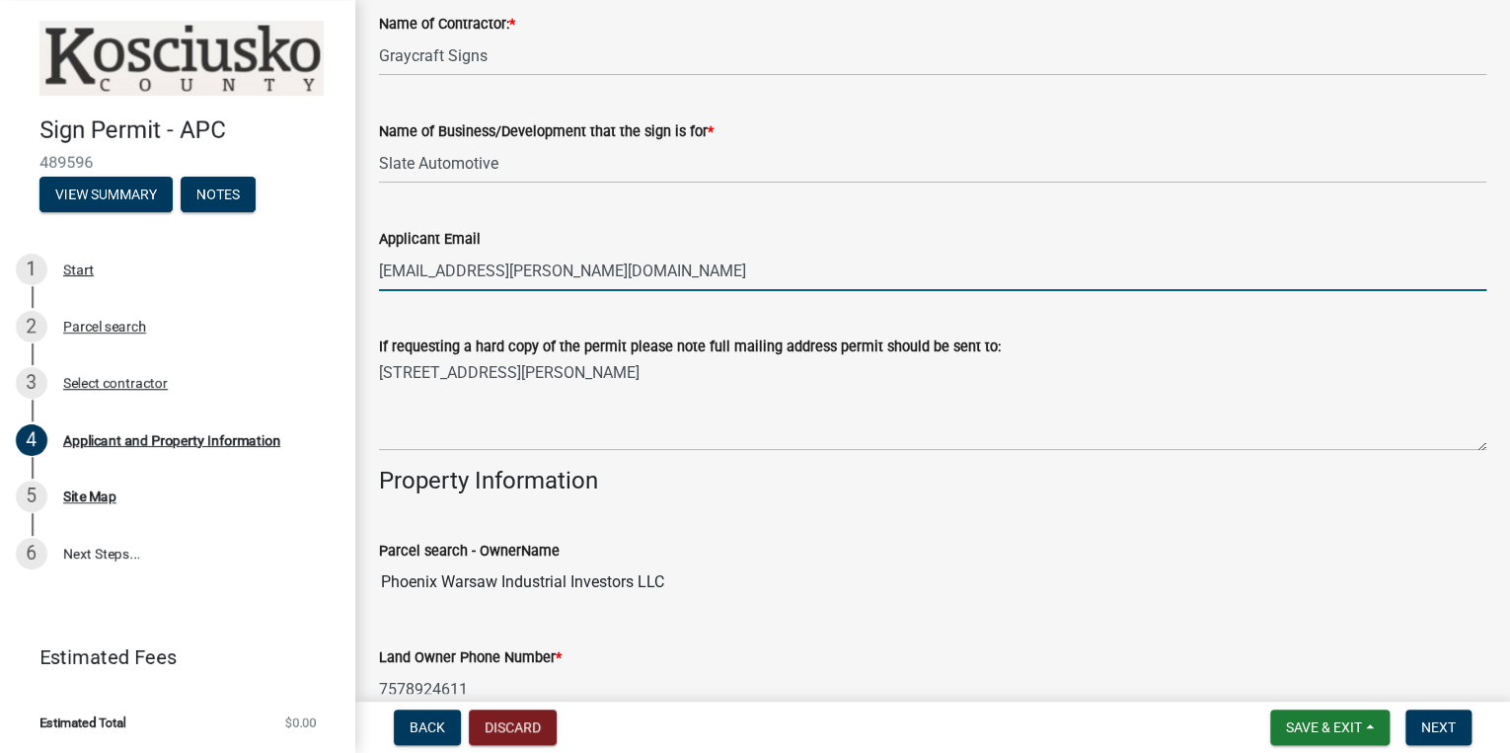
scroll to position [158, 0]
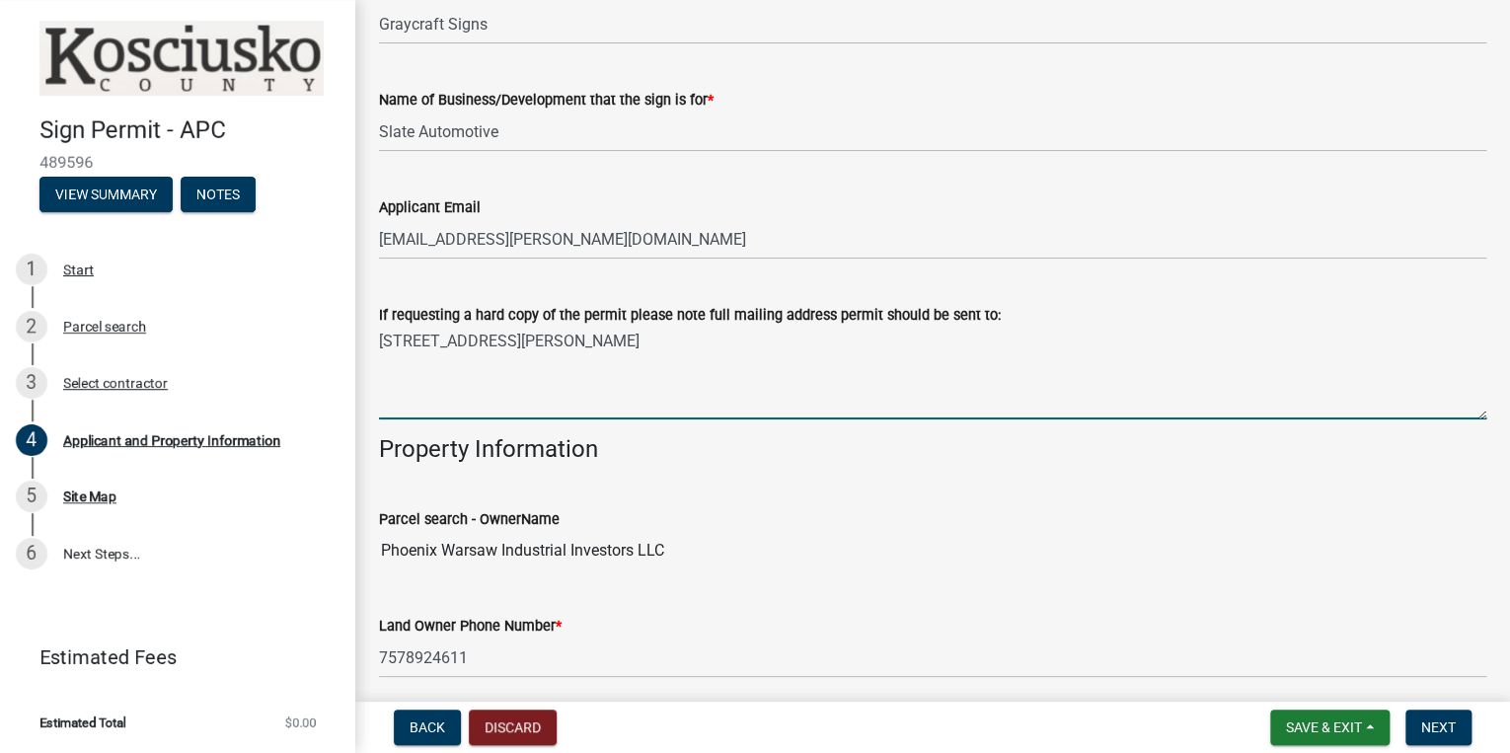
drag, startPoint x: 707, startPoint y: 347, endPoint x: 357, endPoint y: 348, distance: 349.5
click at [357, 348] on div "Applicant and Property Information share Share Name of Contractor: * Graycraft …" at bounding box center [932, 768] width 1155 height 1805
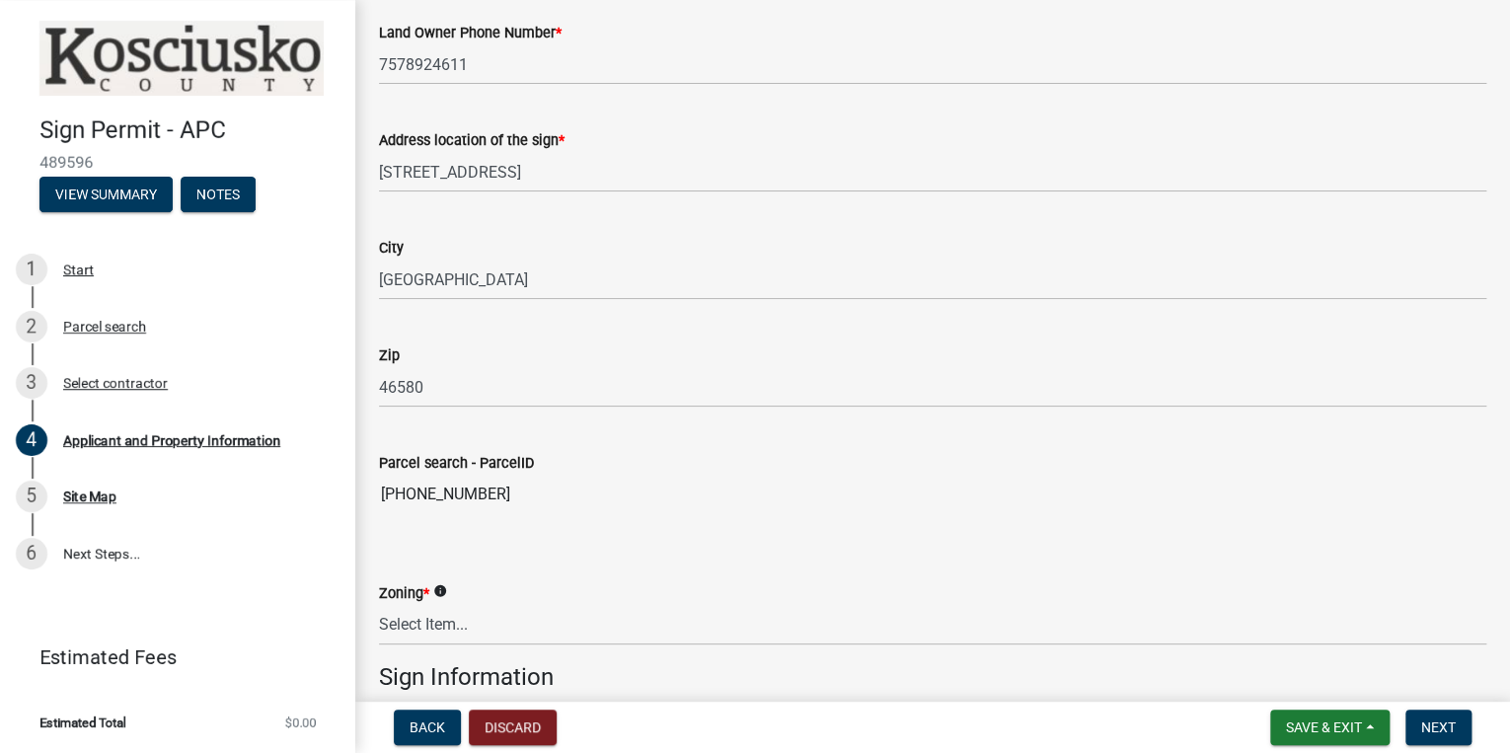
scroll to position [869, 0]
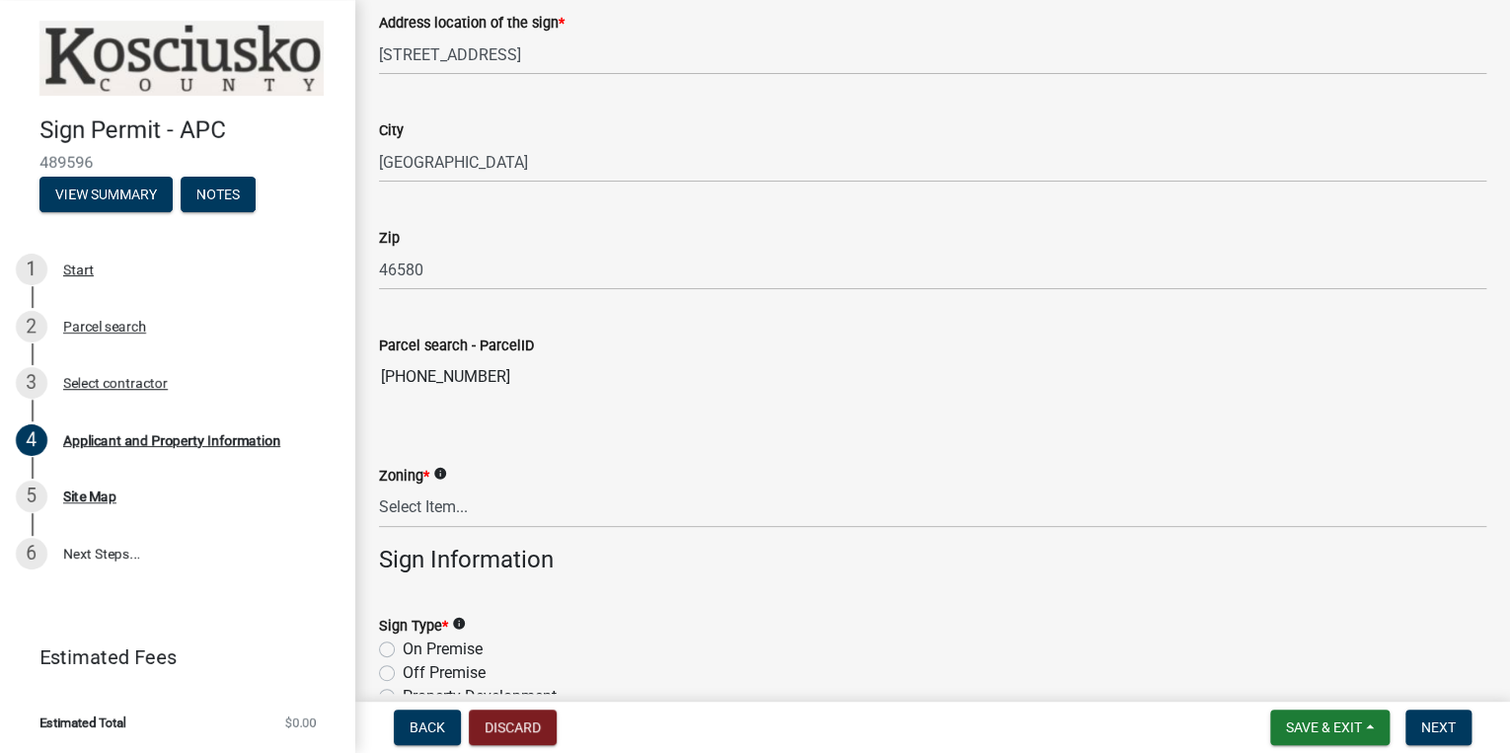
type textarea "2801 West Old Road 30 Warsaw, IN 46580"
click at [486, 509] on select "Select Item... Residential Agricultural Commercial Industrial 1 Industrial 2 In…" at bounding box center [933, 508] width 1108 height 40
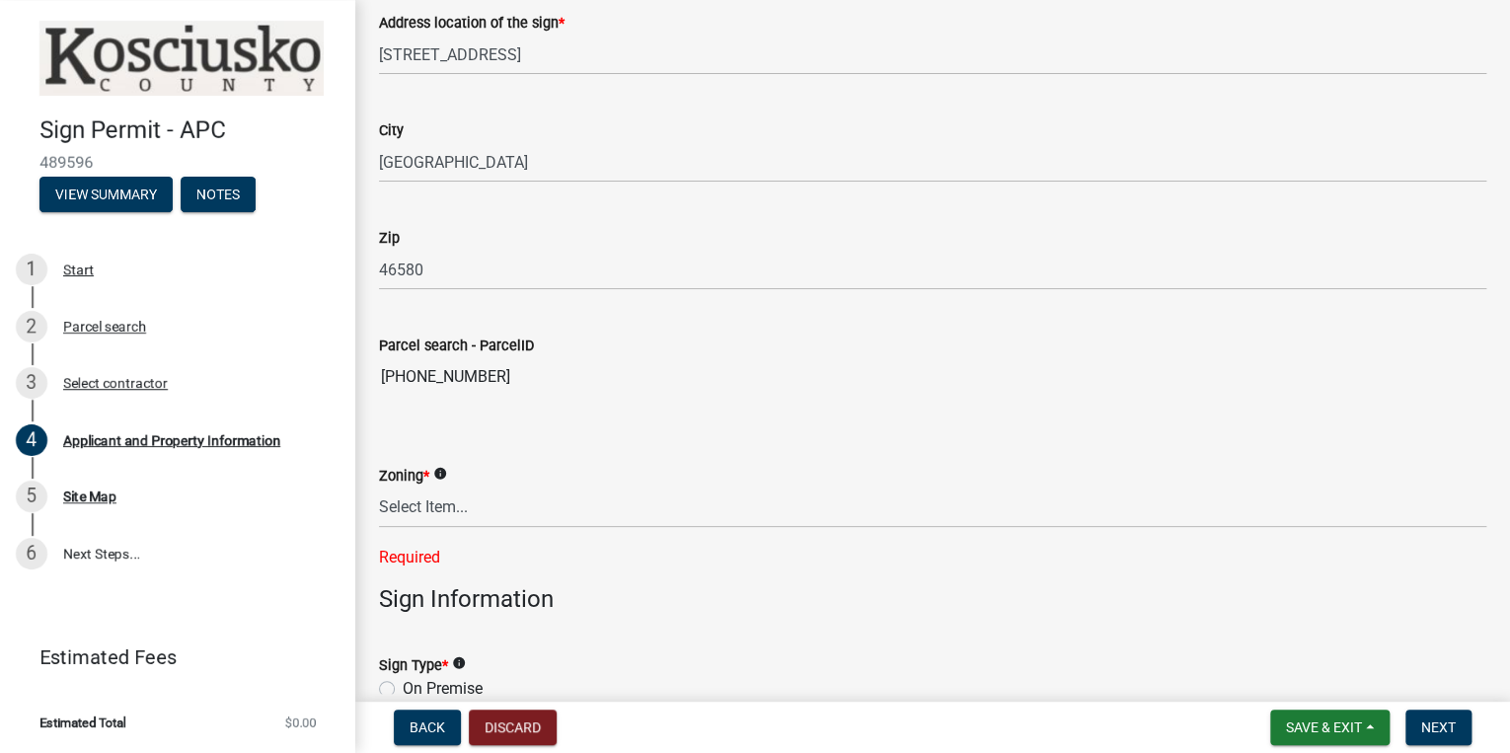
click at [565, 579] on wm-data-entity-input-list "Name of Contractor: * Graycraft Signs Name of Business/Development that the sig…" at bounding box center [933, 111] width 1108 height 1739
click at [414, 505] on select "Select Item... Residential Agricultural Commercial Industrial 1 Industrial 2 In…" at bounding box center [933, 508] width 1108 height 40
click at [379, 488] on select "Select Item... Residential Agricultural Commercial Industrial 1 Industrial 2 In…" at bounding box center [933, 508] width 1108 height 40
select select "2e6d6883-2cfc-4a8a-896f-2777e5f0409f"
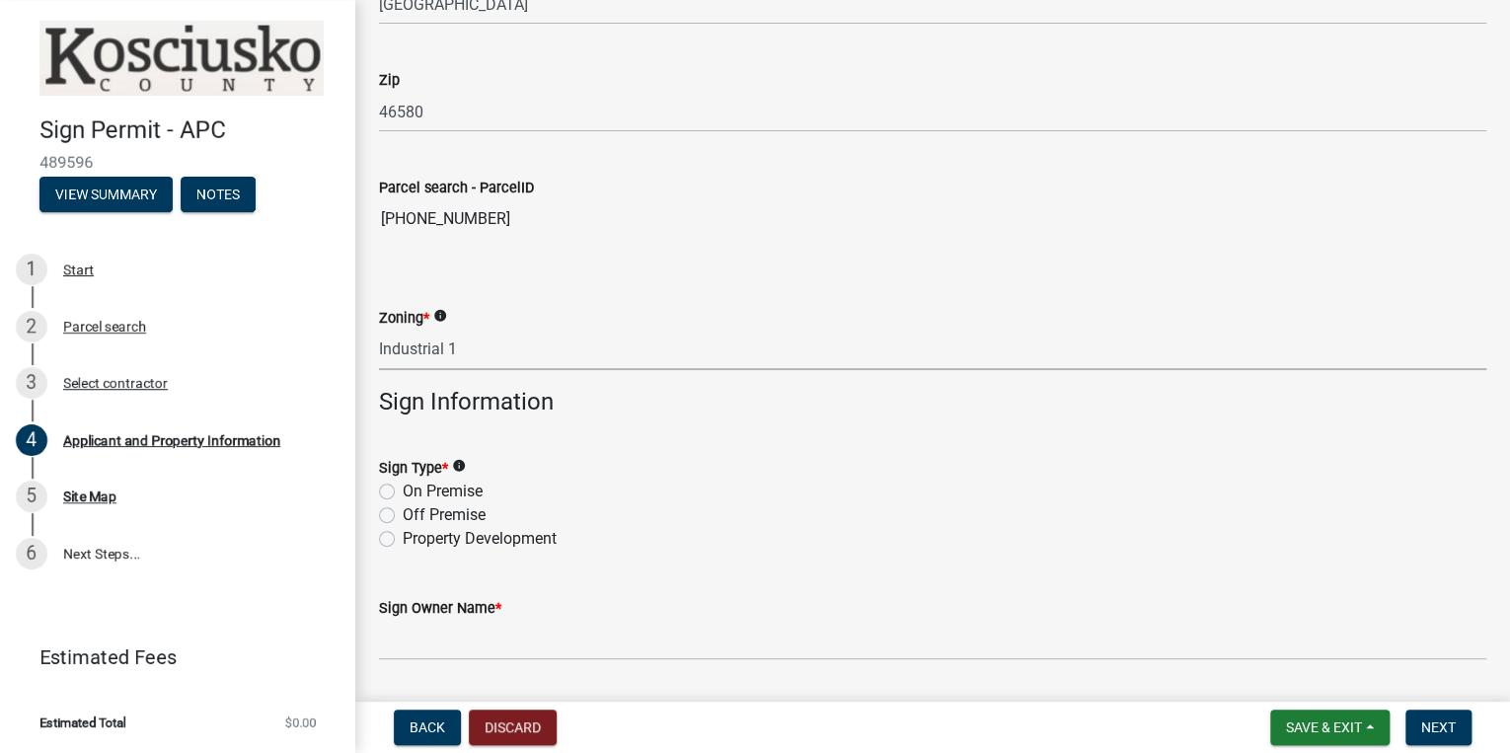
scroll to position [1106, 0]
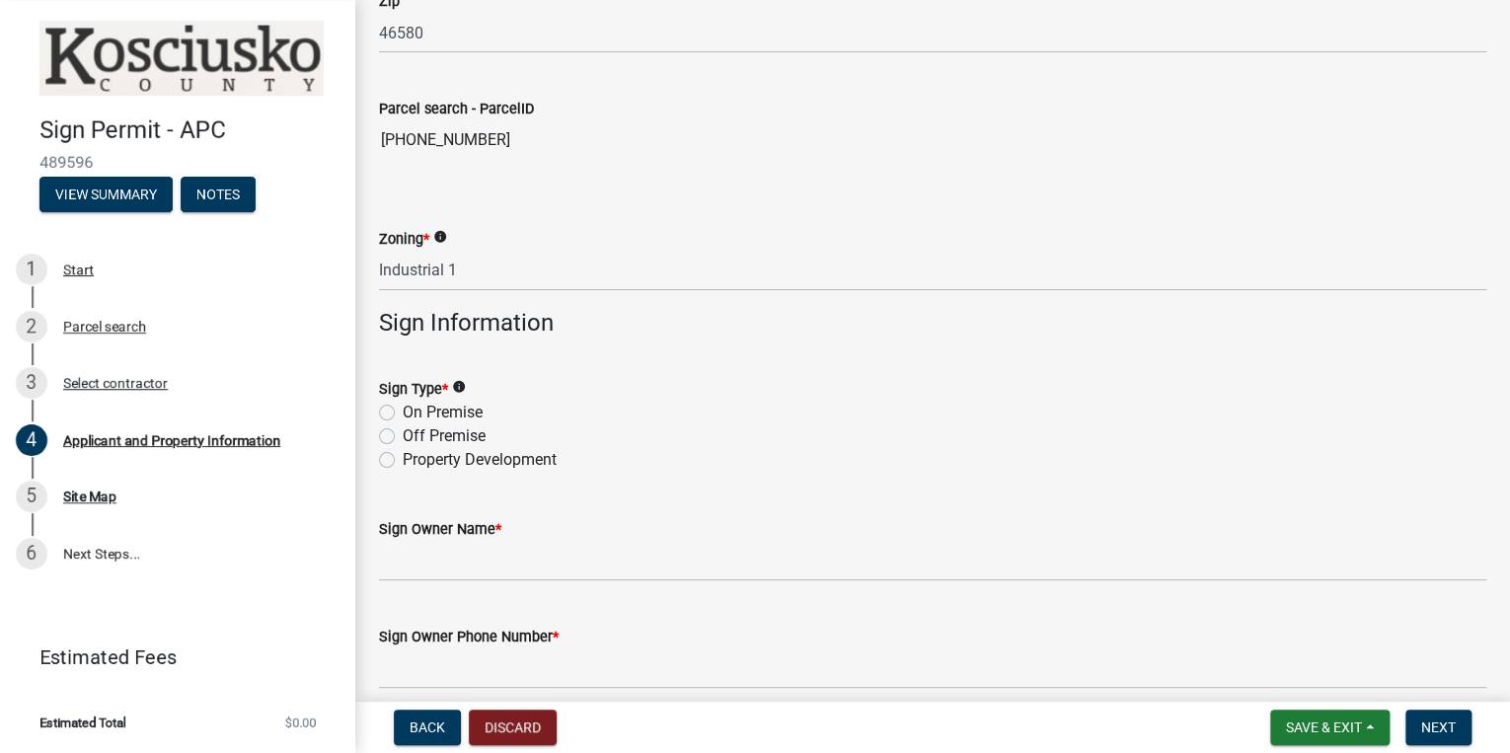
click at [403, 412] on label "On Premise" at bounding box center [443, 413] width 80 height 24
click at [403, 412] on input "On Premise" at bounding box center [409, 407] width 13 height 13
radio input "true"
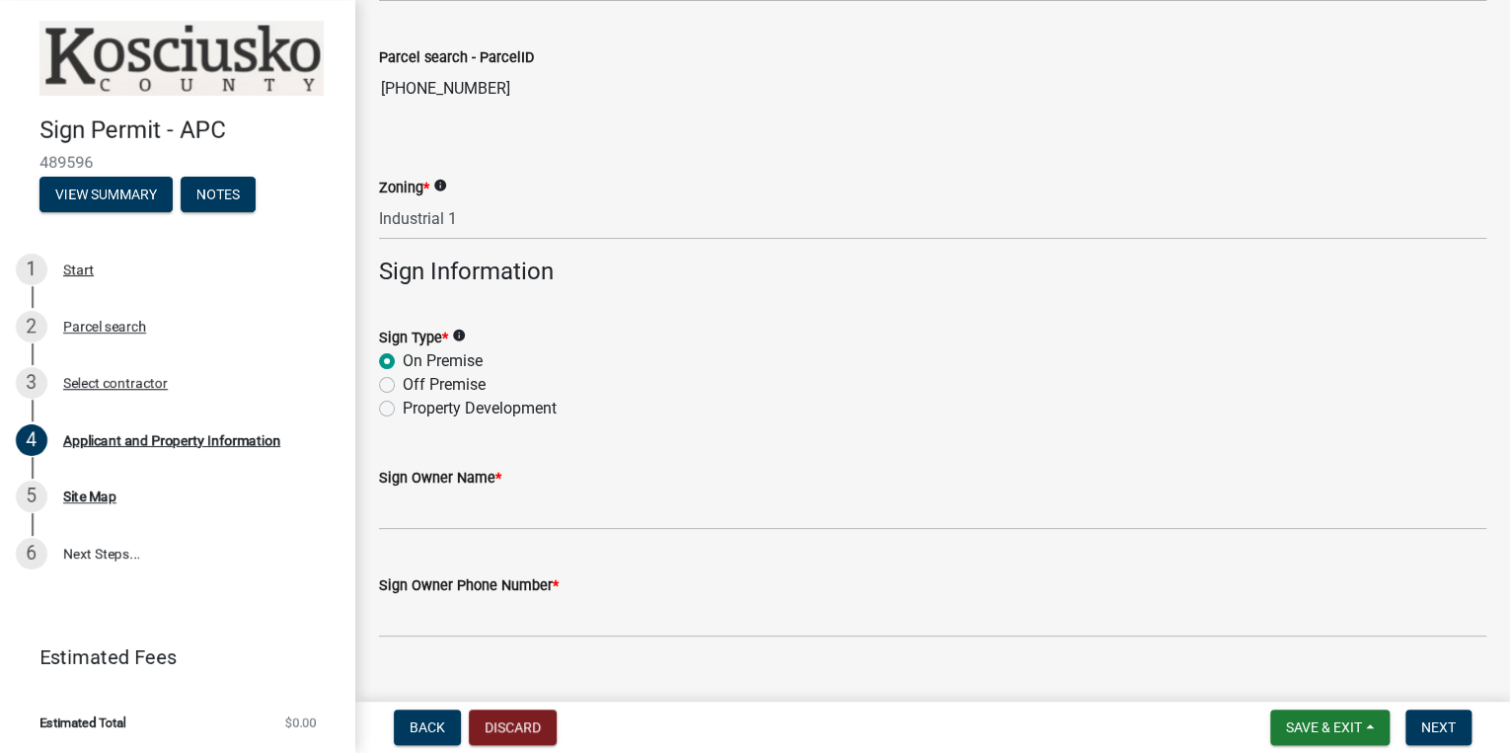
scroll to position [1193, 0]
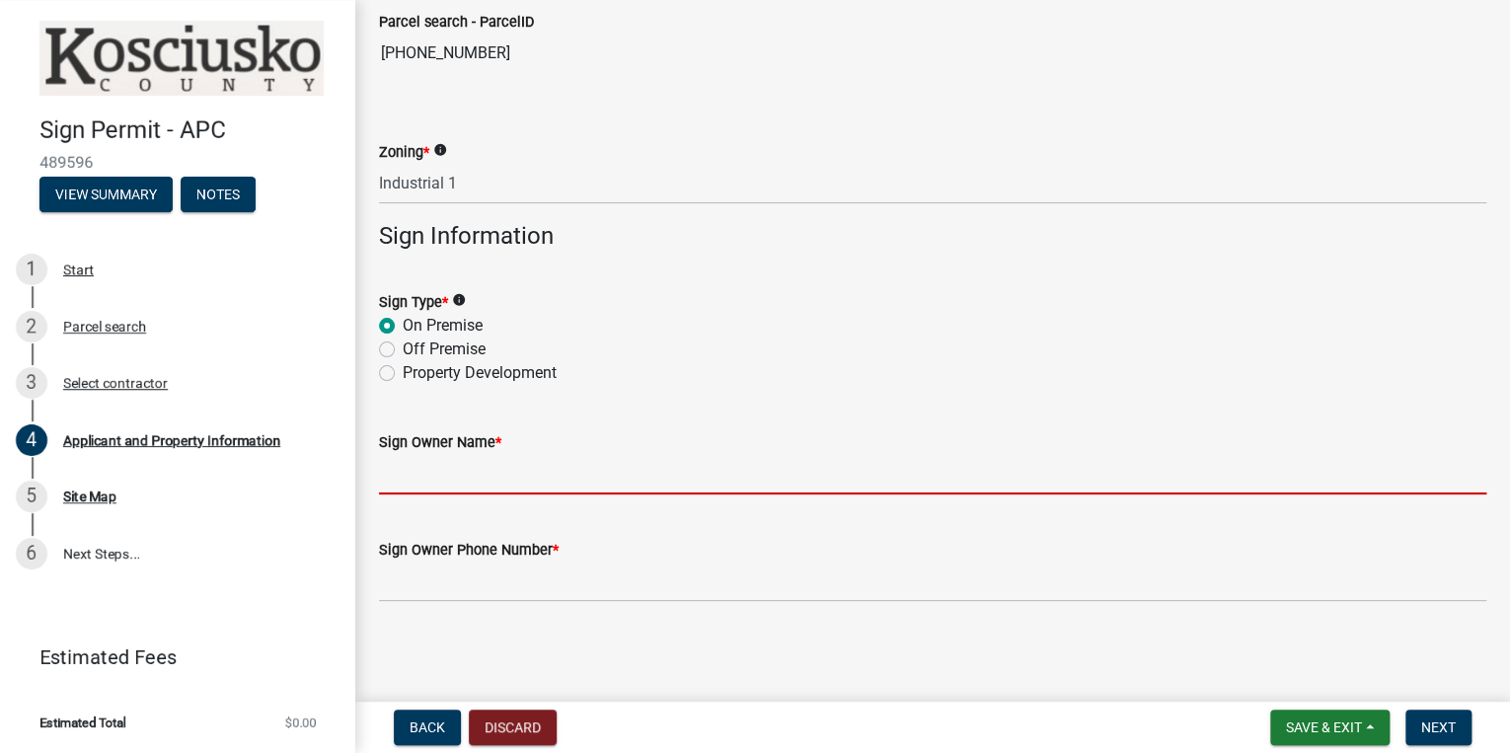
click at [430, 474] on input "Sign Owner Name *" at bounding box center [933, 474] width 1108 height 40
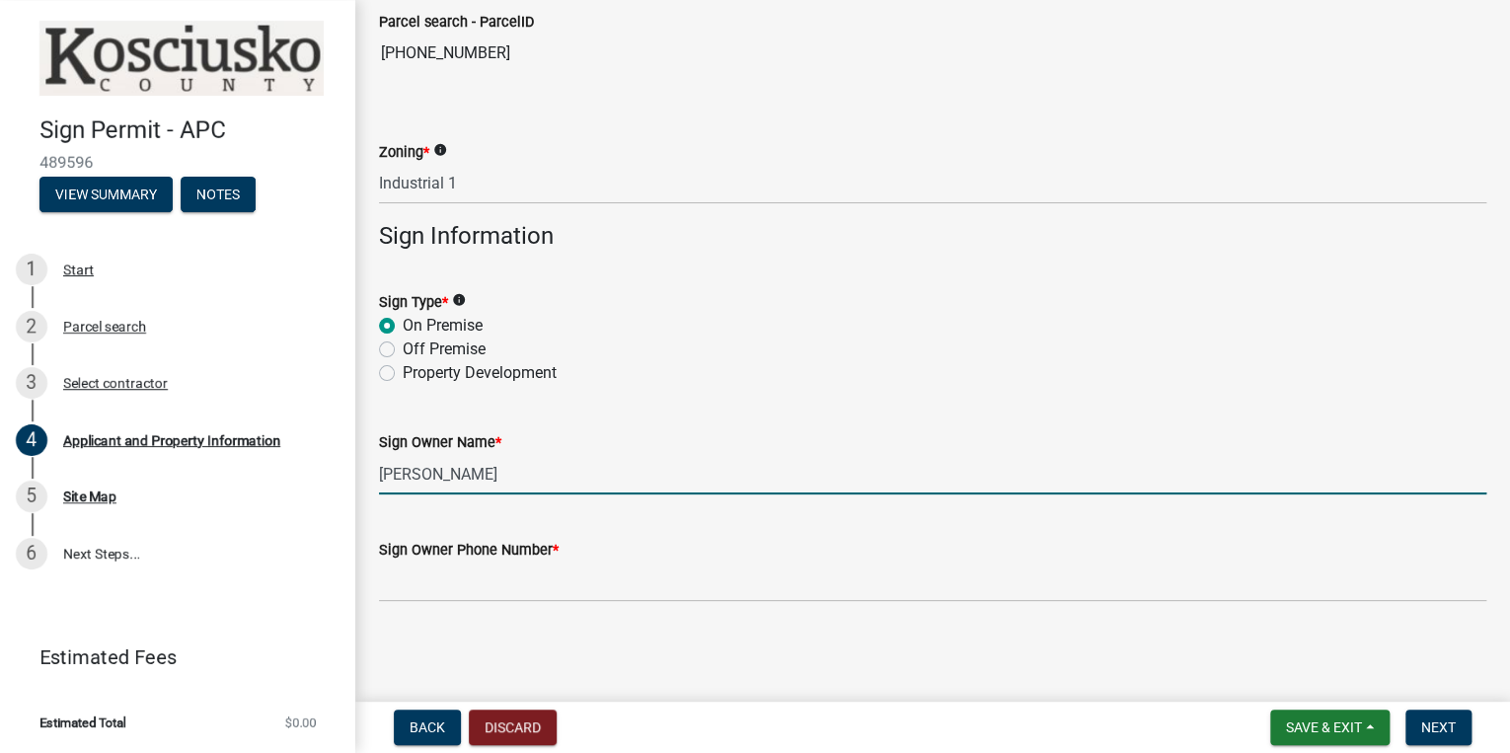
type input "Ed Shenefield"
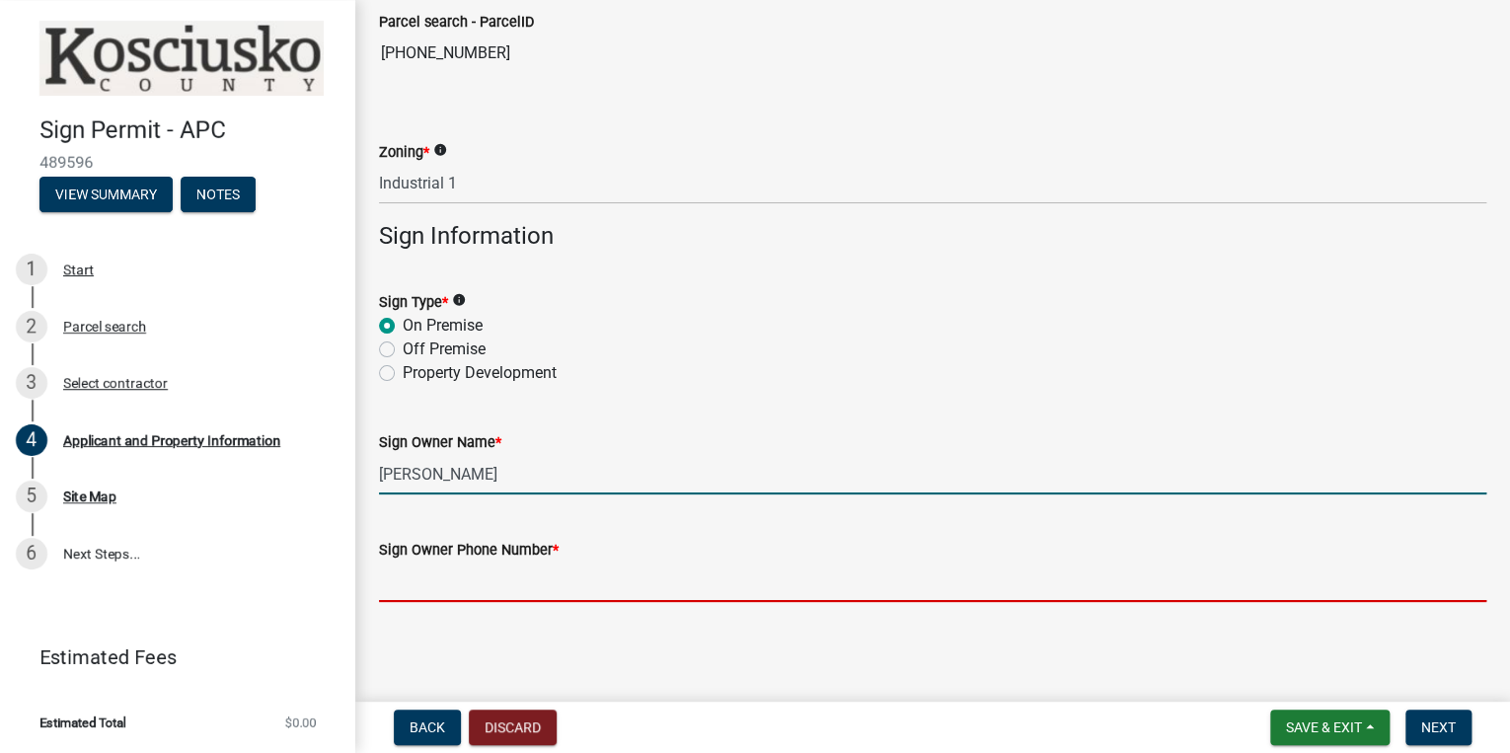
click at [419, 579] on input "Sign Owner Phone Number *" at bounding box center [933, 582] width 1108 height 40
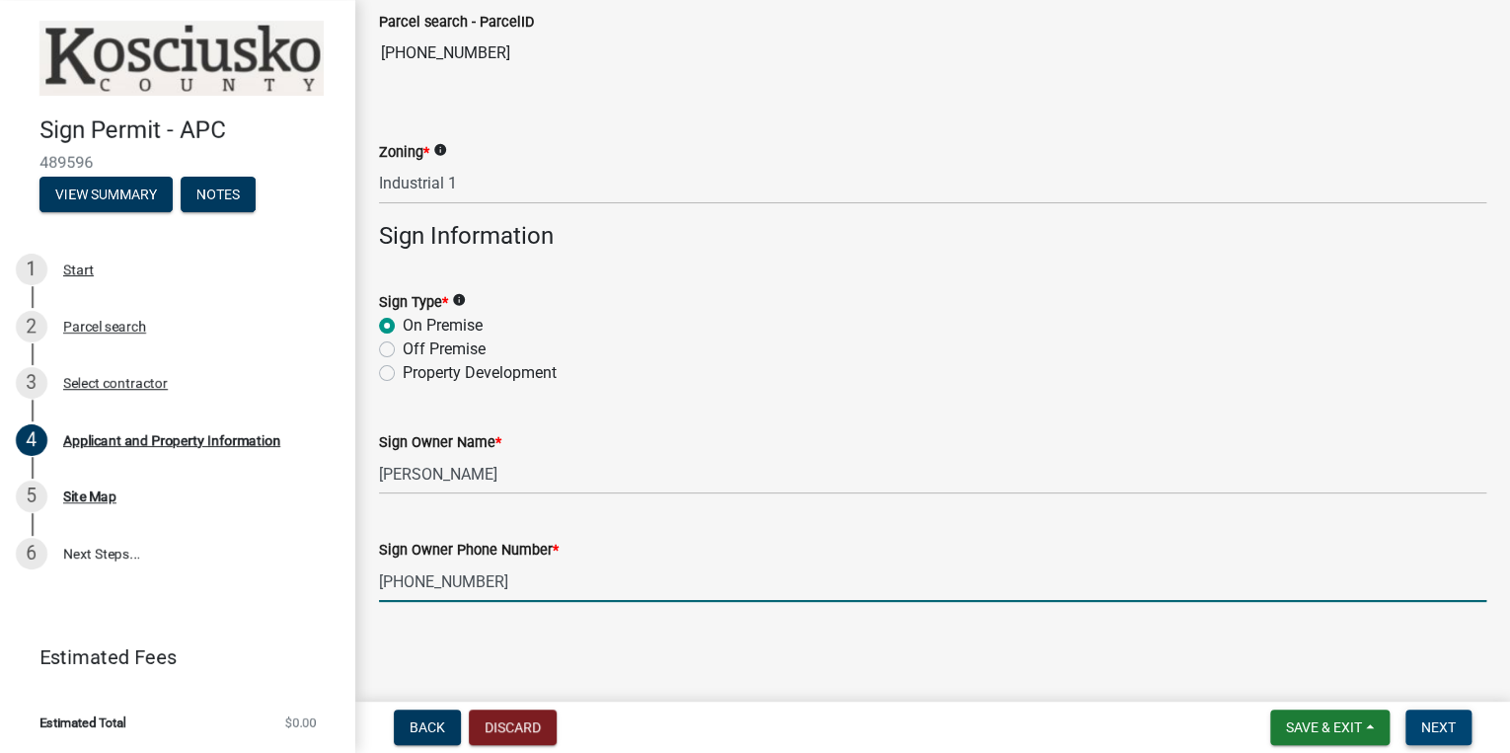
type input "757-892-4611"
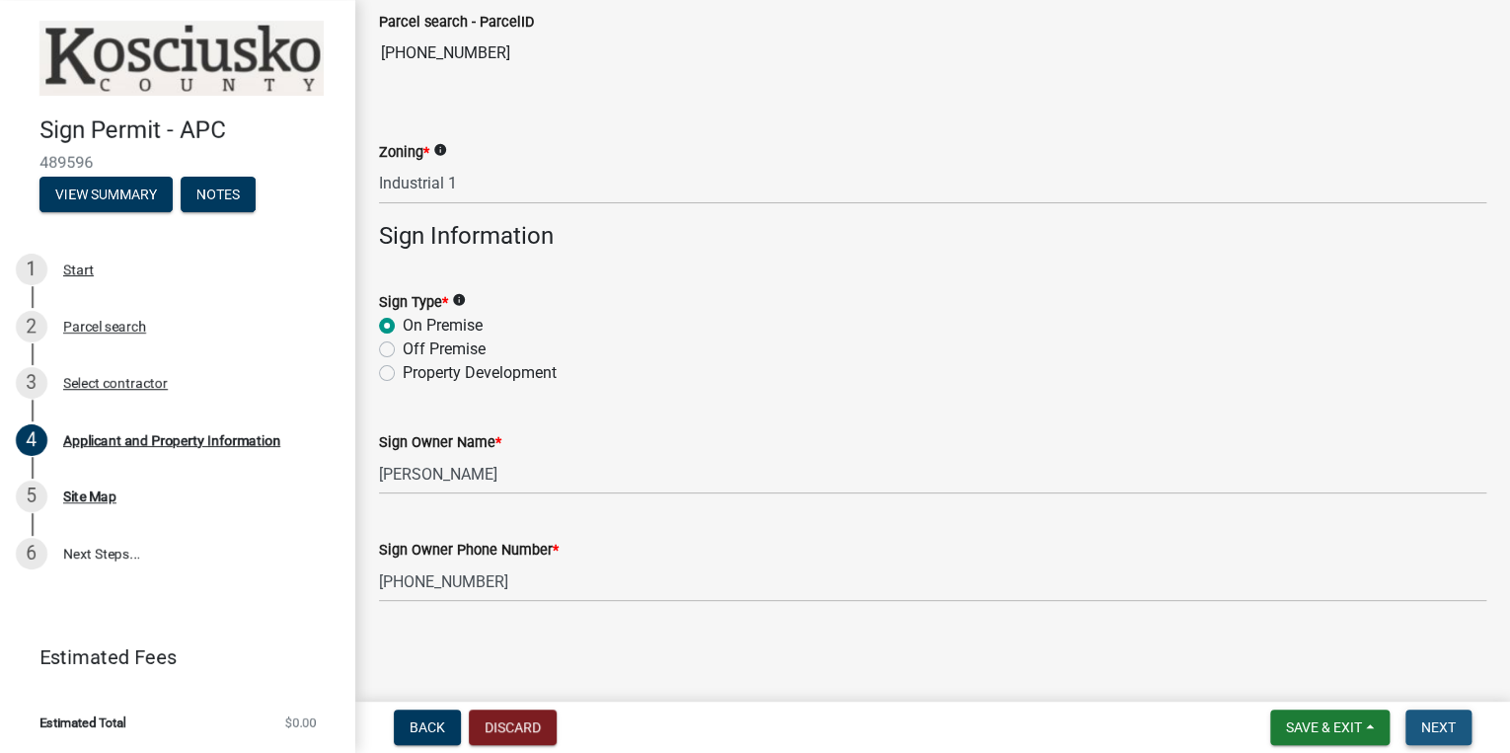
click at [1445, 724] on span "Next" at bounding box center [1439, 728] width 35 height 16
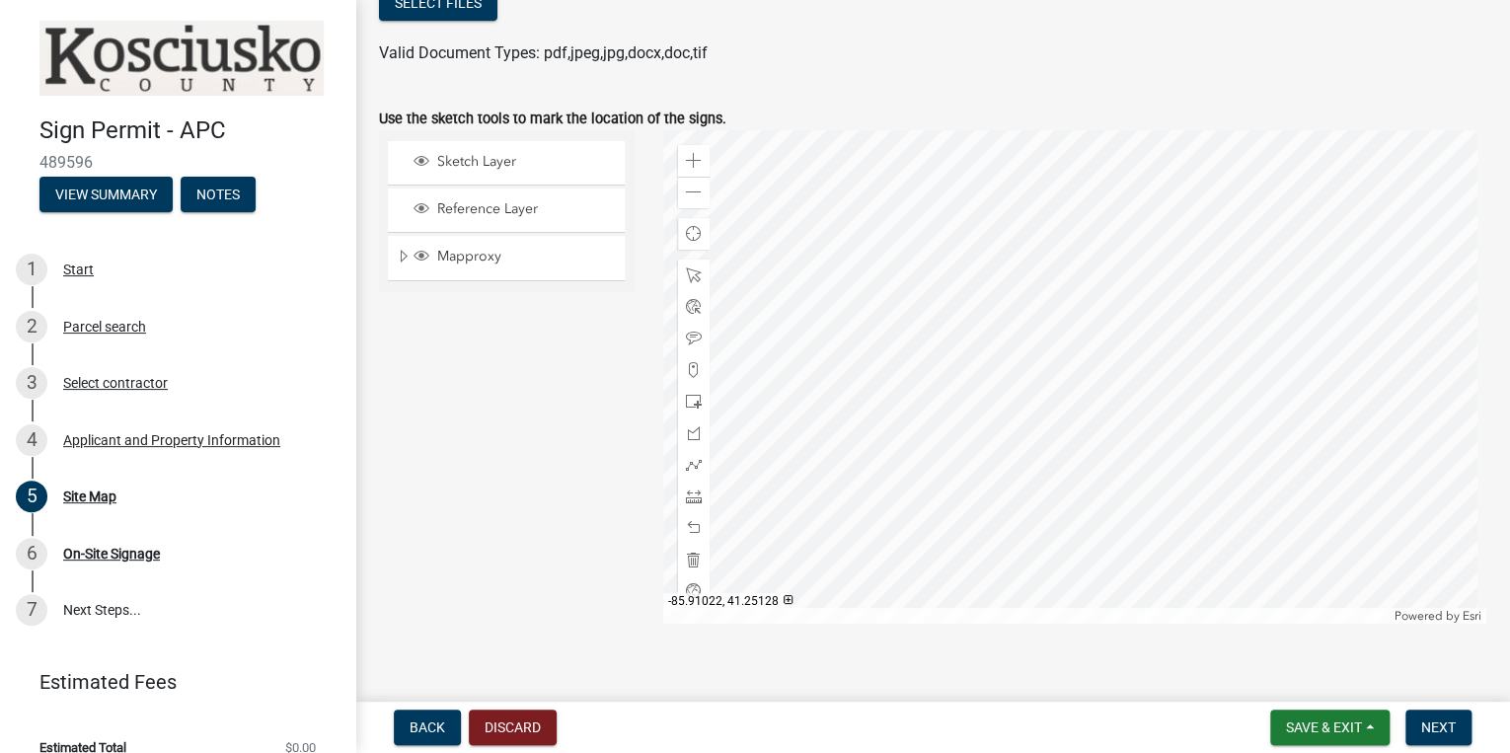
scroll to position [467, 0]
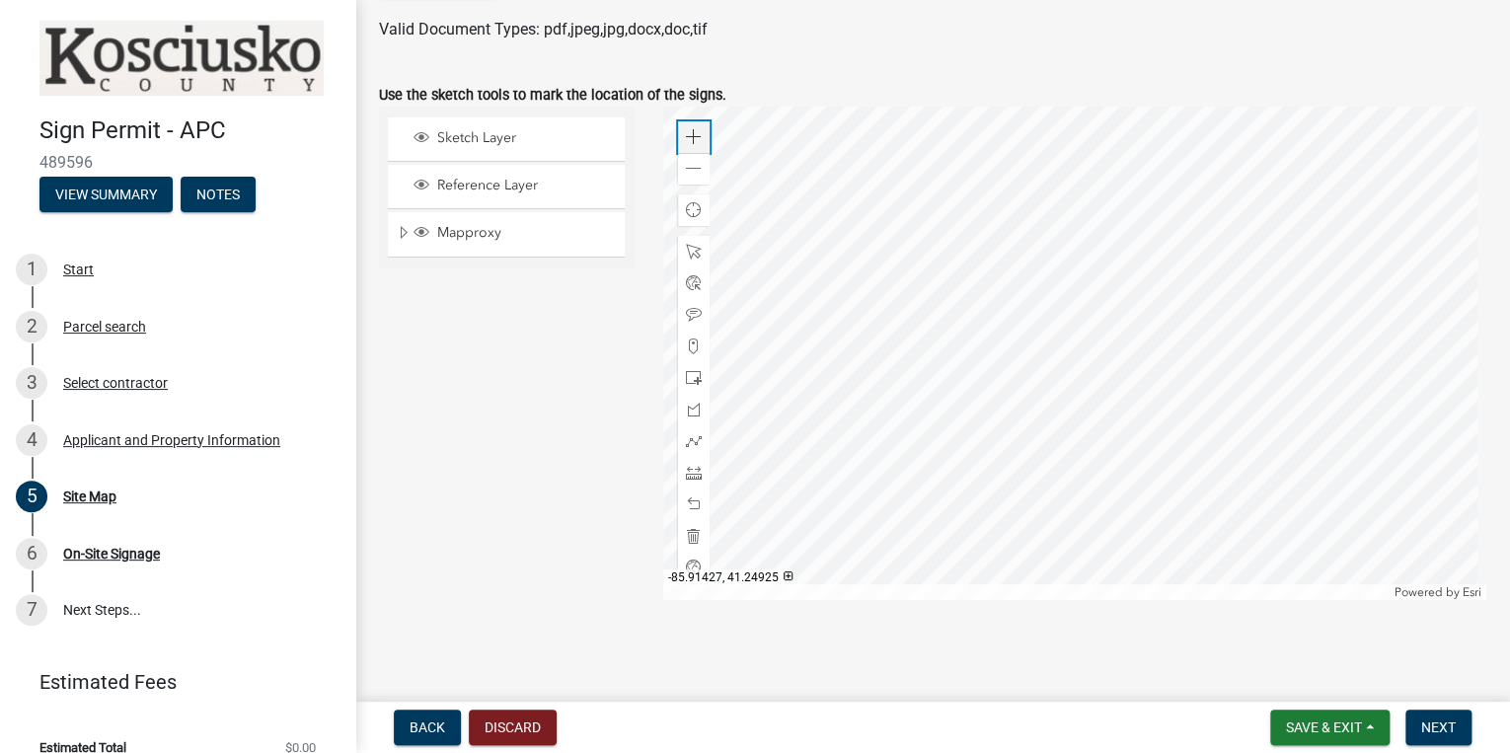
click at [693, 138] on span at bounding box center [694, 137] width 16 height 16
click at [696, 168] on span at bounding box center [694, 169] width 16 height 16
click at [485, 142] on span "Sketch Layer" at bounding box center [525, 138] width 186 height 18
click at [851, 130] on div at bounding box center [1074, 354] width 823 height 494
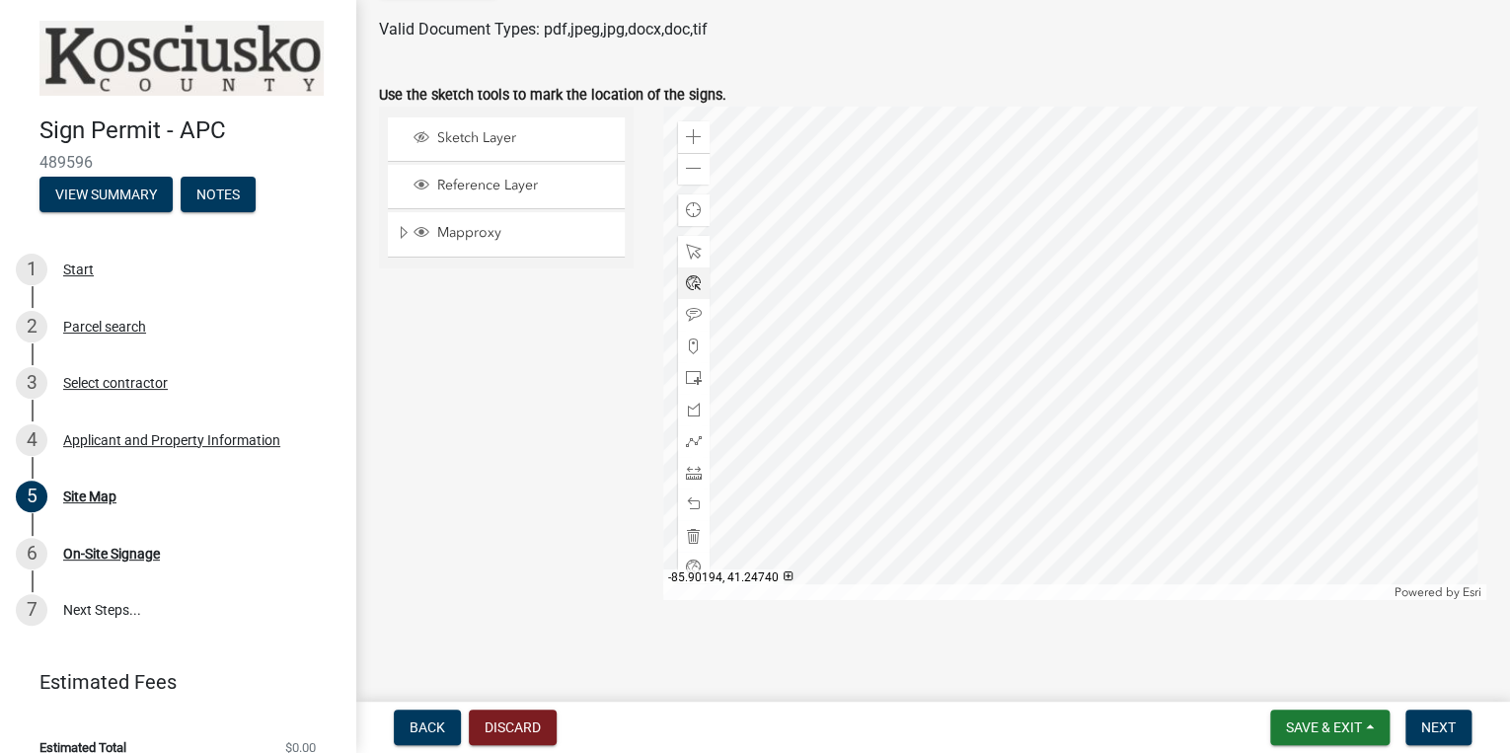
click at [856, 125] on div at bounding box center [1074, 354] width 823 height 494
click at [858, 129] on div at bounding box center [1074, 354] width 823 height 494
click at [688, 349] on span at bounding box center [694, 347] width 16 height 16
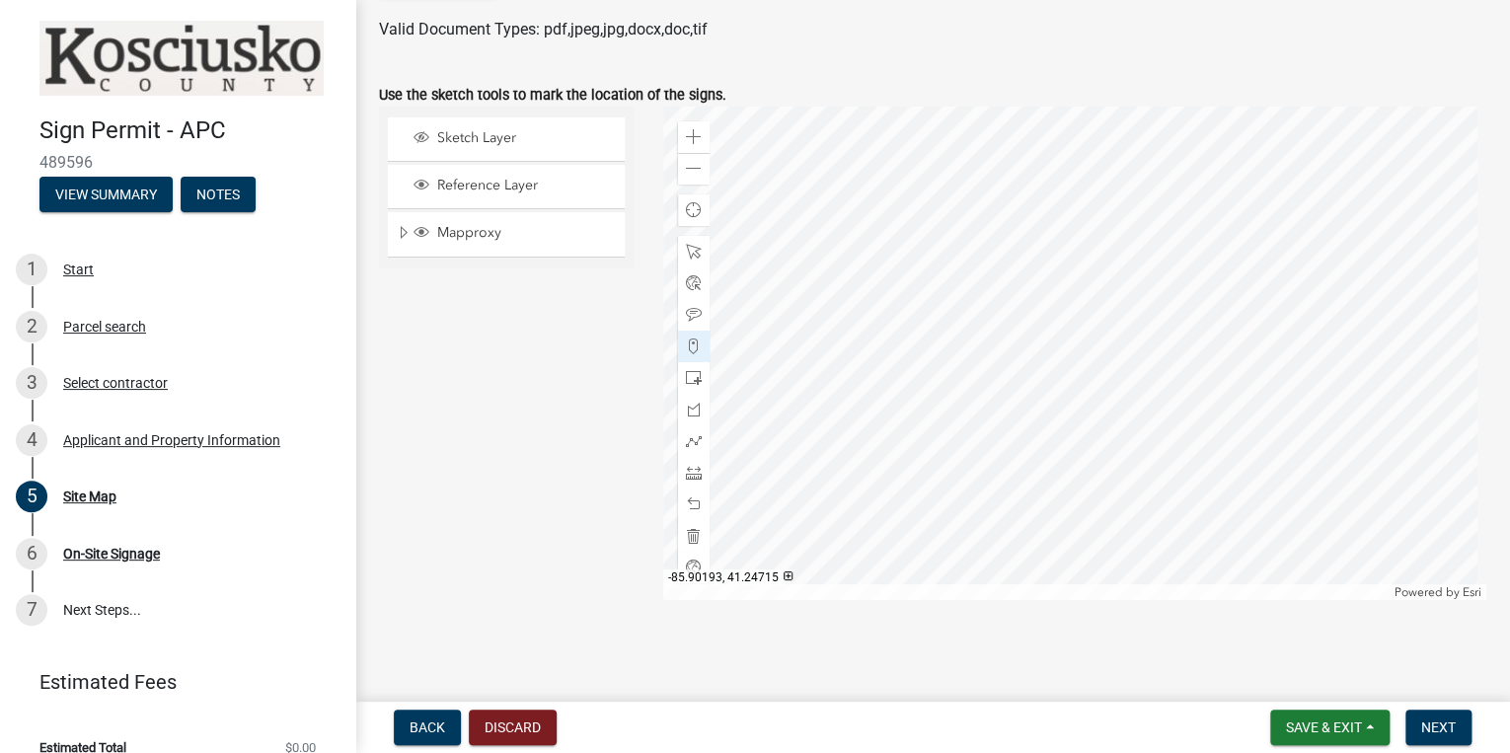
click at [855, 185] on div at bounding box center [1074, 354] width 823 height 494
click at [856, 185] on div at bounding box center [1074, 354] width 823 height 494
click at [565, 382] on div "Sketch Layer Reference Layer Mapproxy Cemetery Lanes Sanitary Sewer Point Sanit…" at bounding box center [506, 354] width 284 height 494
click at [1326, 742] on button "Save & Exit" at bounding box center [1329, 728] width 119 height 36
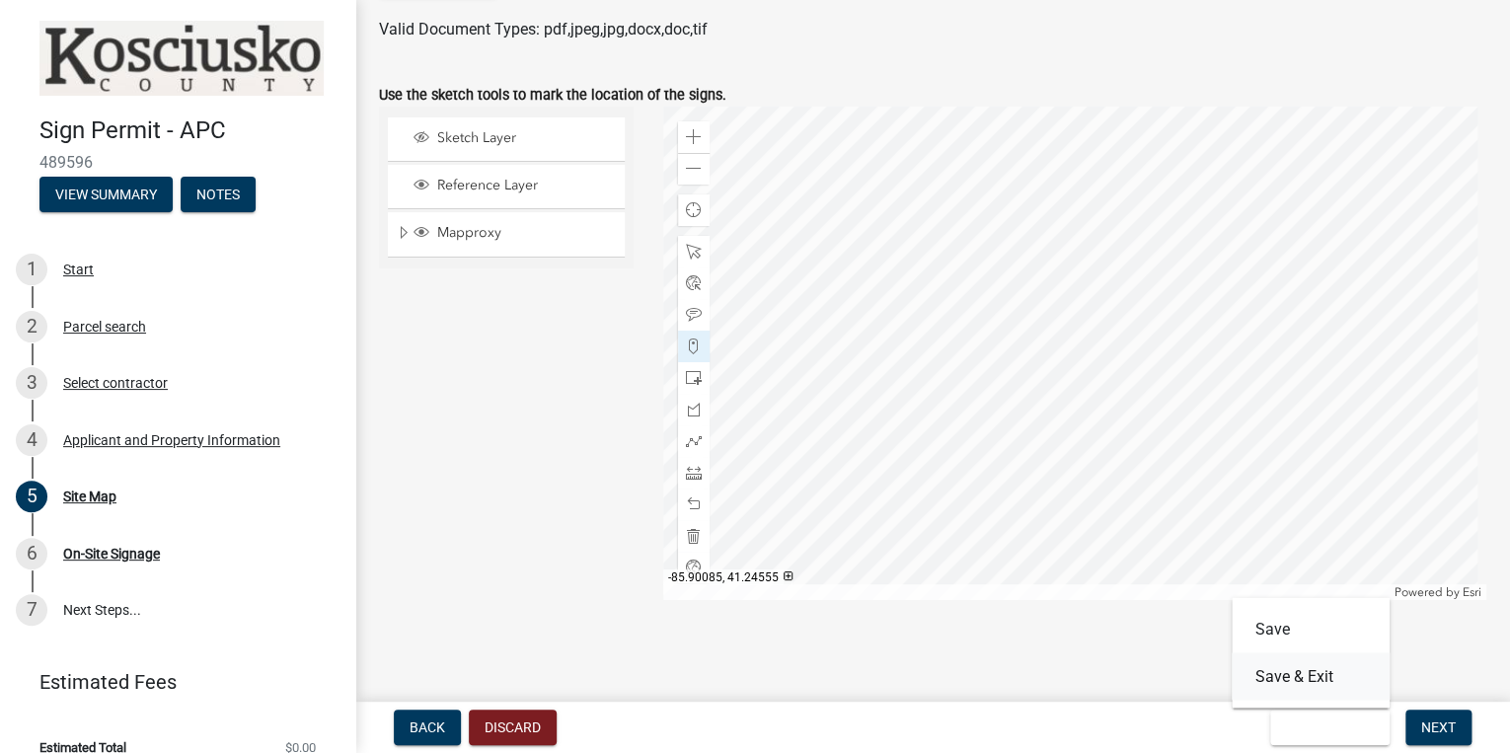
click at [1291, 679] on button "Save & Exit" at bounding box center [1311, 676] width 158 height 47
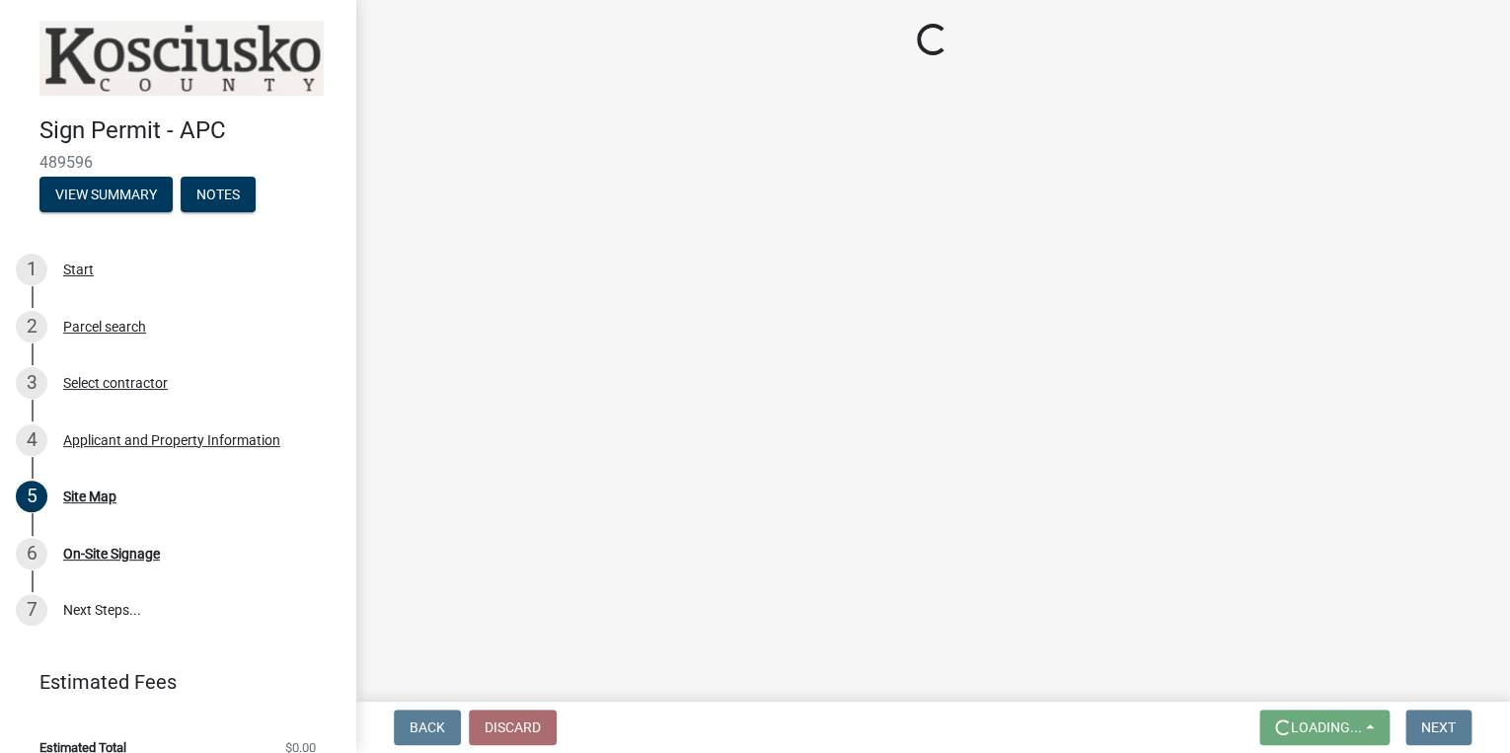
scroll to position [0, 0]
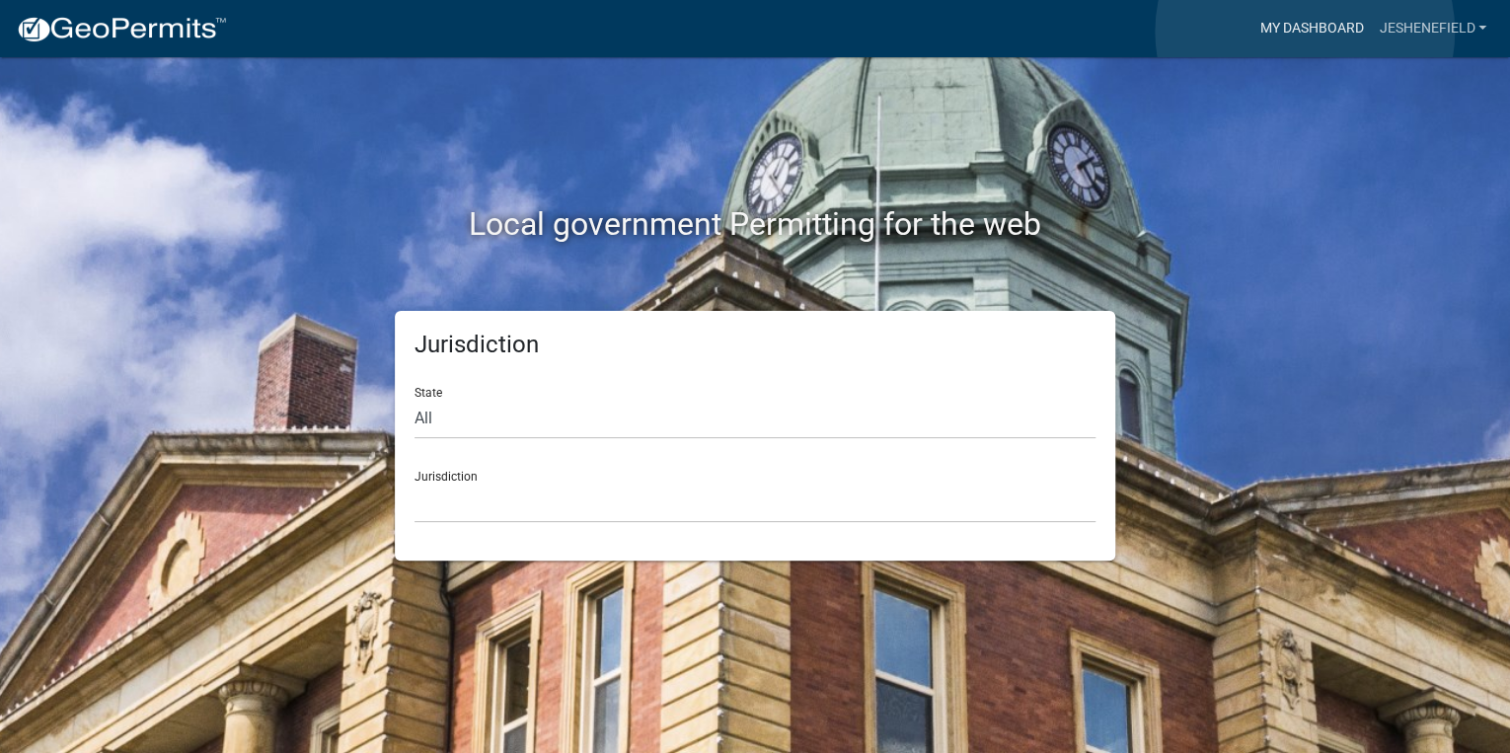
click at [1305, 32] on link "My Dashboard" at bounding box center [1311, 29] width 119 height 38
